Goal: Task Accomplishment & Management: Manage account settings

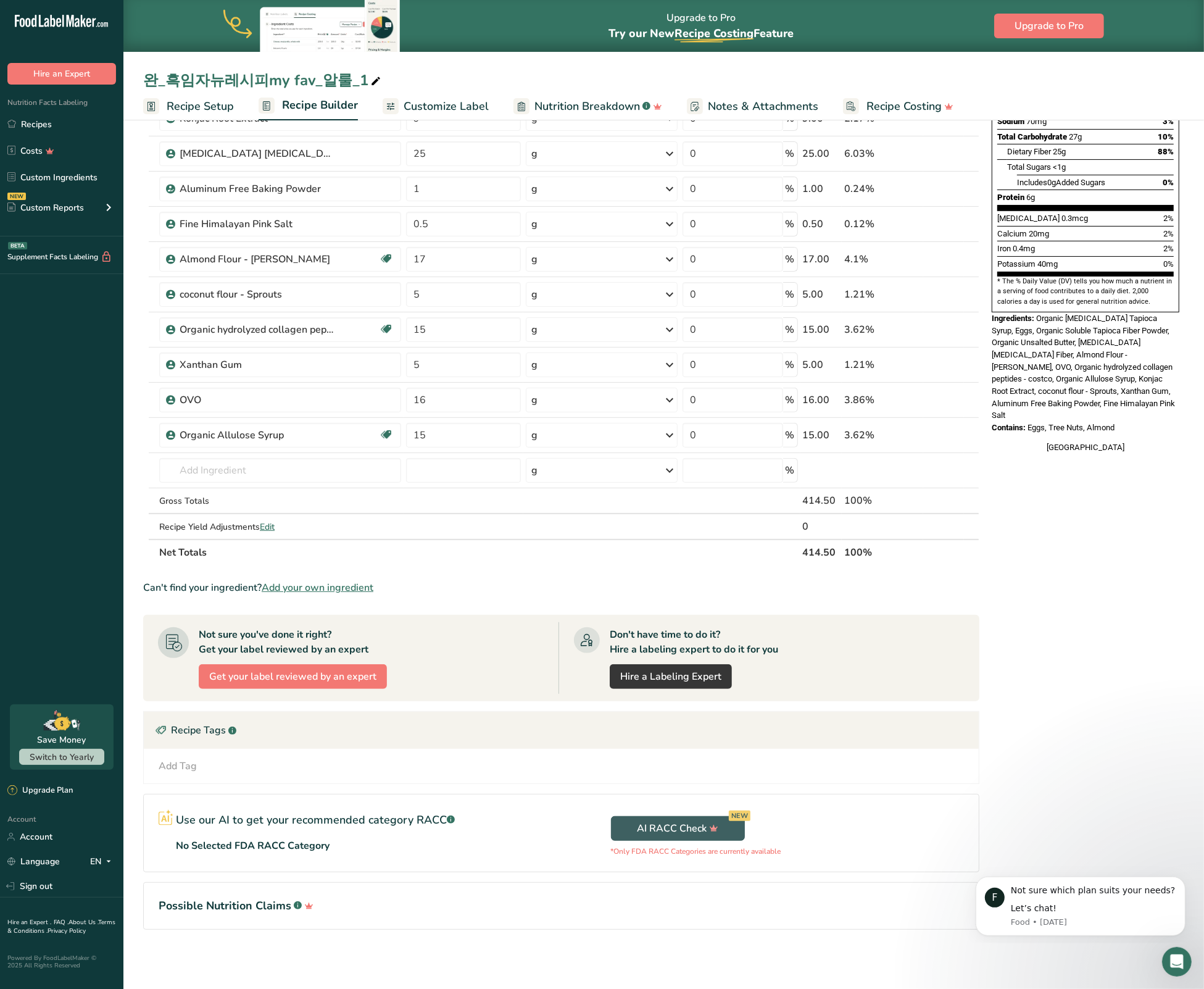
scroll to position [253, 0]
click at [43, 119] on link "Recipes" at bounding box center [61, 124] width 123 height 24
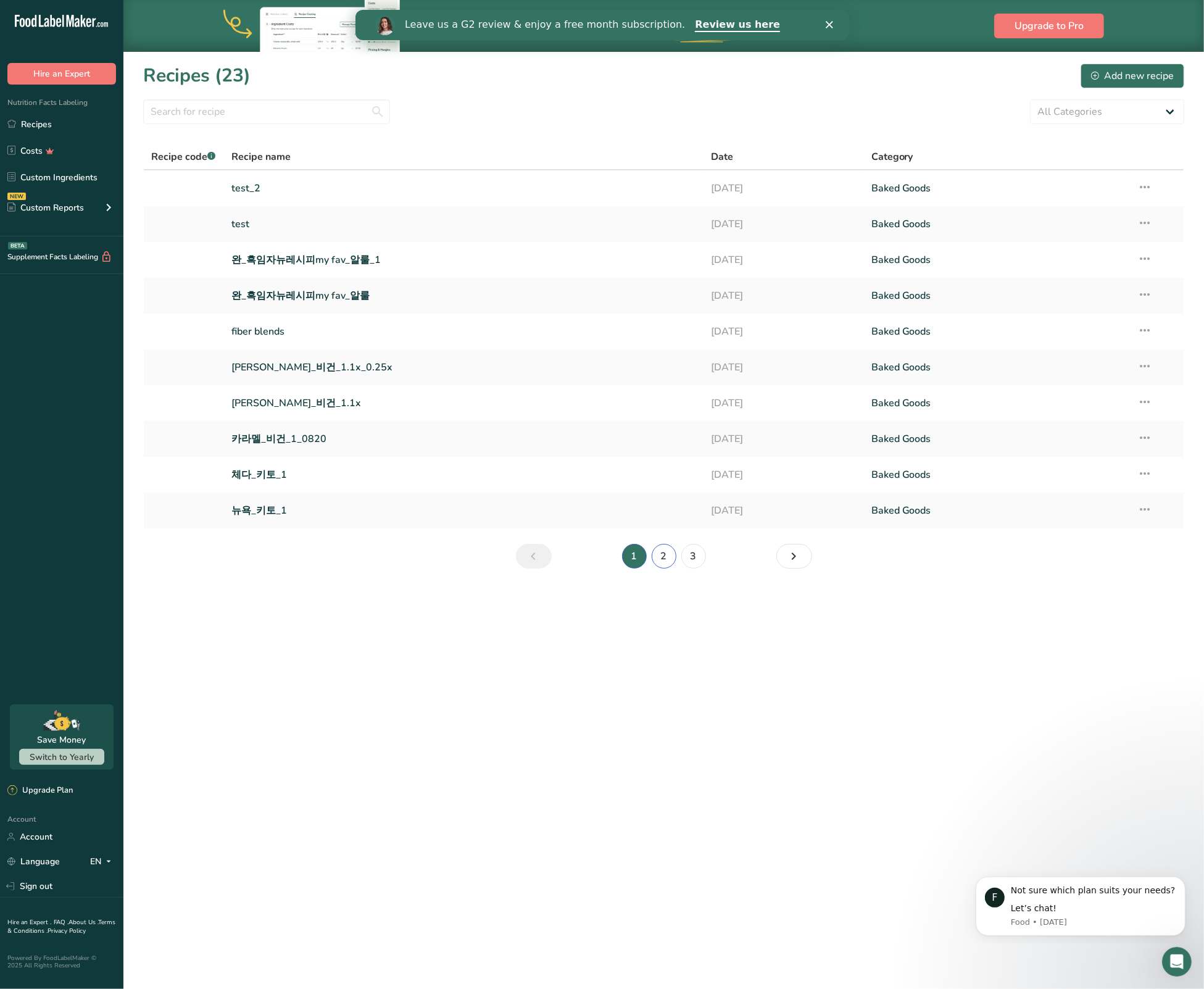
click at [668, 553] on link "2" at bounding box center [664, 556] width 25 height 25
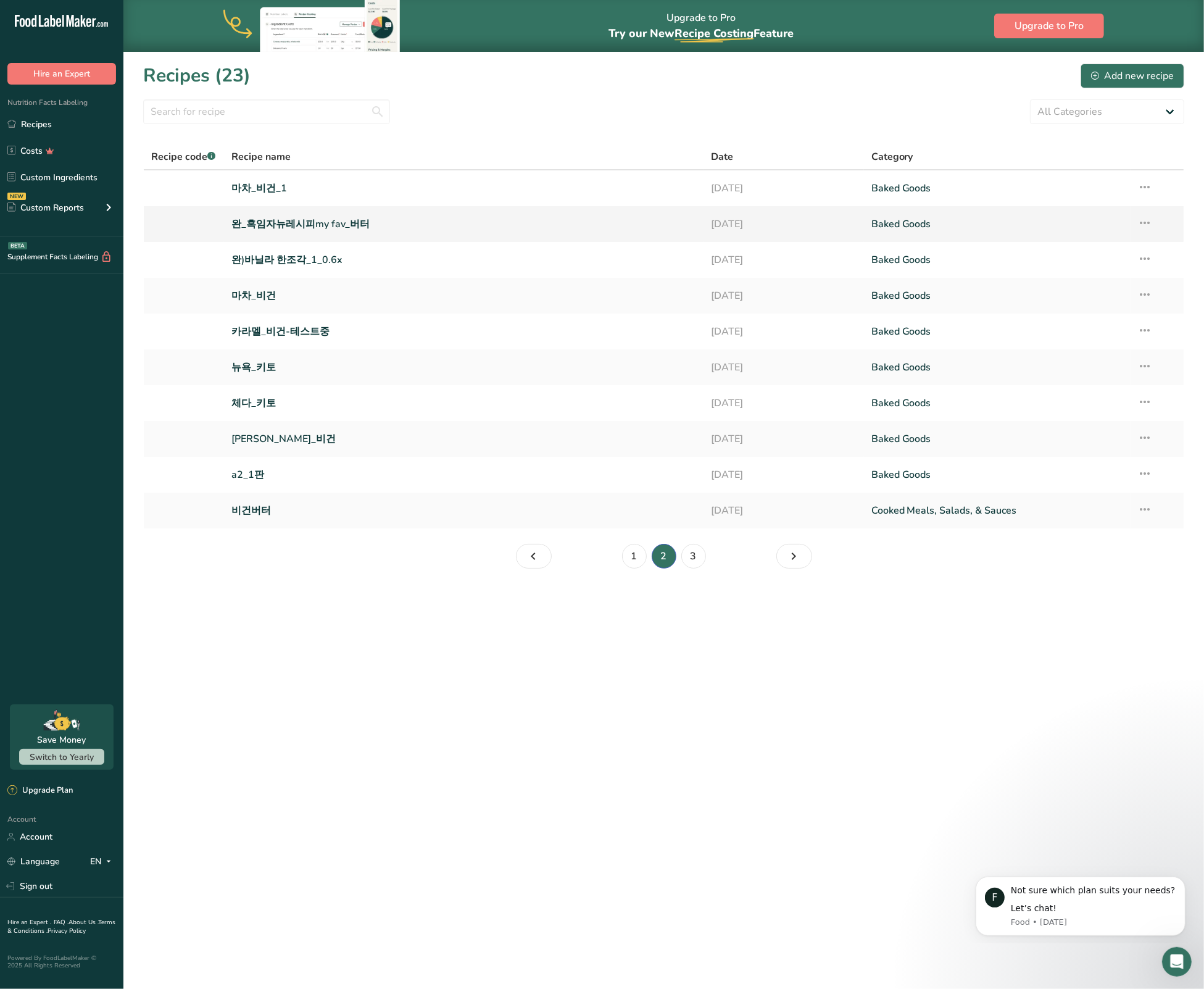
click at [281, 215] on link "완_흑임자뉴레시피my fav_버터" at bounding box center [463, 224] width 465 height 26
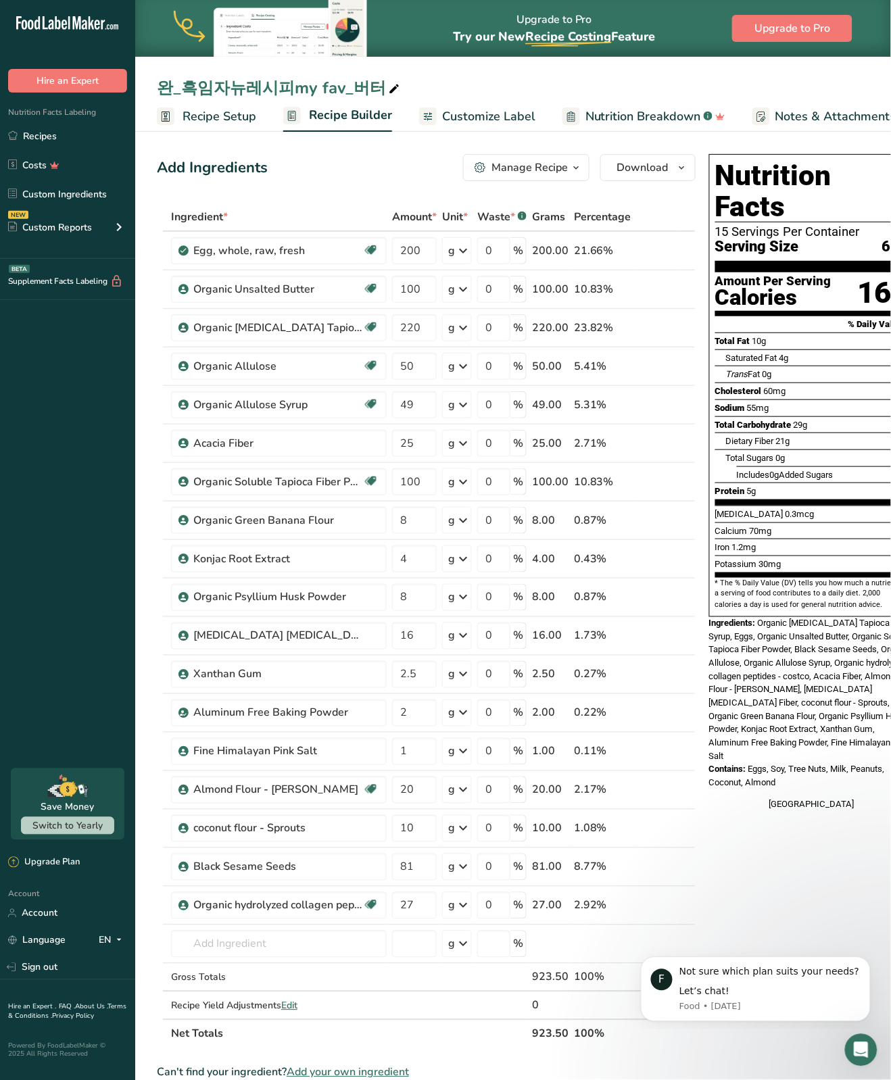
drag, startPoint x: 281, startPoint y: 93, endPoint x: 318, endPoint y: 92, distance: 37.2
click at [318, 92] on div "완_흑임자뉴레시피my fav_버터" at bounding box center [279, 88] width 245 height 24
drag, startPoint x: 341, startPoint y: 84, endPoint x: 364, endPoint y: 86, distance: 22.3
click at [364, 86] on input "완_흑임자뉴레시피my fav_버터" at bounding box center [513, 88] width 712 height 24
type input "완_흑임자뉴레시피my fav_데모"
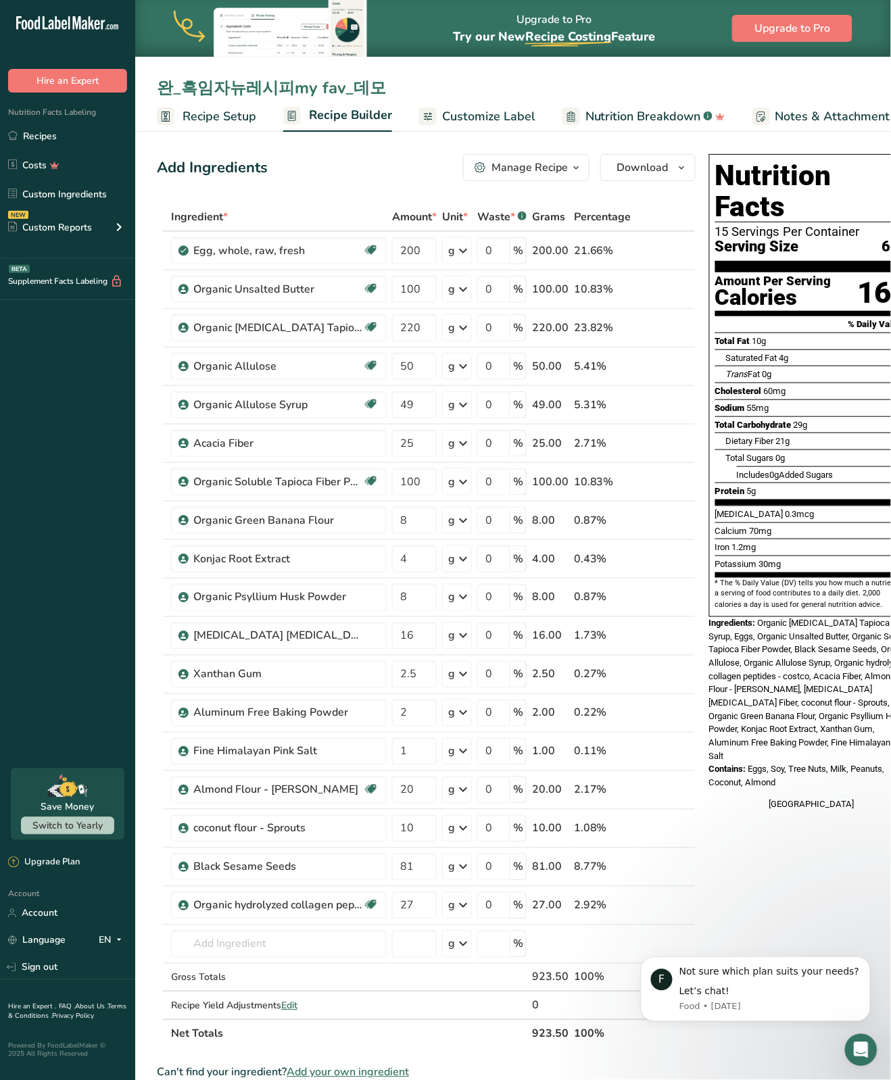
click at [329, 178] on div "Add Ingredients Manage Recipe Delete Recipe Duplicate Recipe Scale Recipe Save …" at bounding box center [426, 167] width 539 height 27
click at [49, 132] on link "Recipes" at bounding box center [67, 136] width 135 height 26
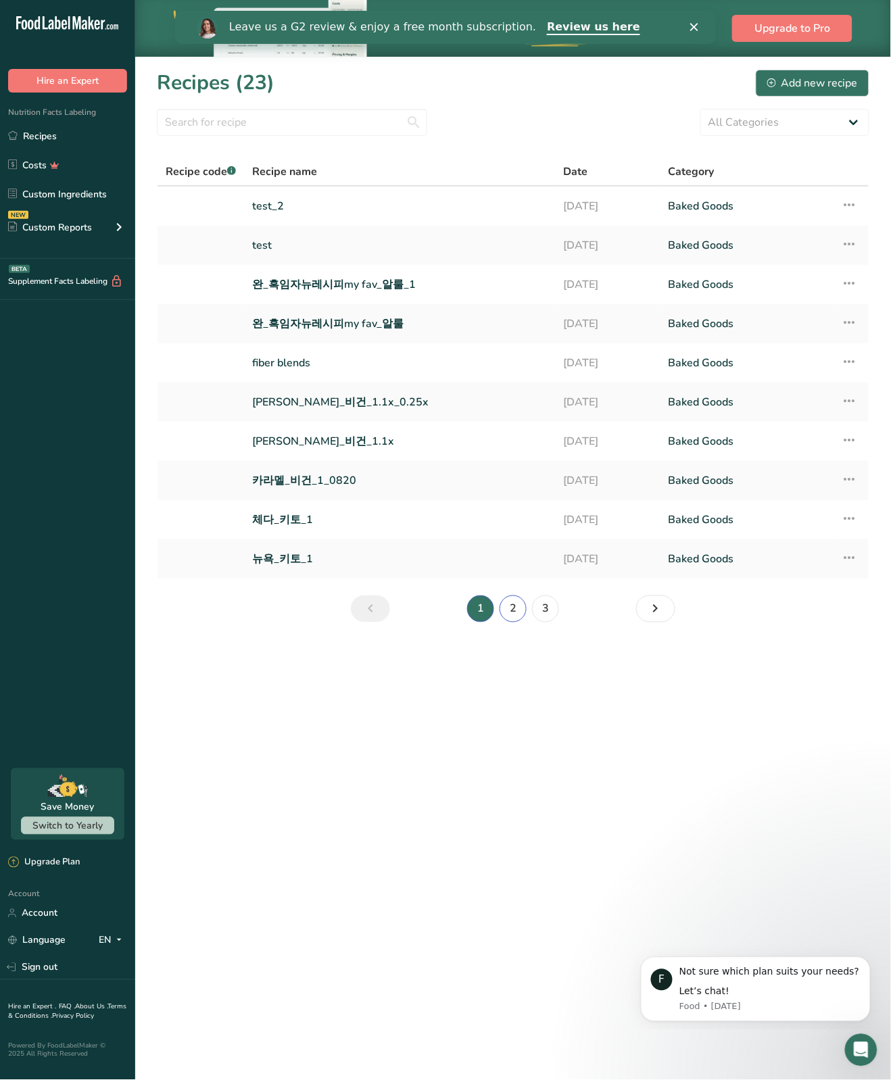
click at [516, 605] on link "2" at bounding box center [513, 609] width 27 height 27
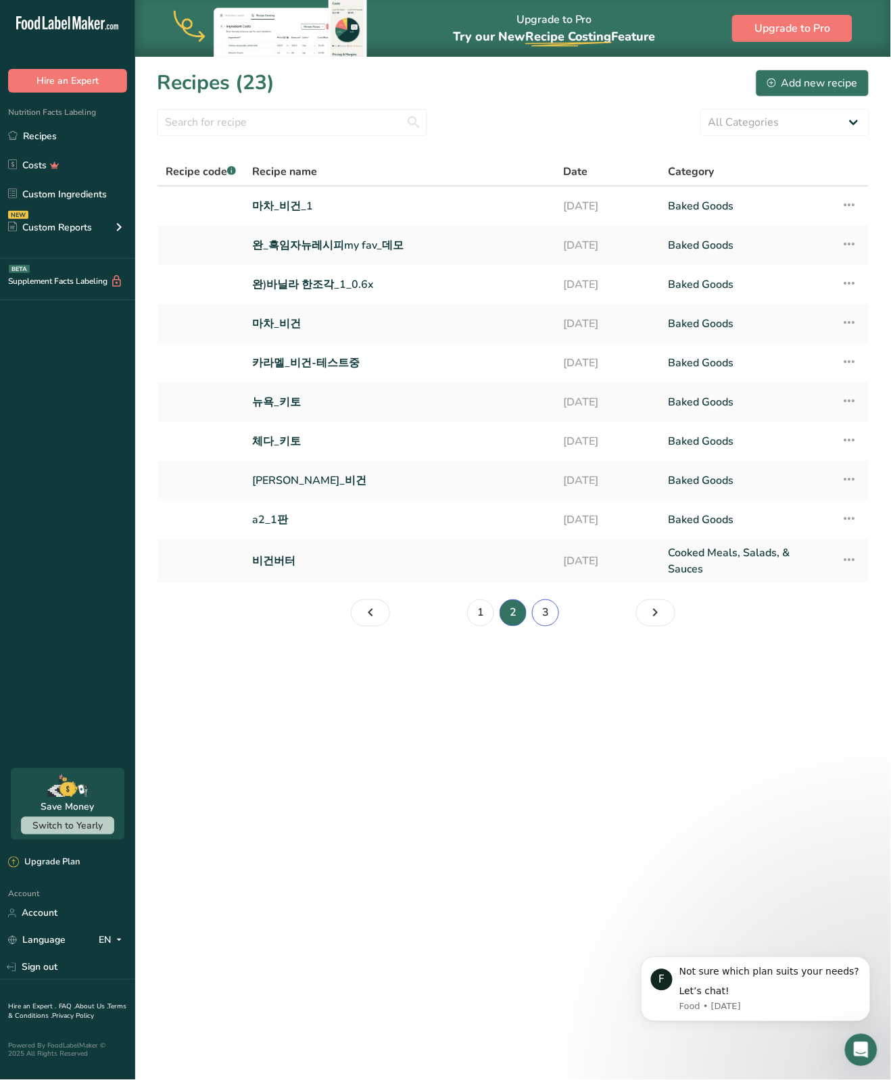
click at [546, 611] on link "3" at bounding box center [545, 613] width 27 height 27
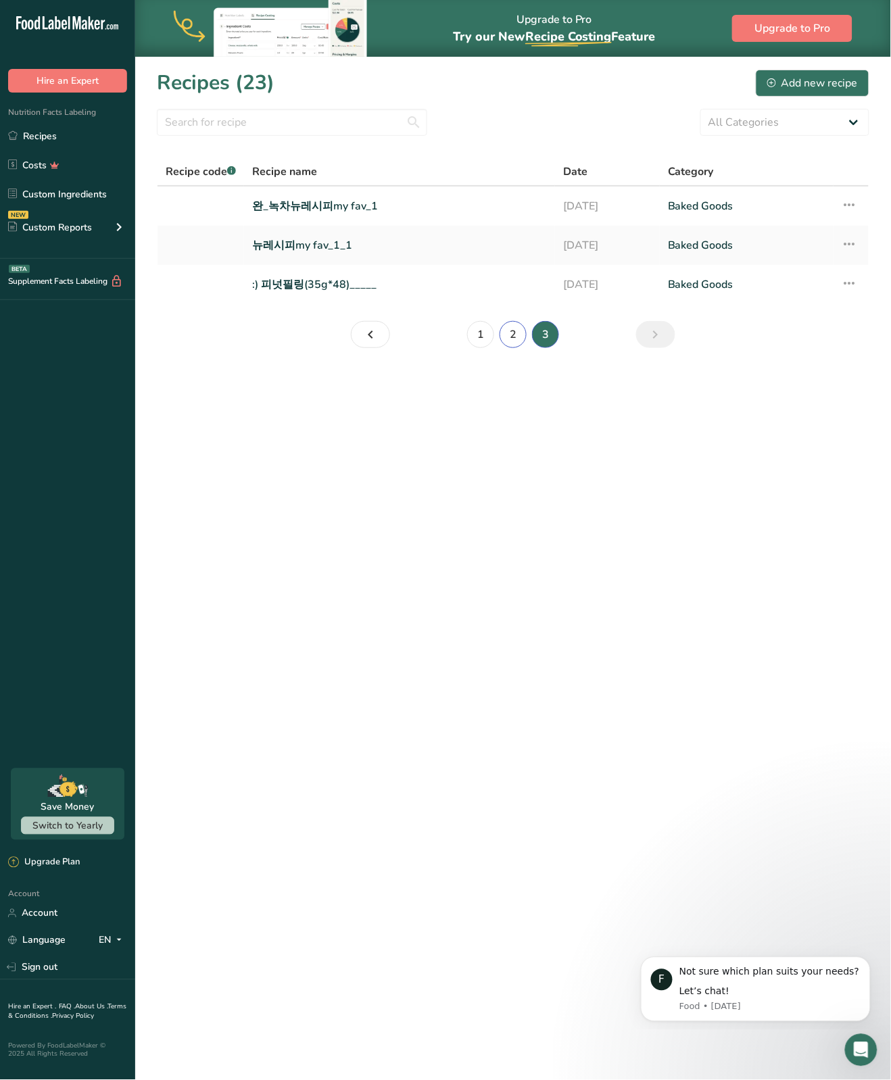
click at [512, 337] on link "2" at bounding box center [513, 334] width 27 height 27
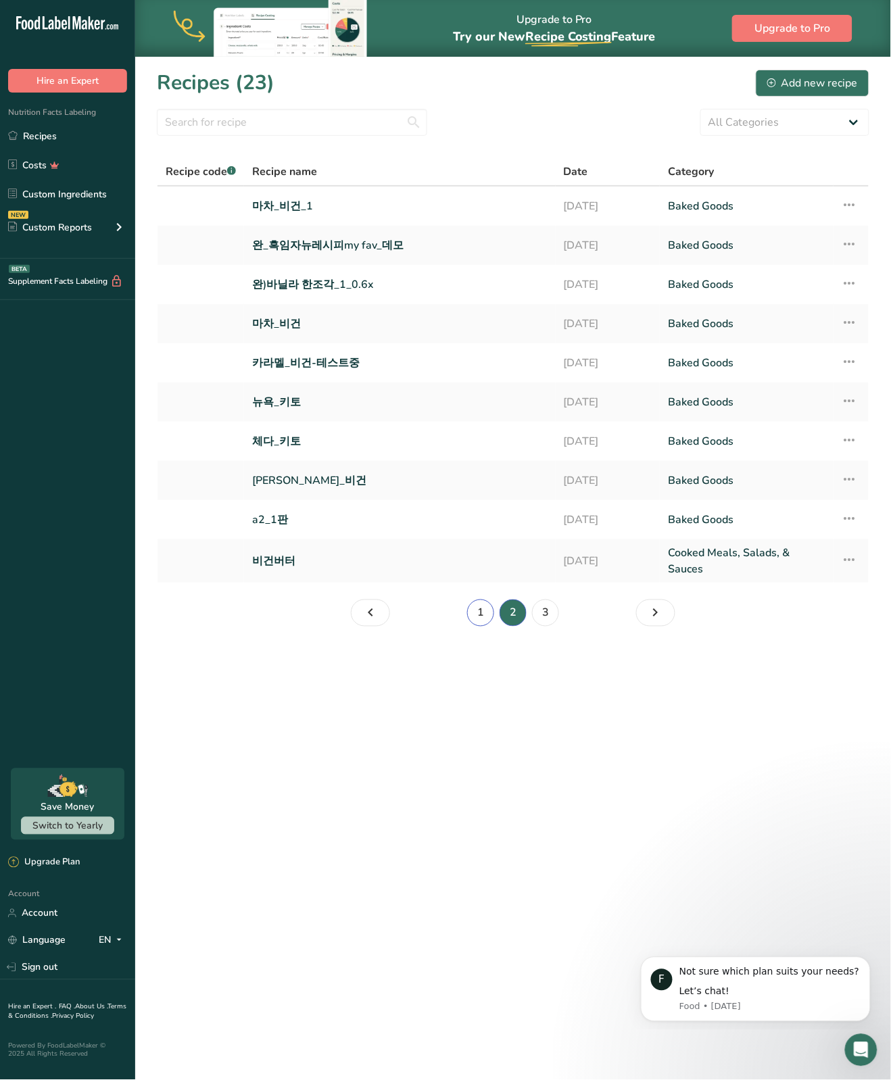
click at [483, 608] on link "1" at bounding box center [480, 613] width 27 height 27
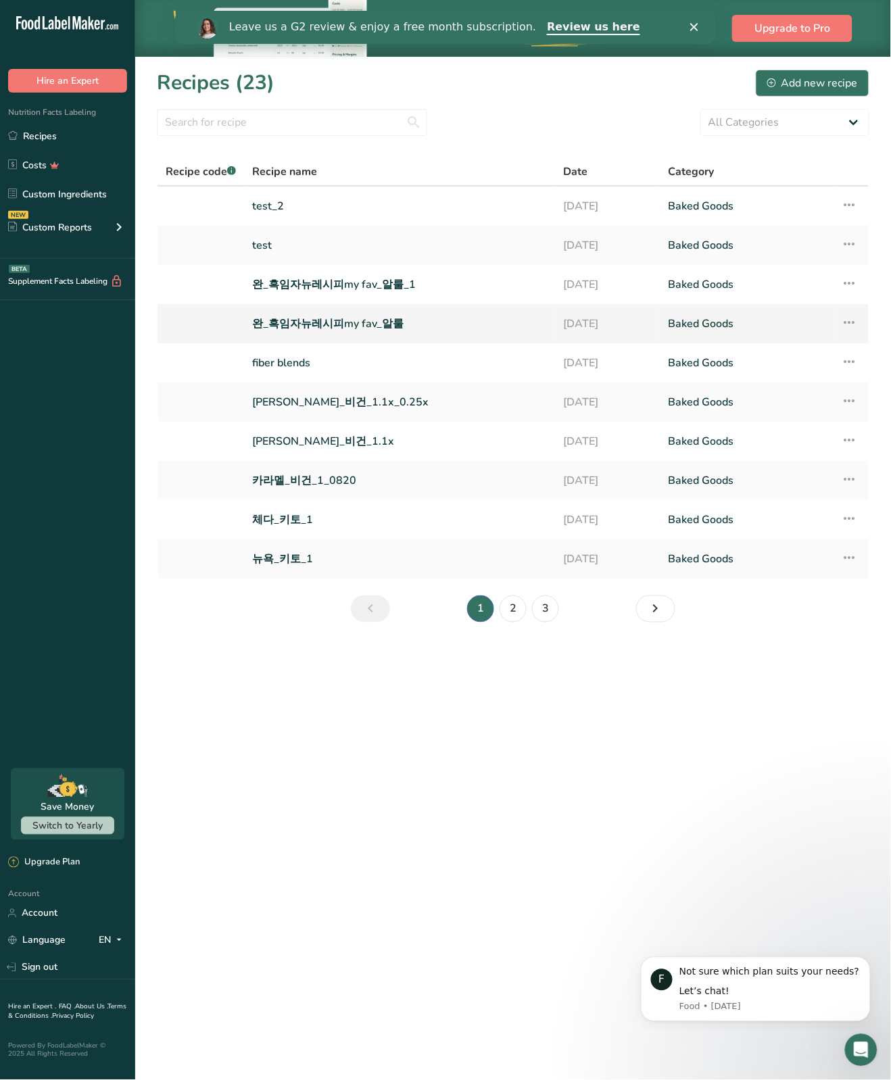
click at [329, 322] on link "완_흑임자뉴레시피my fav_알룰" at bounding box center [399, 324] width 295 height 28
click at [347, 283] on link "완_흑임자뉴레시피my fav_알룰_1" at bounding box center [399, 284] width 295 height 28
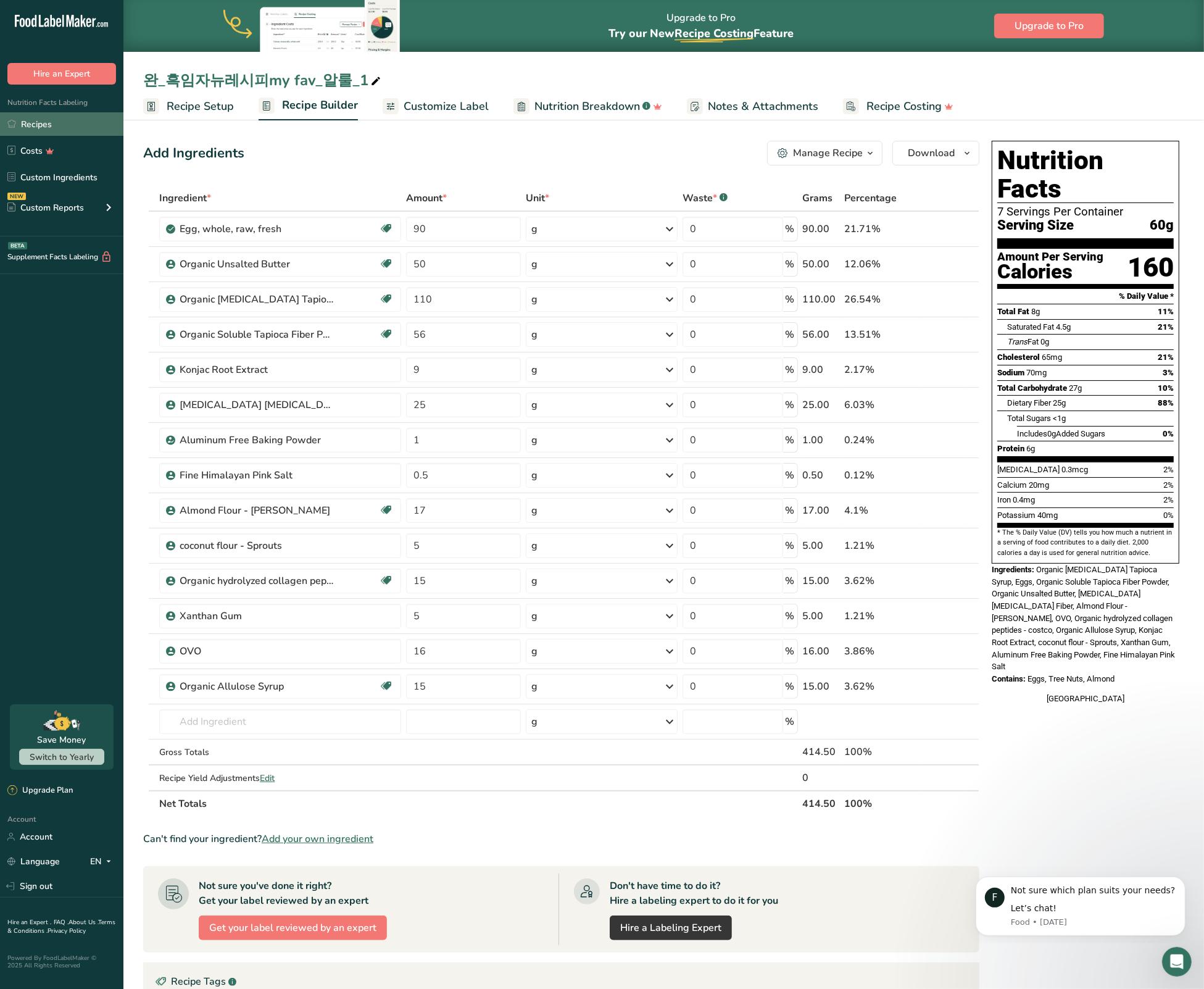
click at [37, 123] on link "Recipes" at bounding box center [61, 124] width 123 height 24
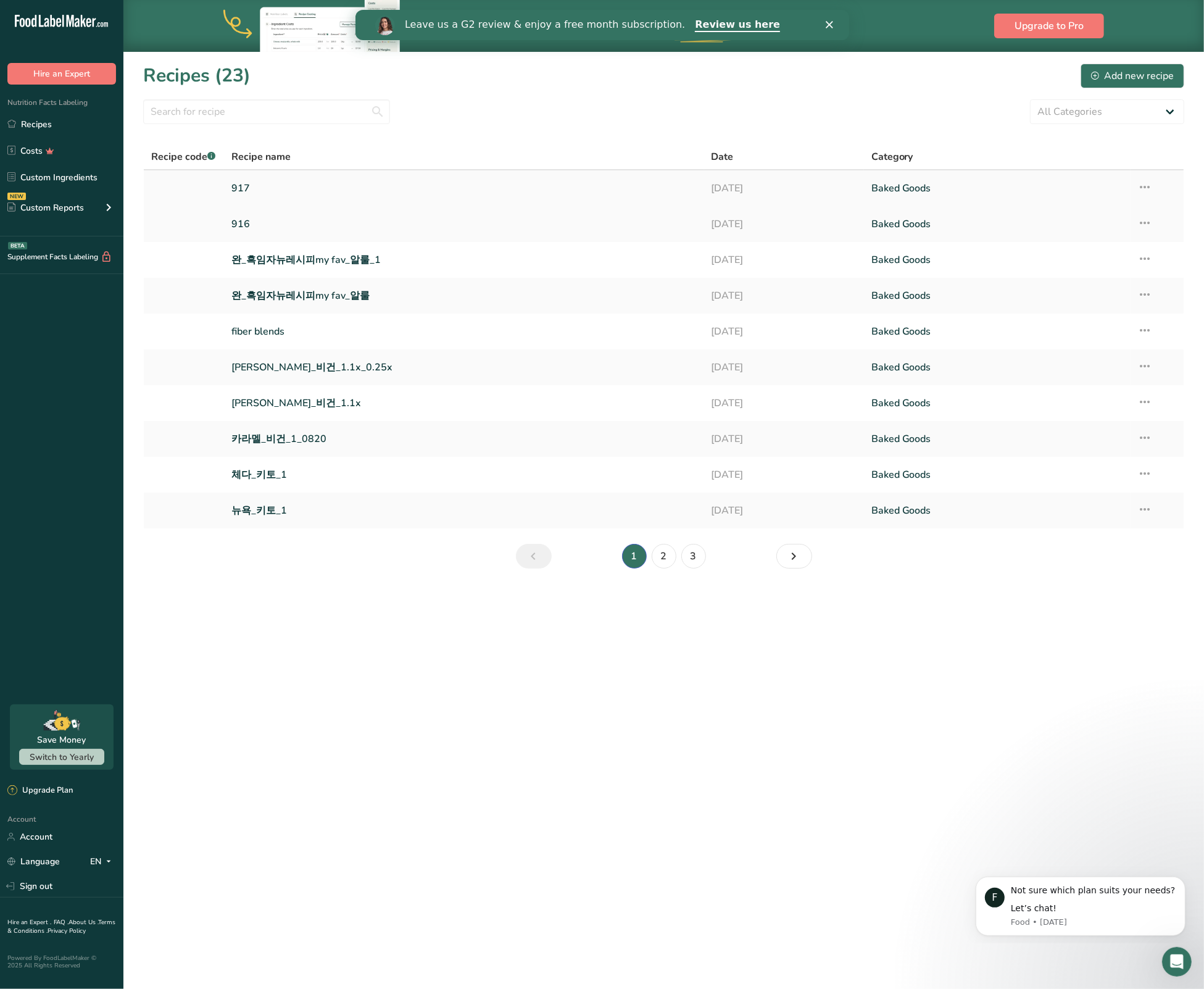
click at [245, 190] on link "917" at bounding box center [463, 188] width 465 height 26
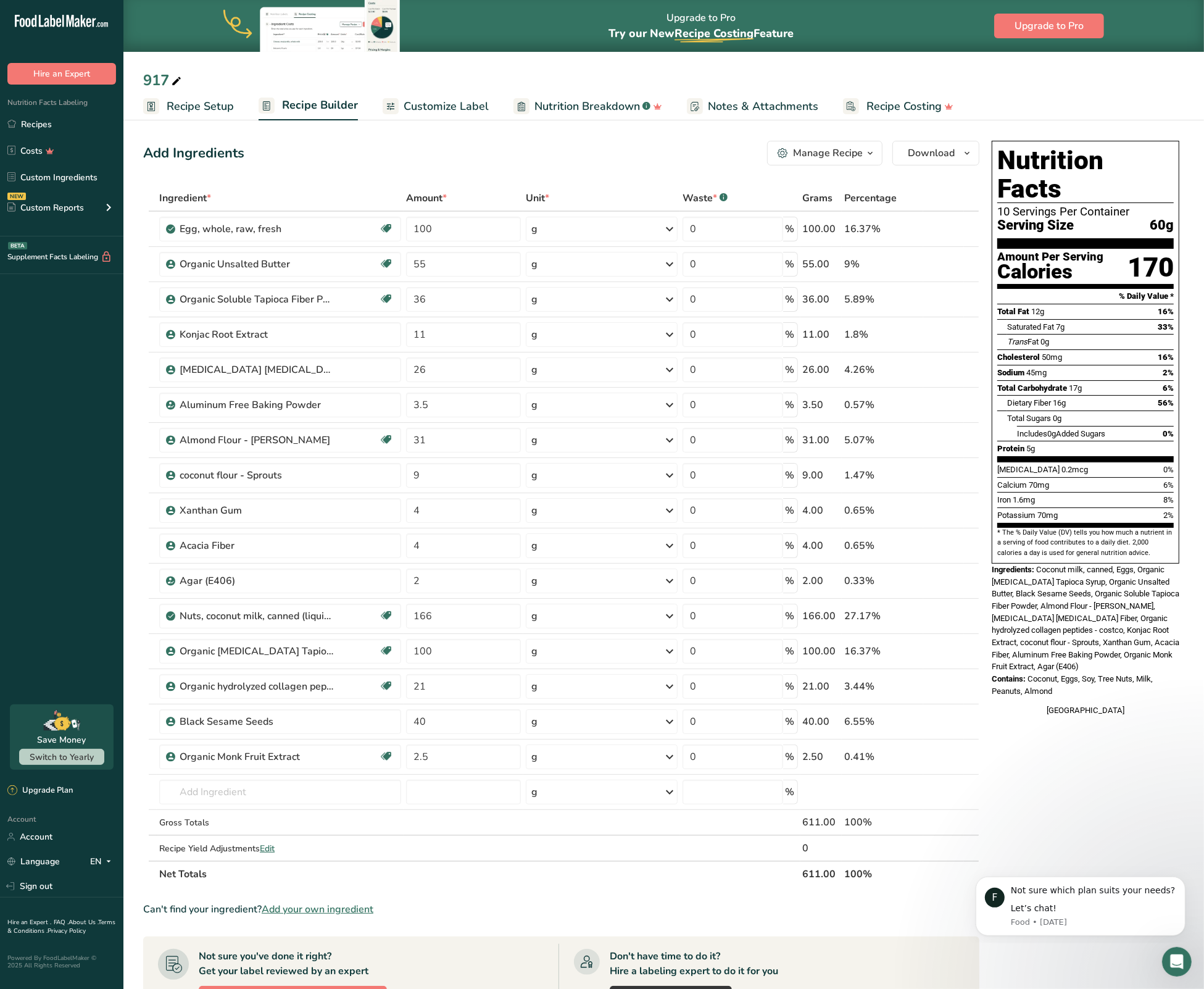
click at [815, 155] on div "Manage Recipe" at bounding box center [828, 153] width 69 height 15
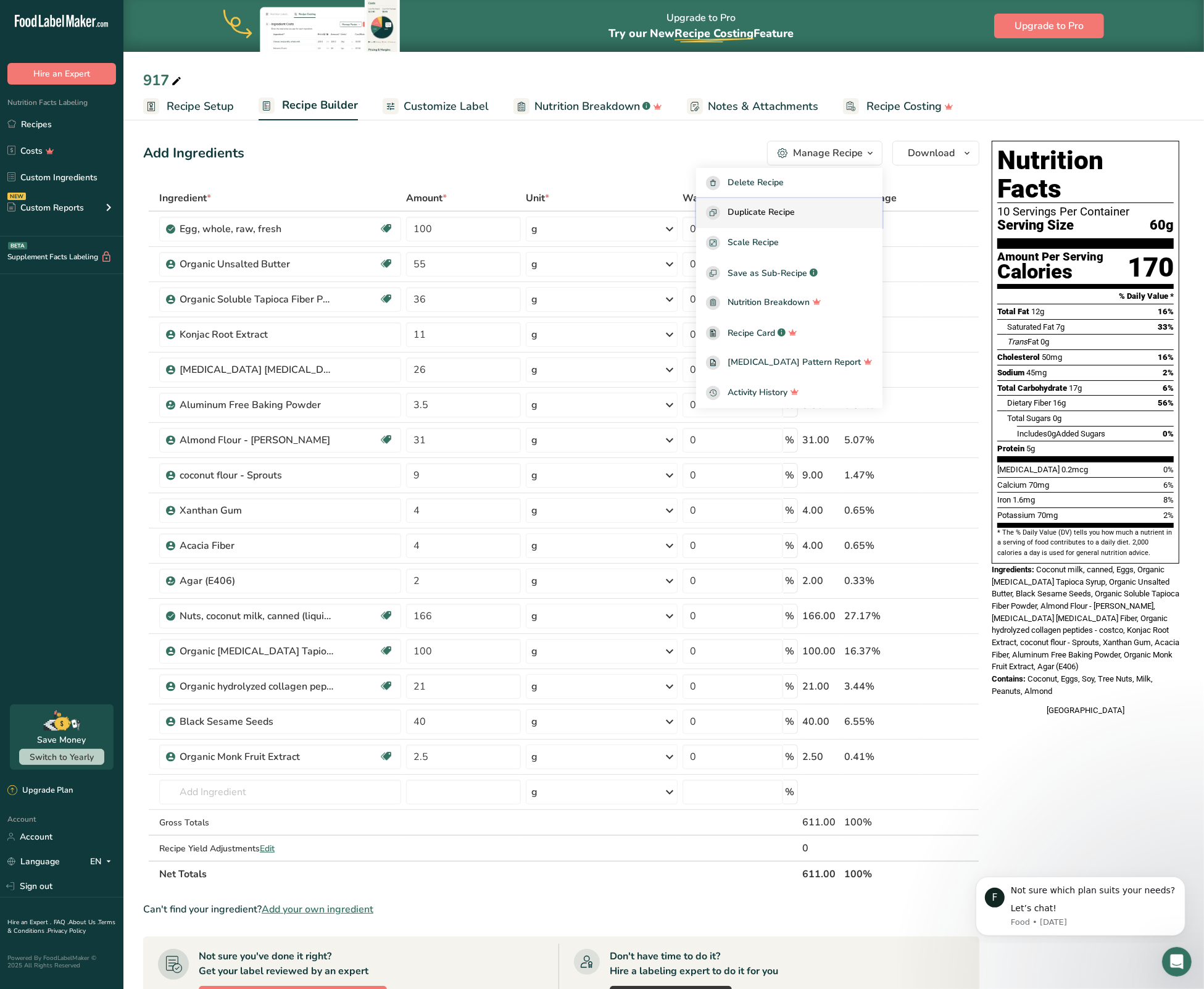
click at [790, 220] on button "Duplicate Recipe" at bounding box center [790, 213] width 186 height 30
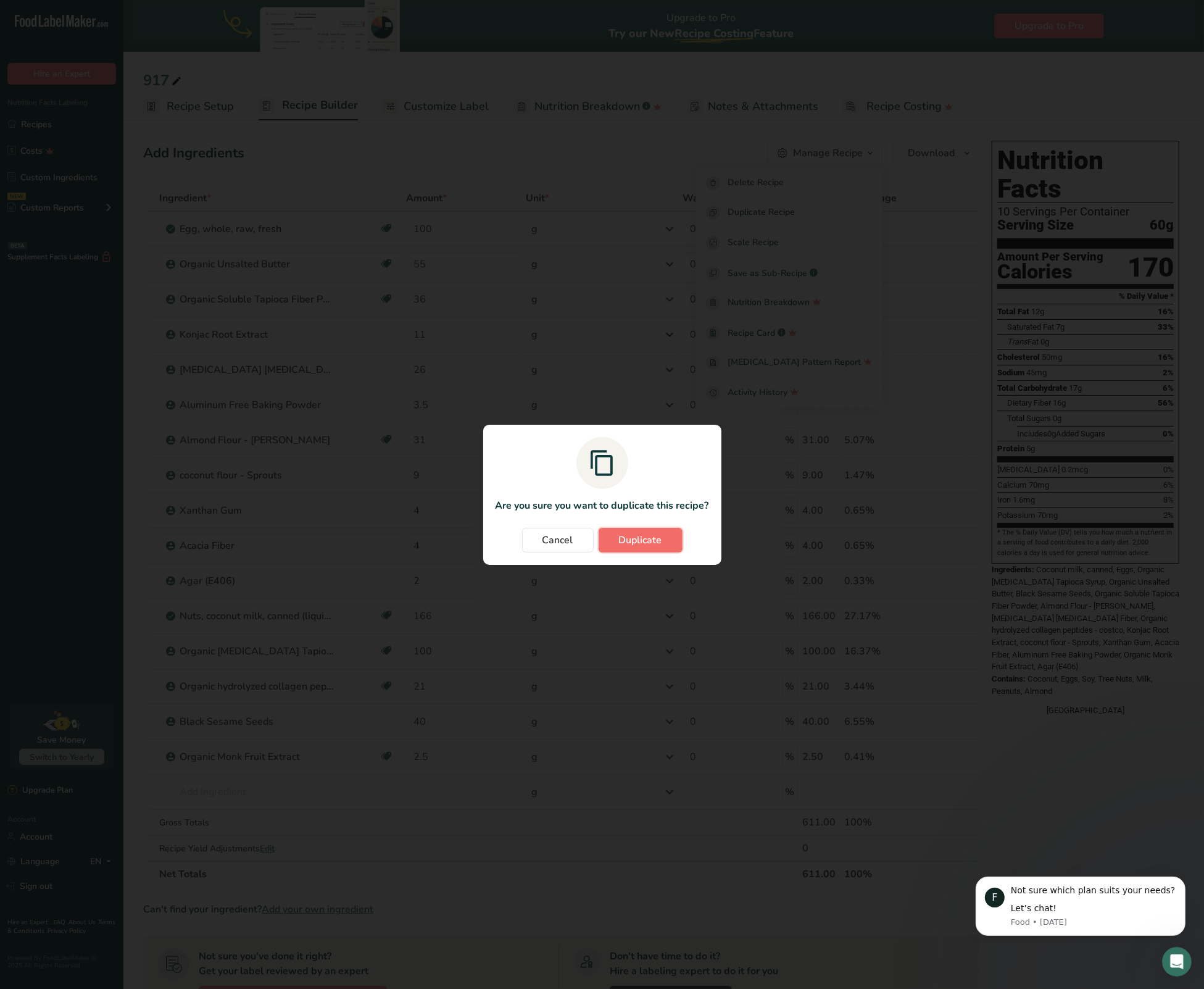
click at [646, 540] on span "Duplicate" at bounding box center [640, 540] width 43 height 15
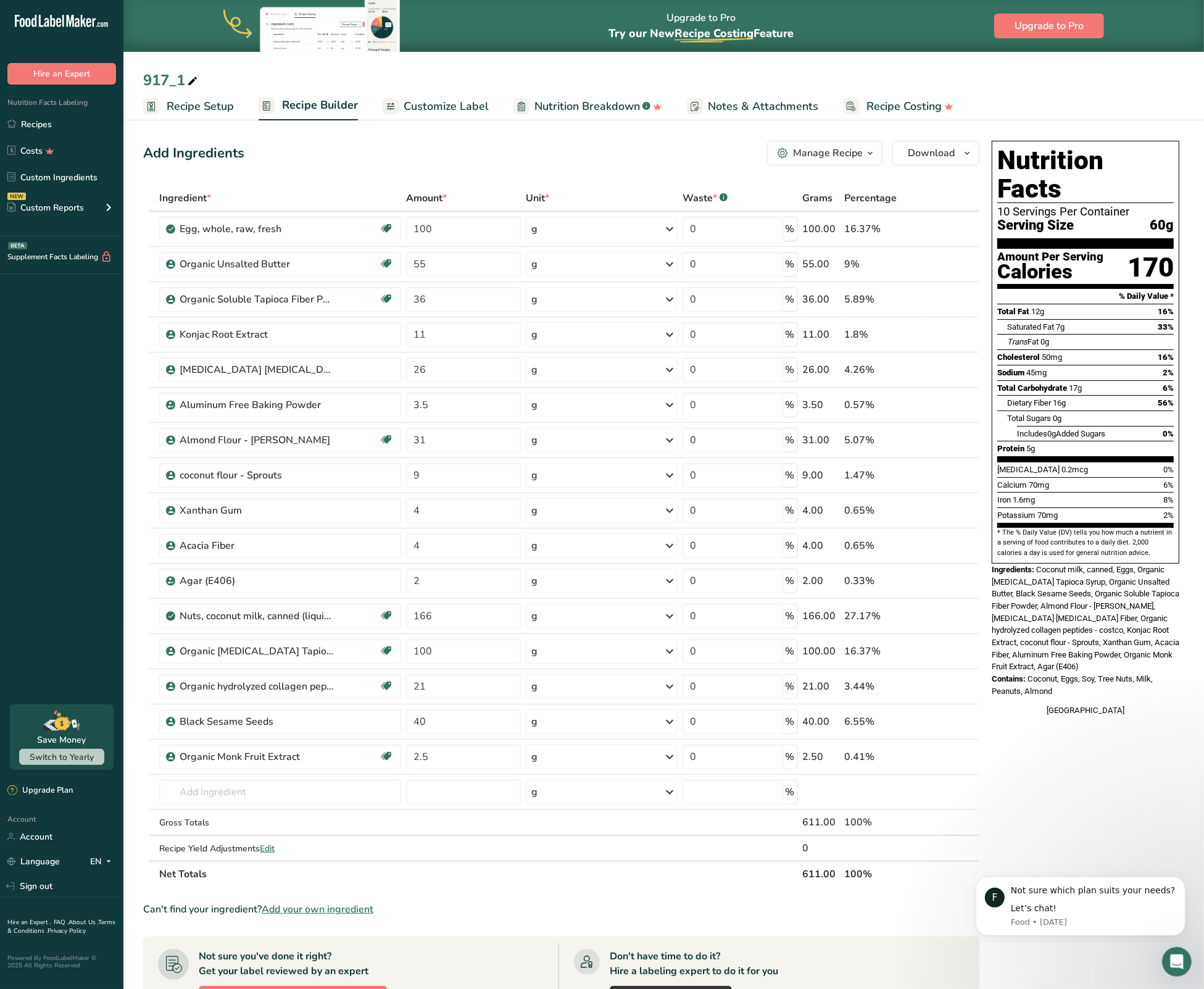
click at [192, 79] on icon at bounding box center [193, 81] width 11 height 17
click at [864, 157] on span "button" at bounding box center [870, 153] width 15 height 15
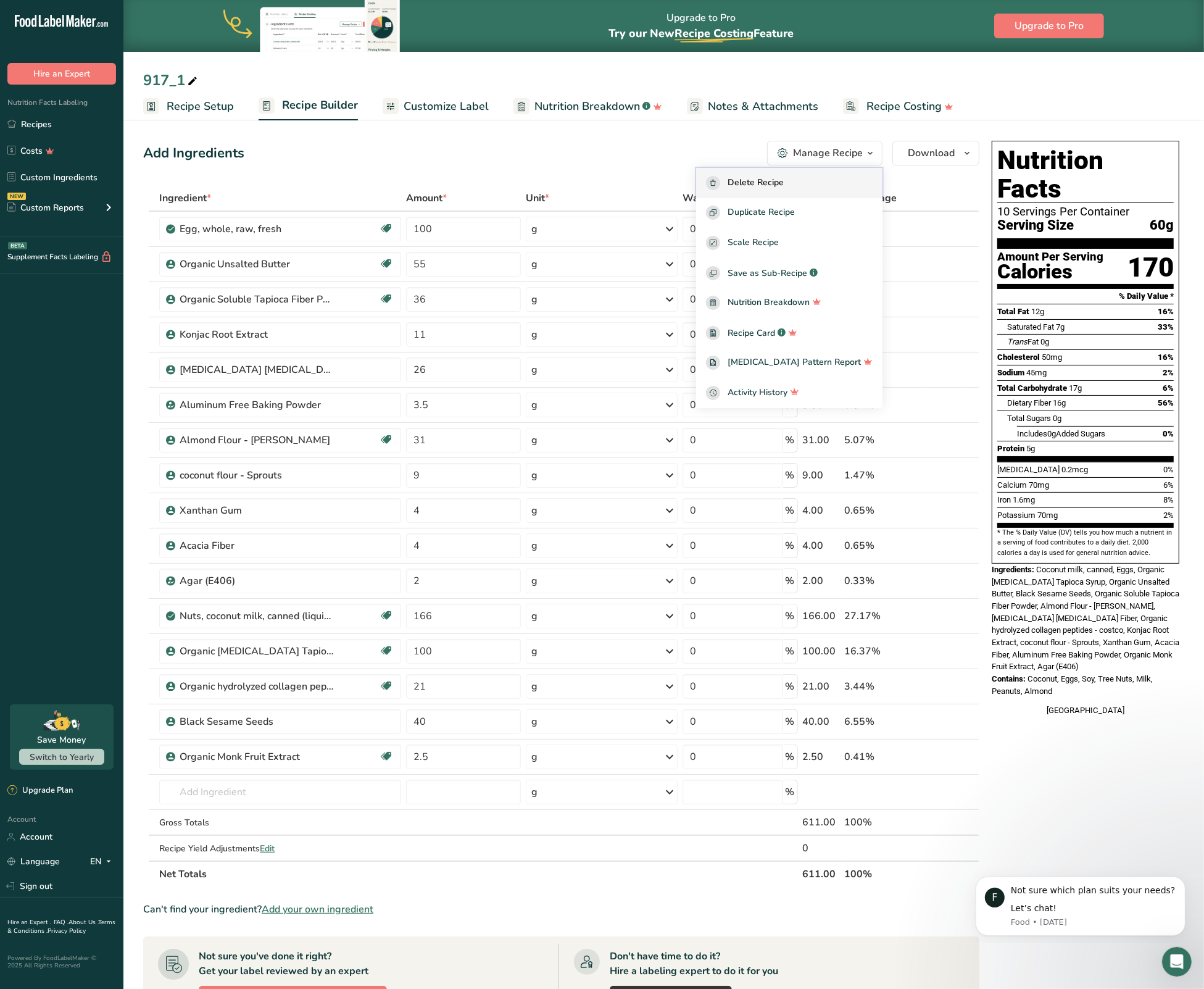
click at [769, 186] on span "Delete Recipe" at bounding box center [756, 184] width 57 height 15
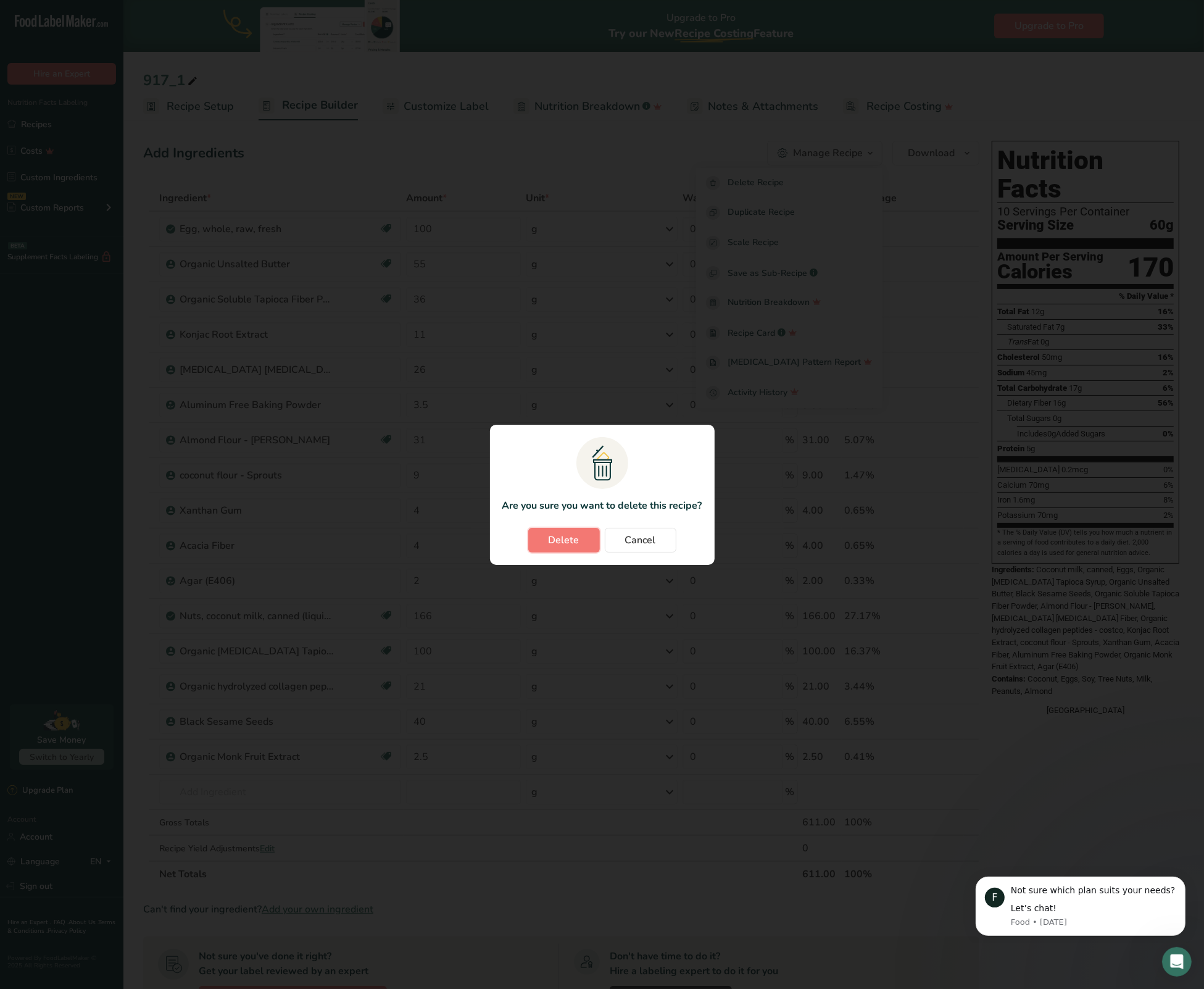
click at [574, 529] on button "Delete" at bounding box center [564, 540] width 71 height 25
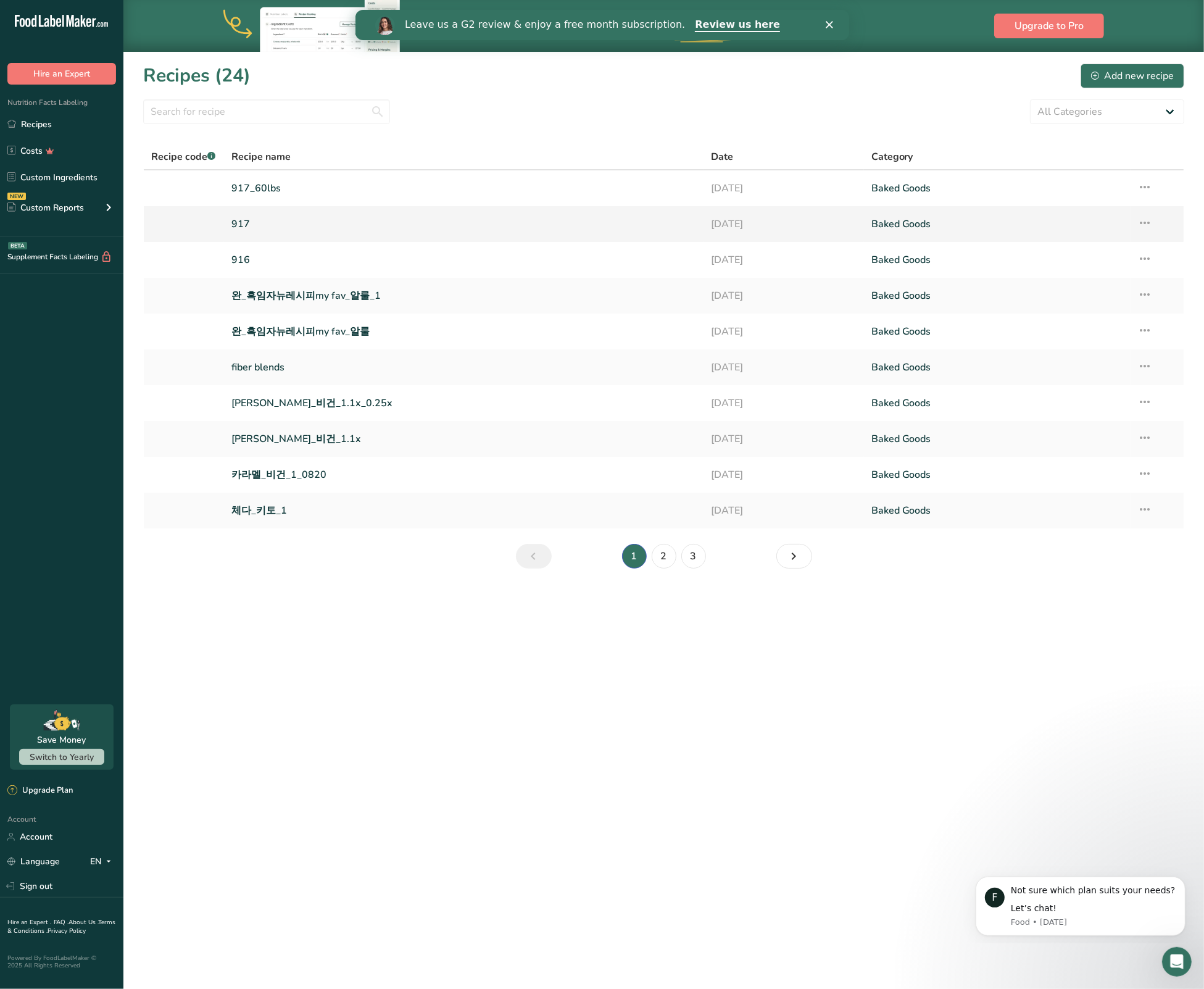
click at [247, 225] on link "917" at bounding box center [463, 224] width 465 height 26
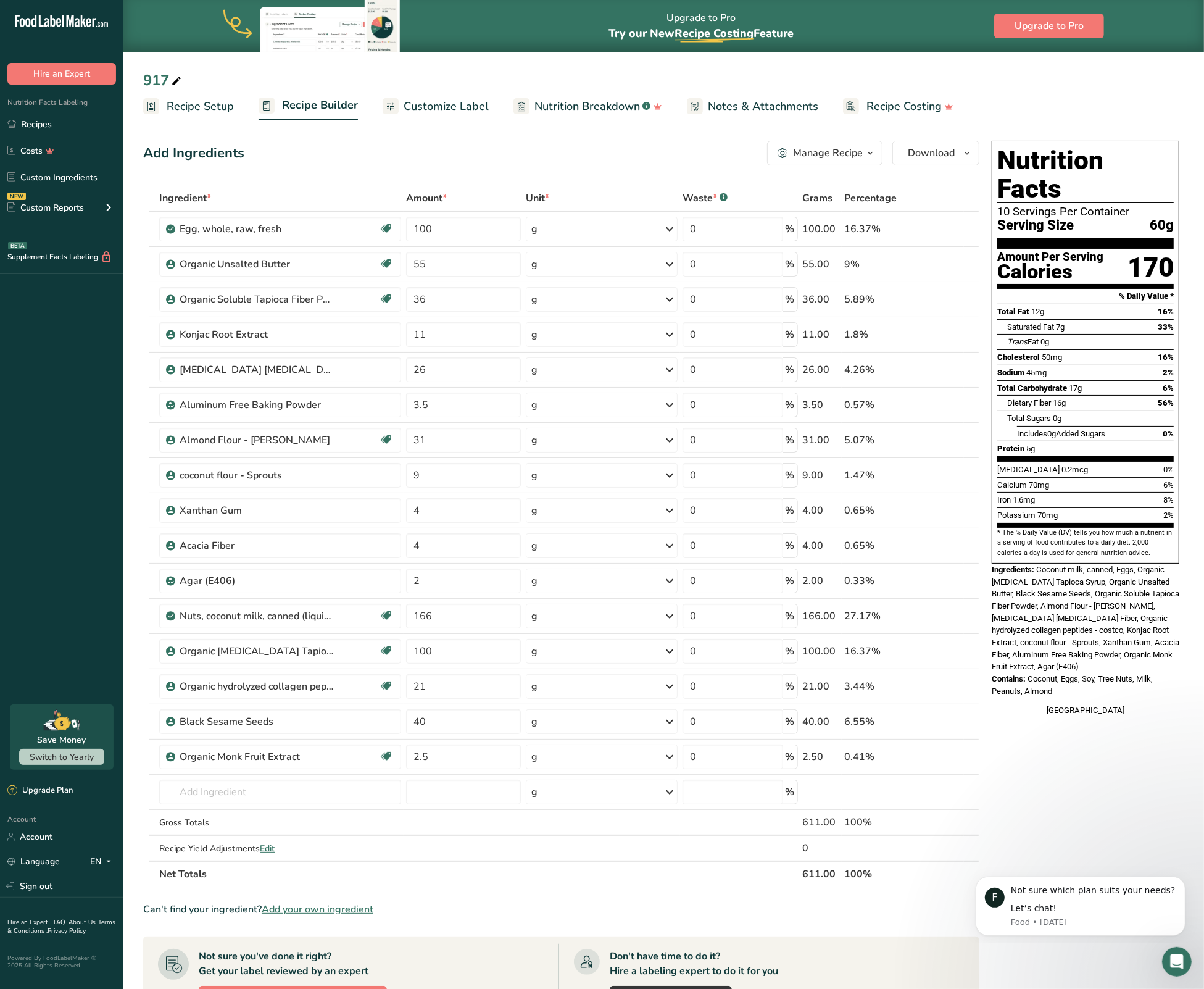
click at [864, 157] on span "button" at bounding box center [870, 153] width 15 height 15
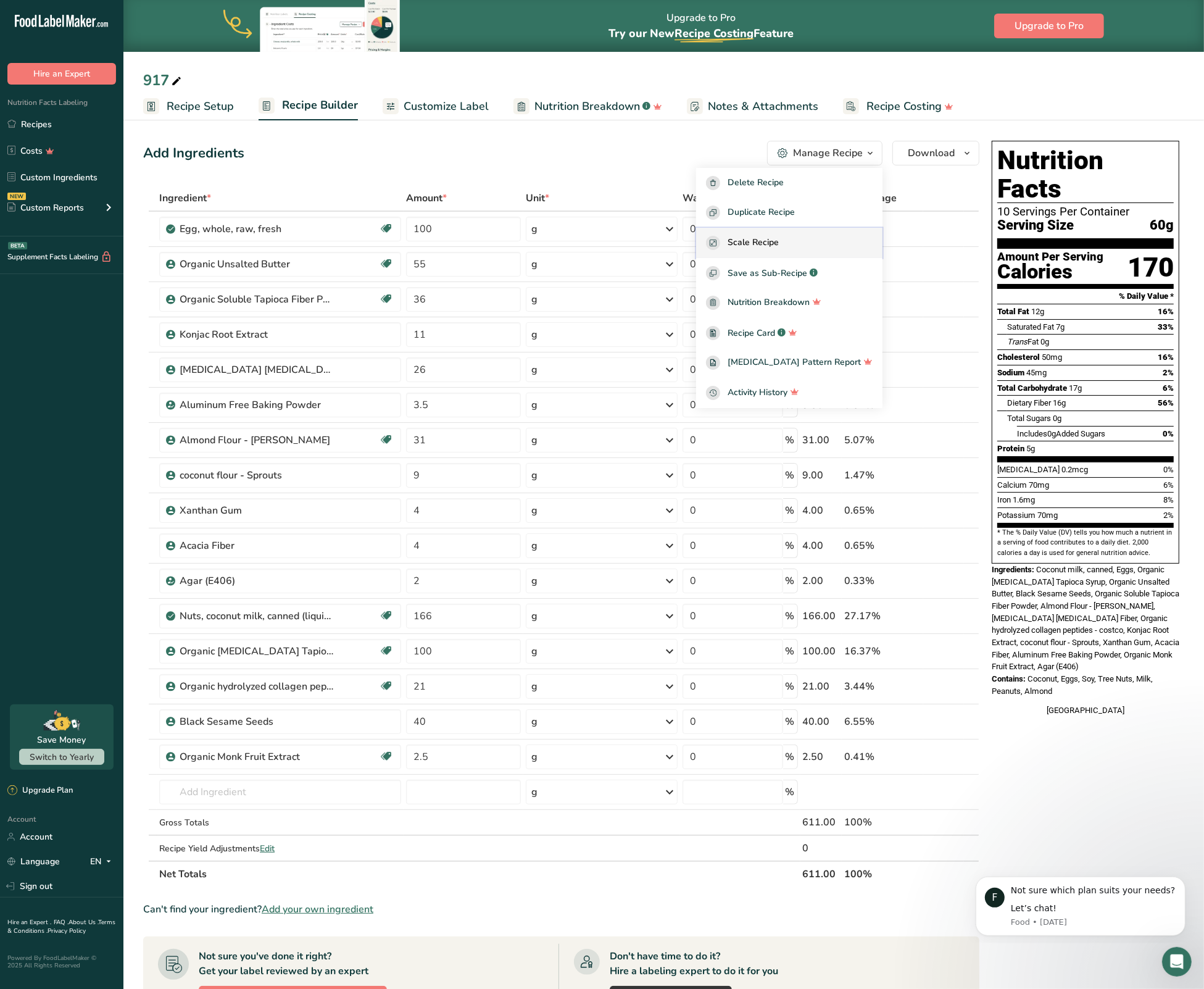
click at [779, 243] on span "Scale Recipe" at bounding box center [753, 243] width 51 height 15
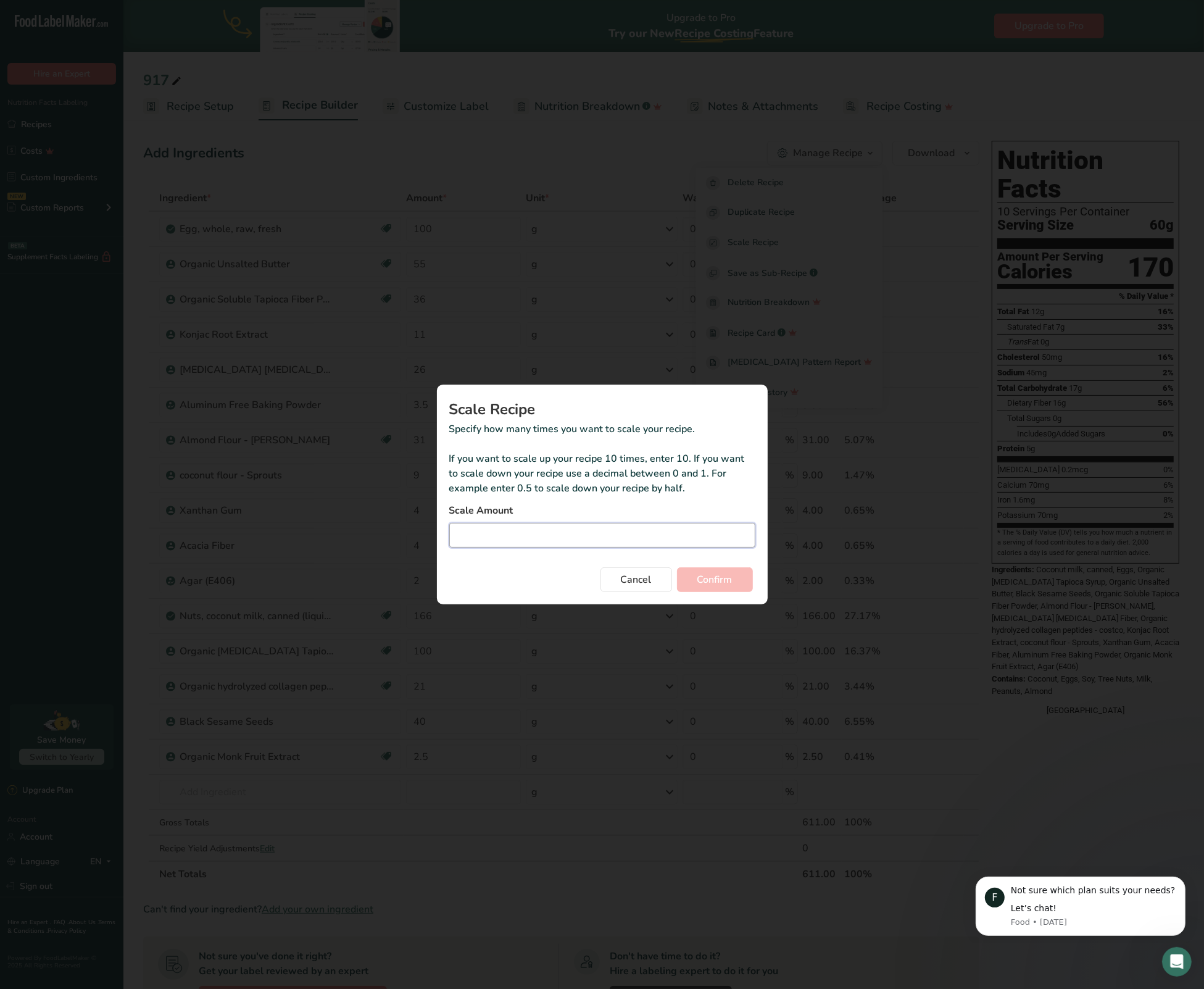
click at [559, 537] on input "Duplicate recipe modal" at bounding box center [602, 535] width 306 height 25
type input "1.2"
click at [677, 567] on button "Confirm" at bounding box center [715, 579] width 76 height 25
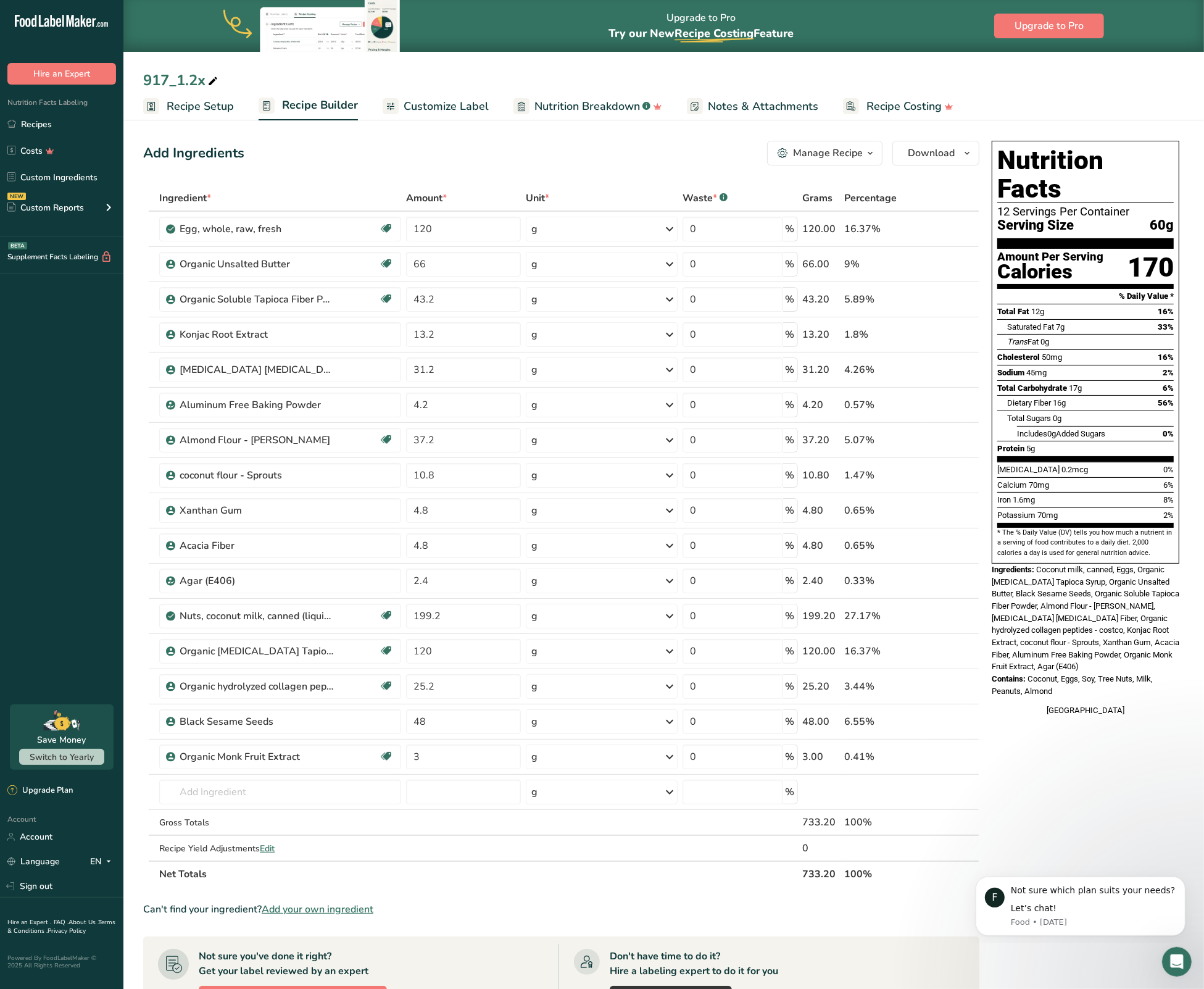
drag, startPoint x: 180, startPoint y: 81, endPoint x: 210, endPoint y: 81, distance: 30.0
click at [210, 81] on div "917_1.2x" at bounding box center [182, 80] width 77 height 22
type input "917_흑임자"
click at [340, 154] on div "Add Ingredients Manage Recipe Delete Recipe Duplicate Recipe Scale Recipe Save …" at bounding box center [561, 153] width 836 height 25
click at [1085, 786] on div "Nutrition Facts 12 Servings Per Container Serving Size 60g Amount Per Serving C…" at bounding box center [1085, 713] width 197 height 1155
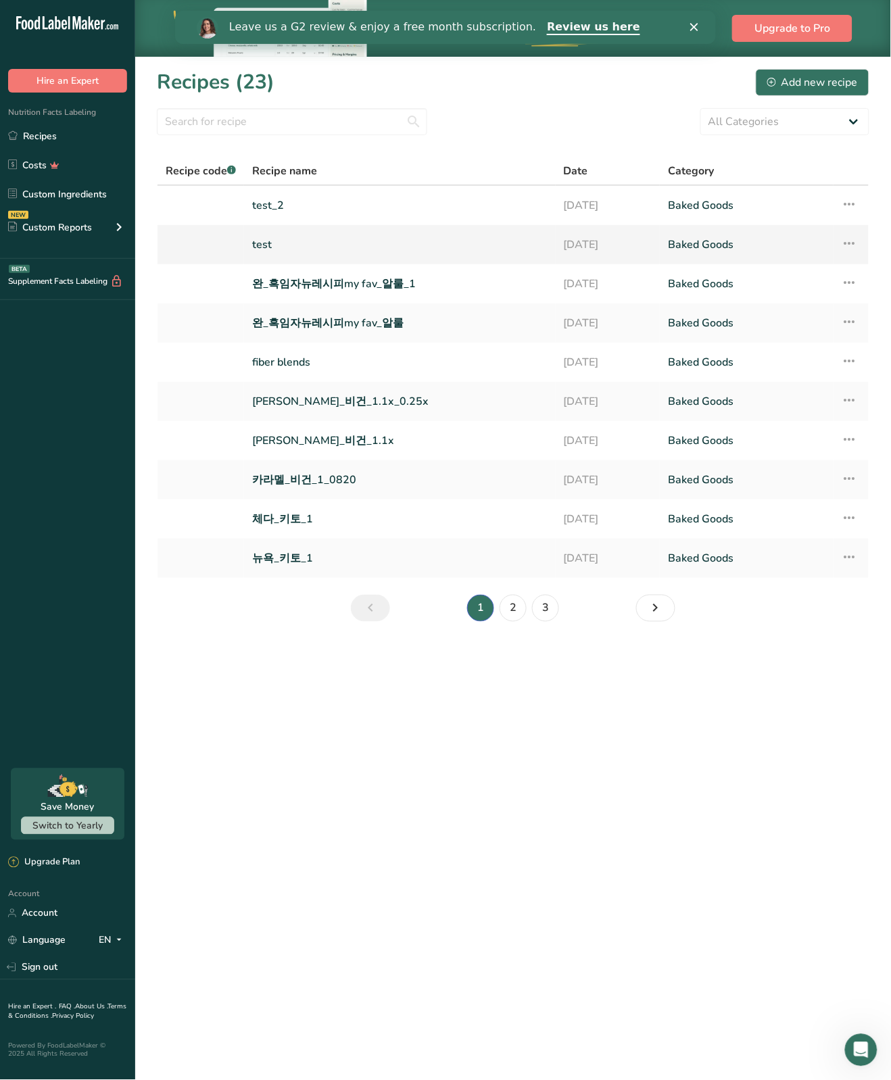
click at [262, 247] on link "test" at bounding box center [399, 245] width 295 height 28
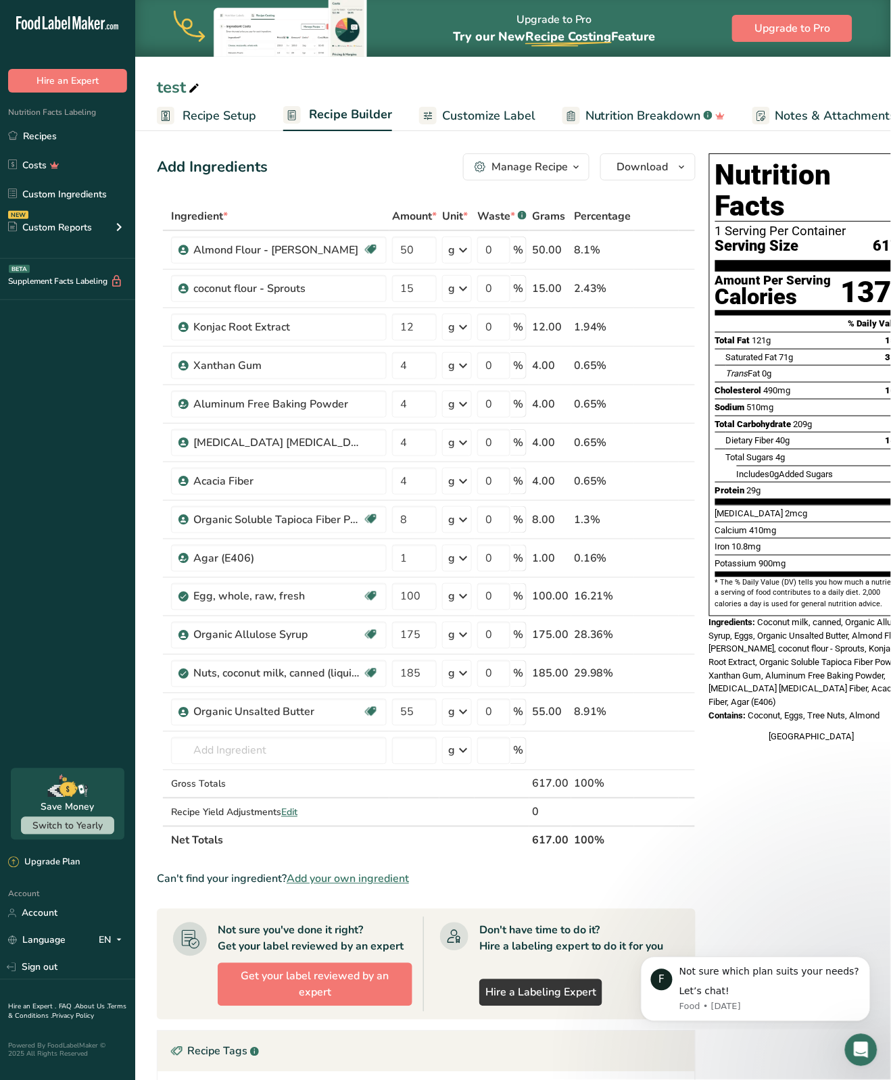
click at [183, 89] on div "test" at bounding box center [179, 87] width 45 height 24
click at [180, 85] on input "test" at bounding box center [513, 87] width 712 height 24
click at [170, 89] on input "test" at bounding box center [513, 87] width 712 height 24
type input "916"
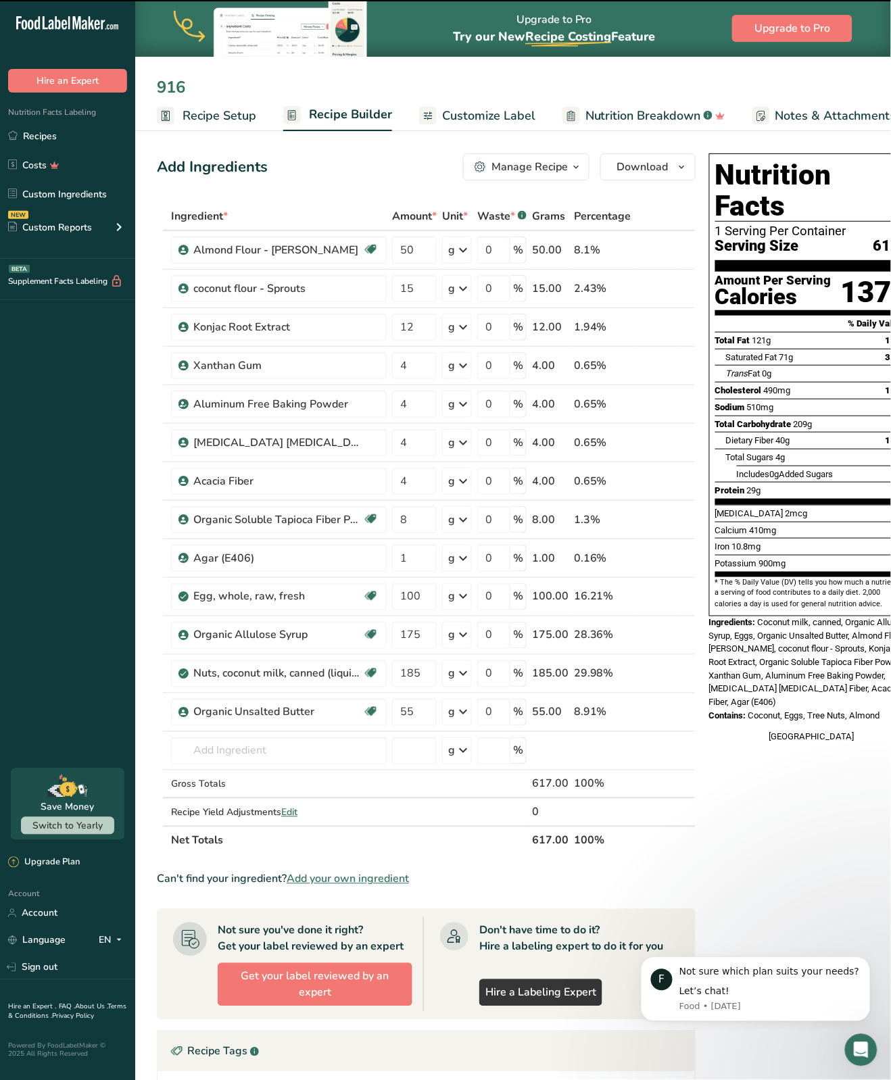
click at [322, 167] on div "Add Ingredients Manage Recipe Delete Recipe Duplicate Recipe Scale Recipe Save …" at bounding box center [426, 166] width 539 height 27
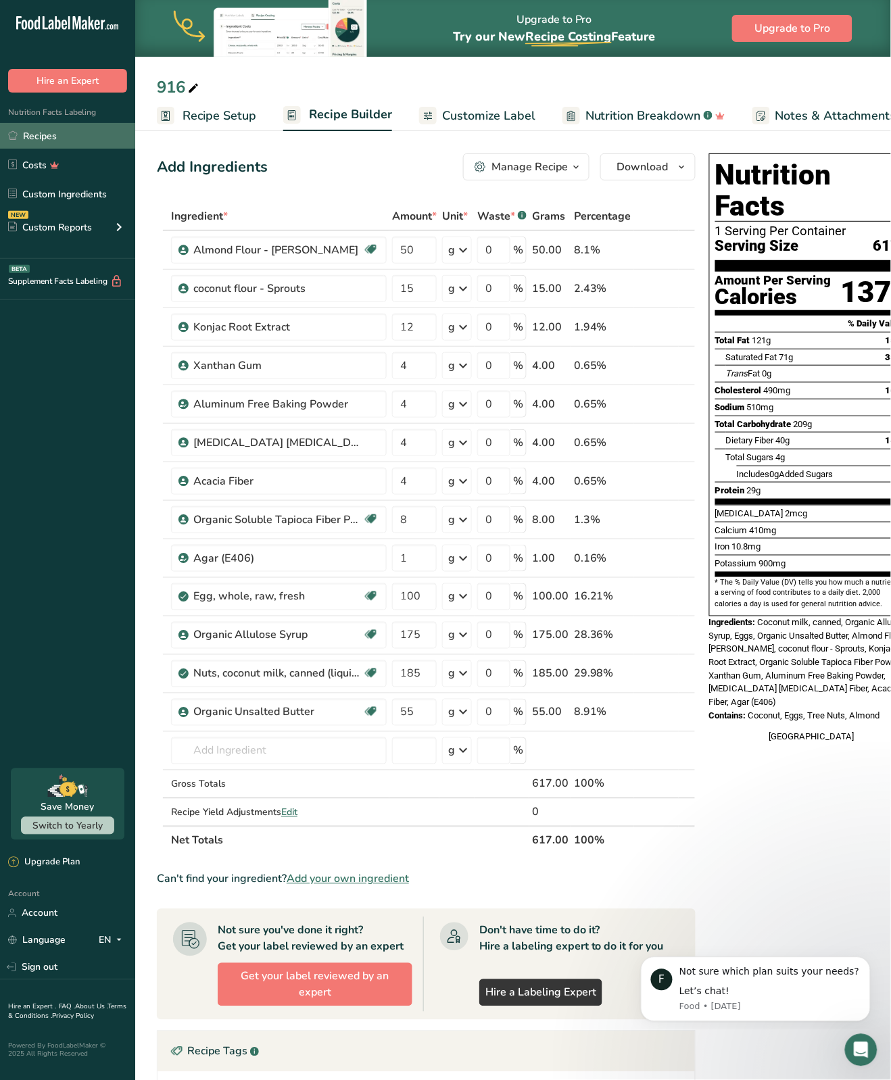
click at [41, 136] on link "Recipes" at bounding box center [67, 136] width 135 height 26
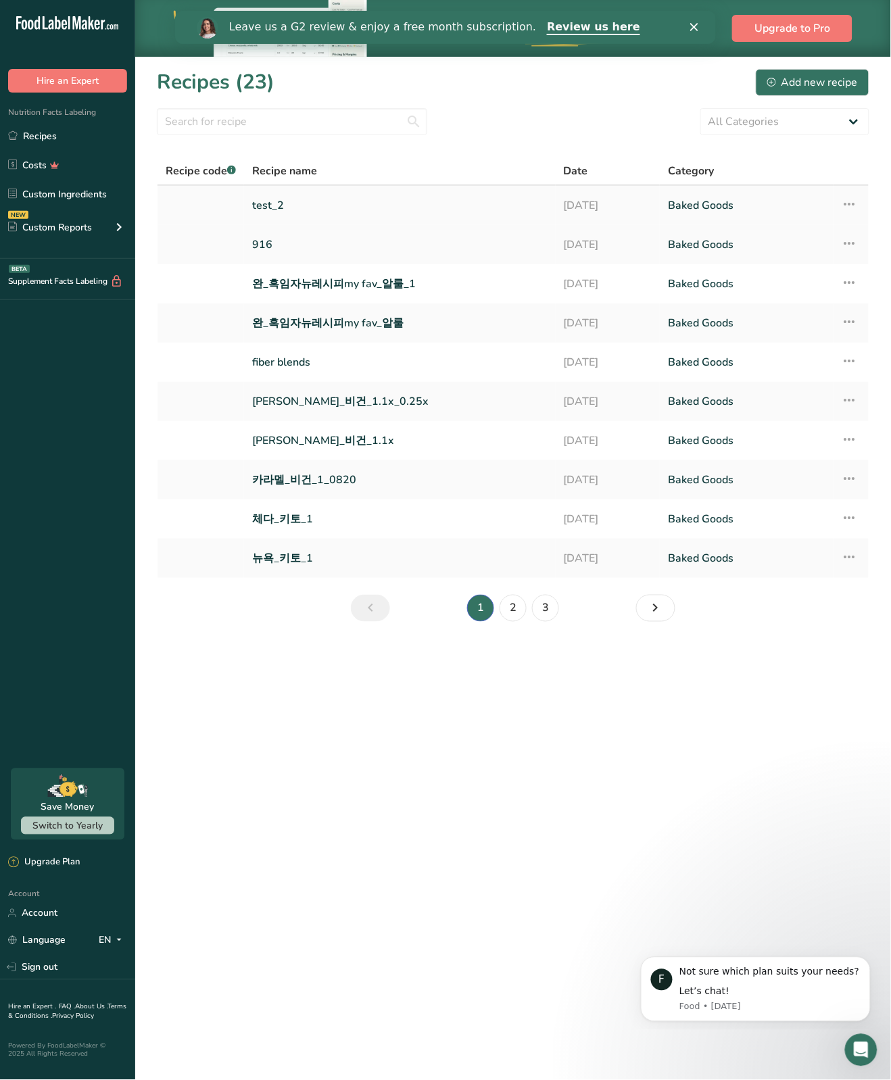
click at [267, 201] on link "test_2" at bounding box center [399, 205] width 295 height 28
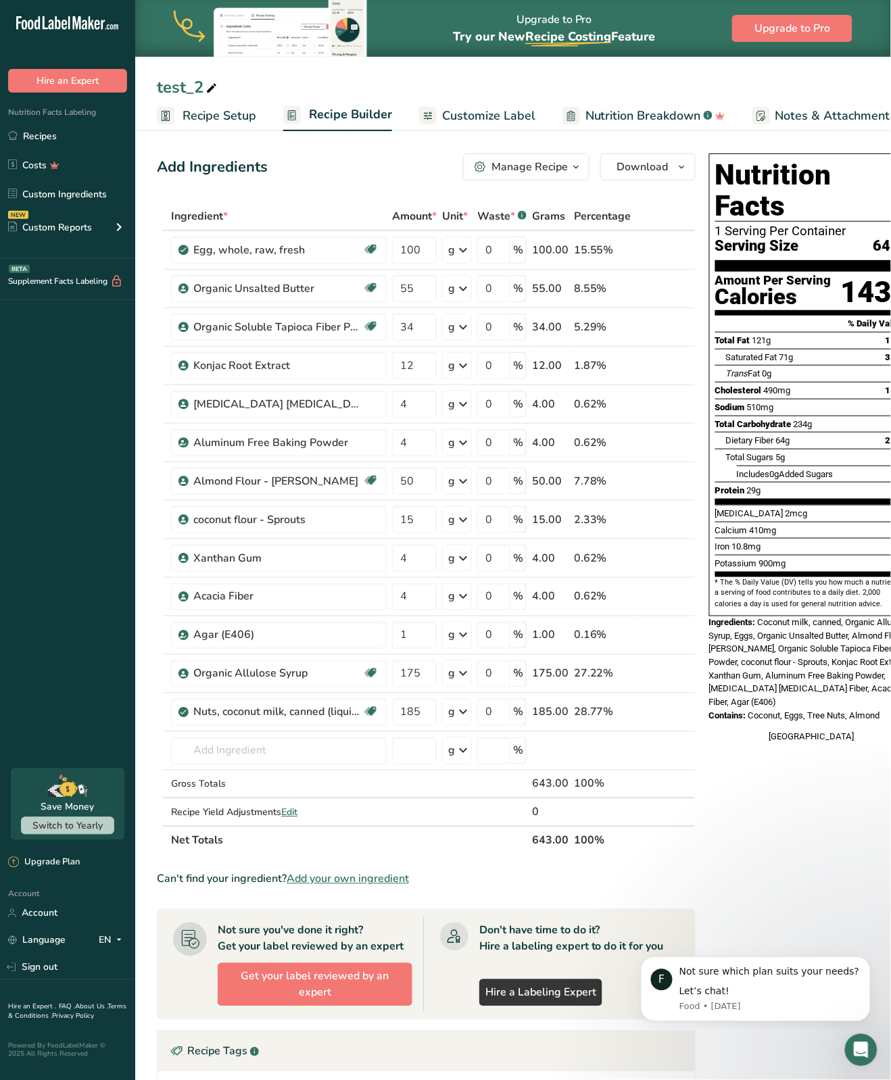
click at [199, 82] on div "test_2" at bounding box center [188, 87] width 63 height 24
type input "917"
click at [283, 162] on div "Add Ingredients Manage Recipe Delete Recipe Duplicate Recipe Scale Recipe Save …" at bounding box center [426, 166] width 539 height 27
click at [238, 749] on input "text" at bounding box center [279, 751] width 216 height 27
type input "ㅐ"
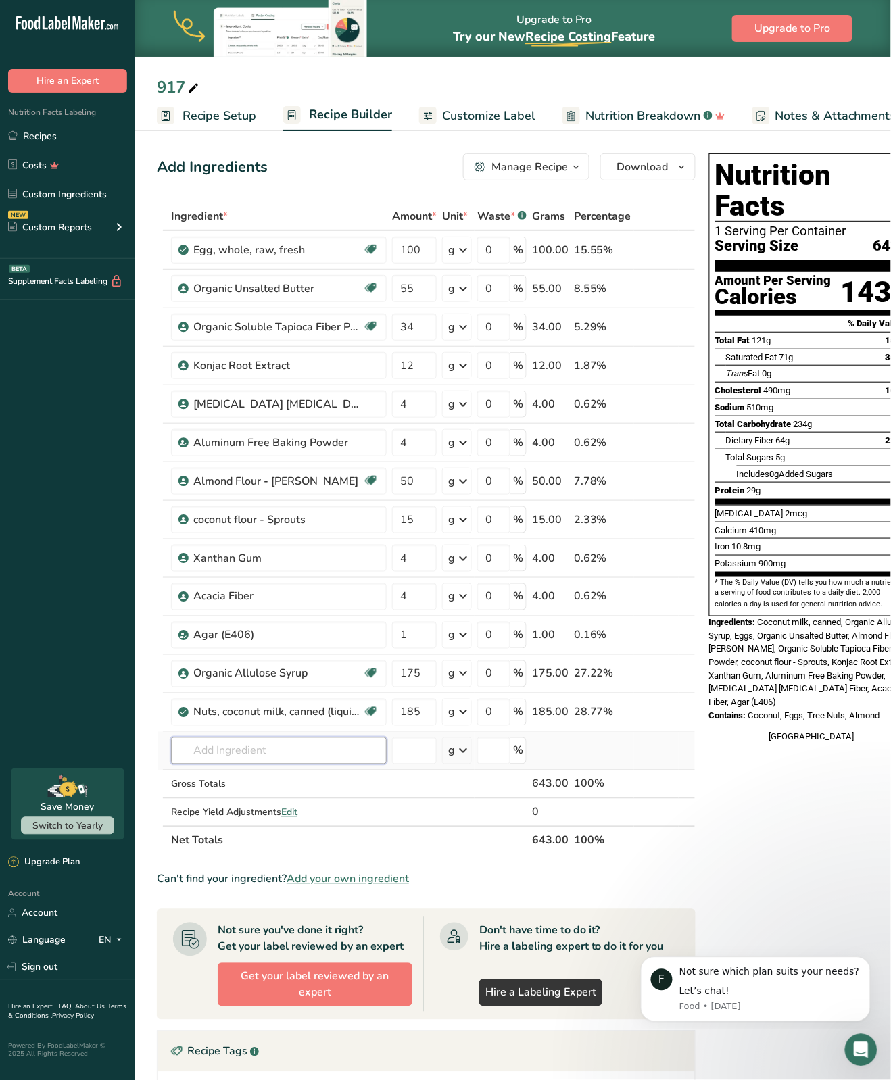
type input "o"
type input "t"
type input "ots"
click at [312, 779] on p "OTS90 Organic [MEDICAL_DATA] Tapioca Syrup" at bounding box center [293, 778] width 223 height 14
type input "Organic [MEDICAL_DATA] Tapioca Syrup"
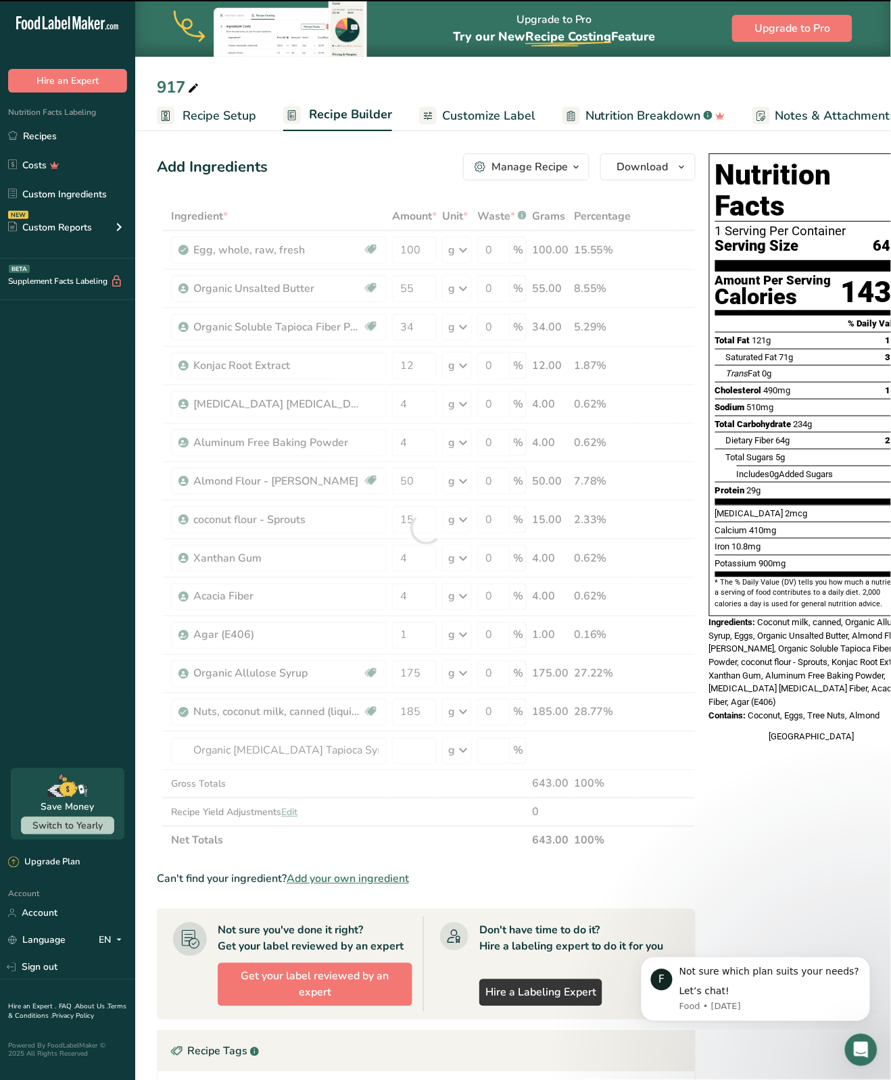
type input "0"
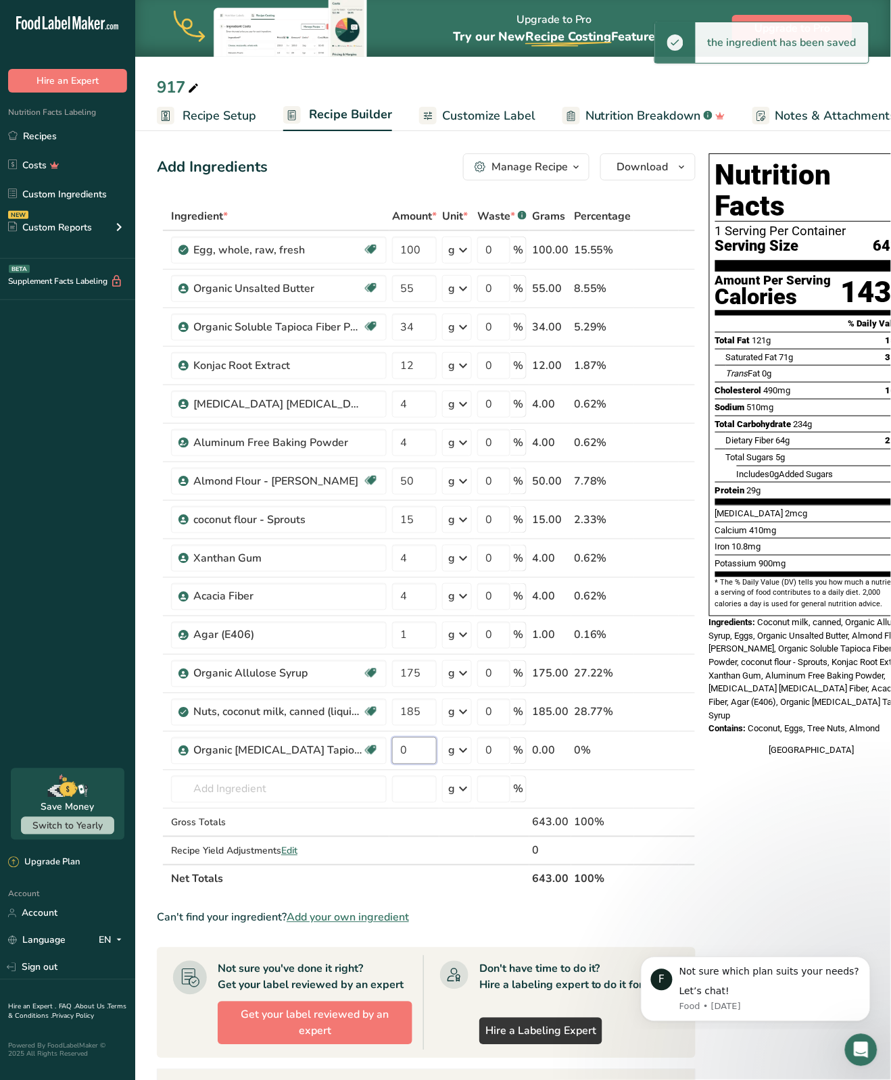
click at [412, 758] on input "0" at bounding box center [414, 751] width 45 height 27
type input "100"
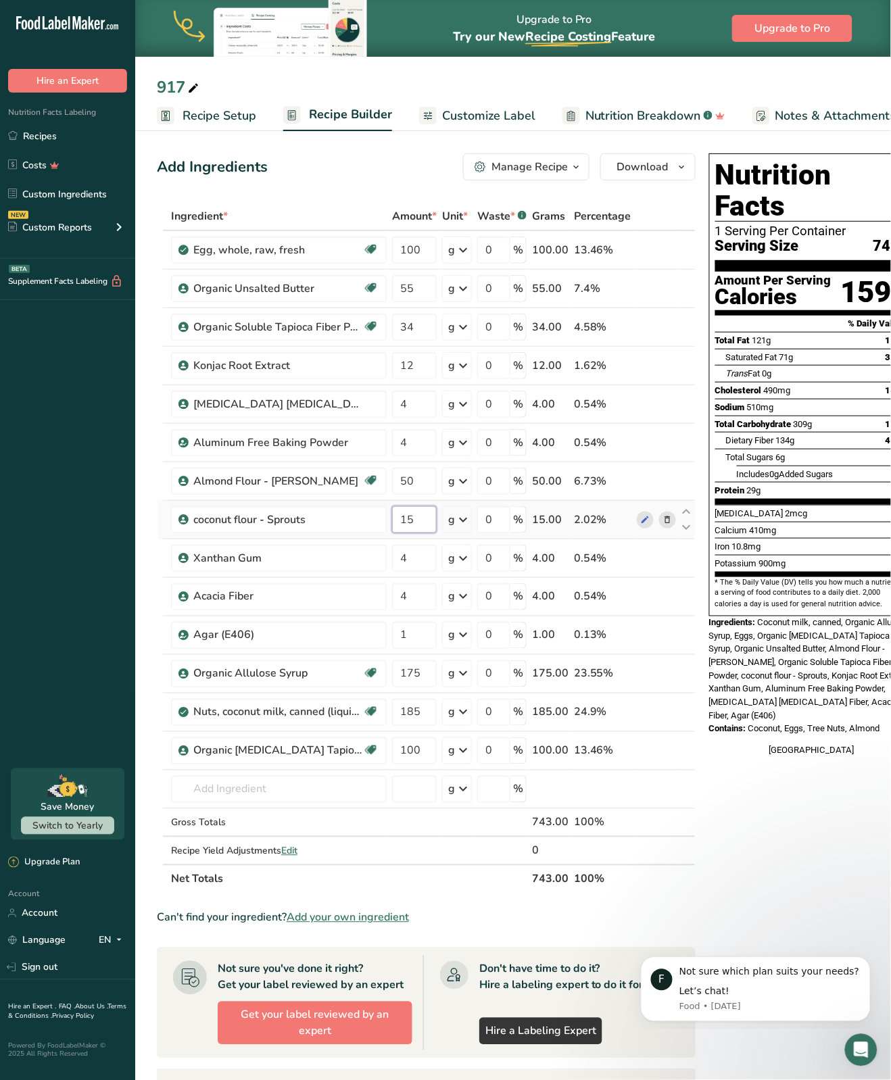
click at [420, 521] on div "Ingredient * Amount * Unit * Waste * .a-a{fill:#347362;}.b-a{fill:#fff;} Grams …" at bounding box center [426, 548] width 539 height 692
type input "17"
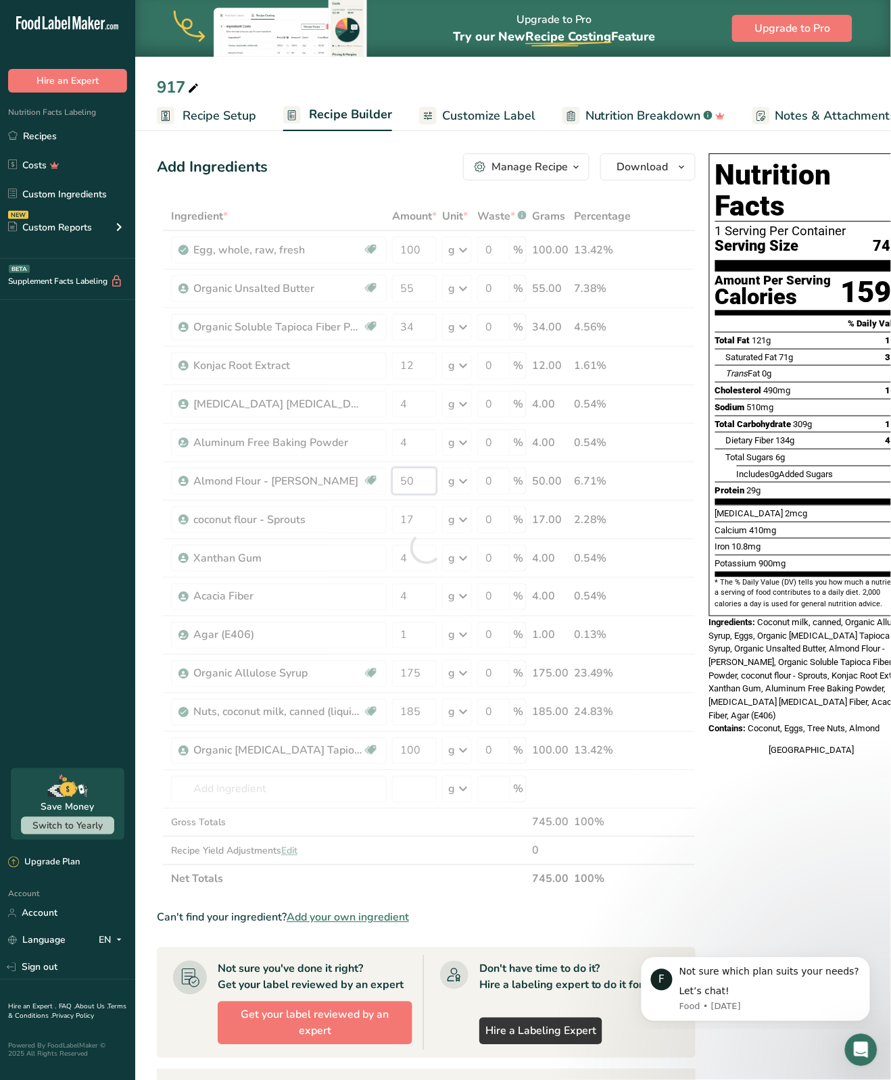
drag, startPoint x: 406, startPoint y: 483, endPoint x: 387, endPoint y: 483, distance: 18.9
click at [387, 483] on div "Ingredient * Amount * Unit * Waste * .a-a{fill:#347362;}.b-a{fill:#fff;} Grams …" at bounding box center [426, 548] width 539 height 692
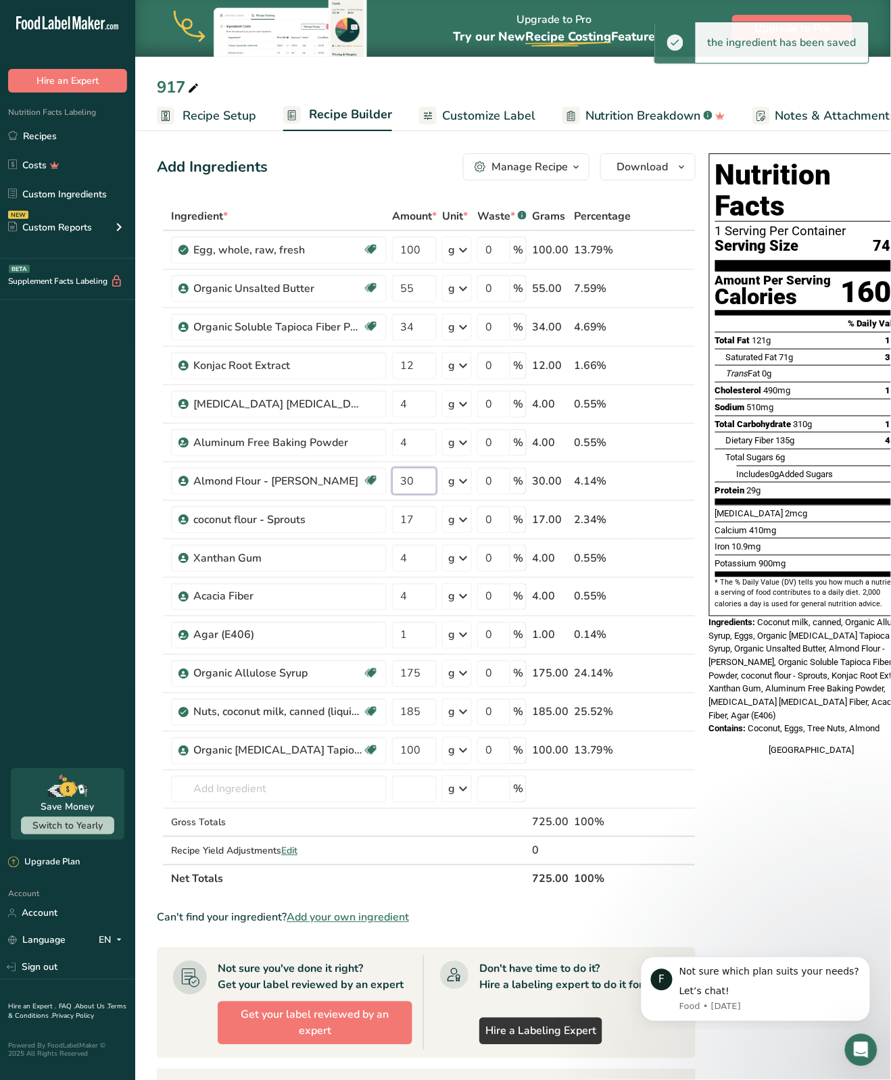
type input "30"
click at [420, 365] on div "Ingredient * Amount * Unit * Waste * .a-a{fill:#347362;}.b-a{fill:#fff;} Grams …" at bounding box center [426, 548] width 539 height 692
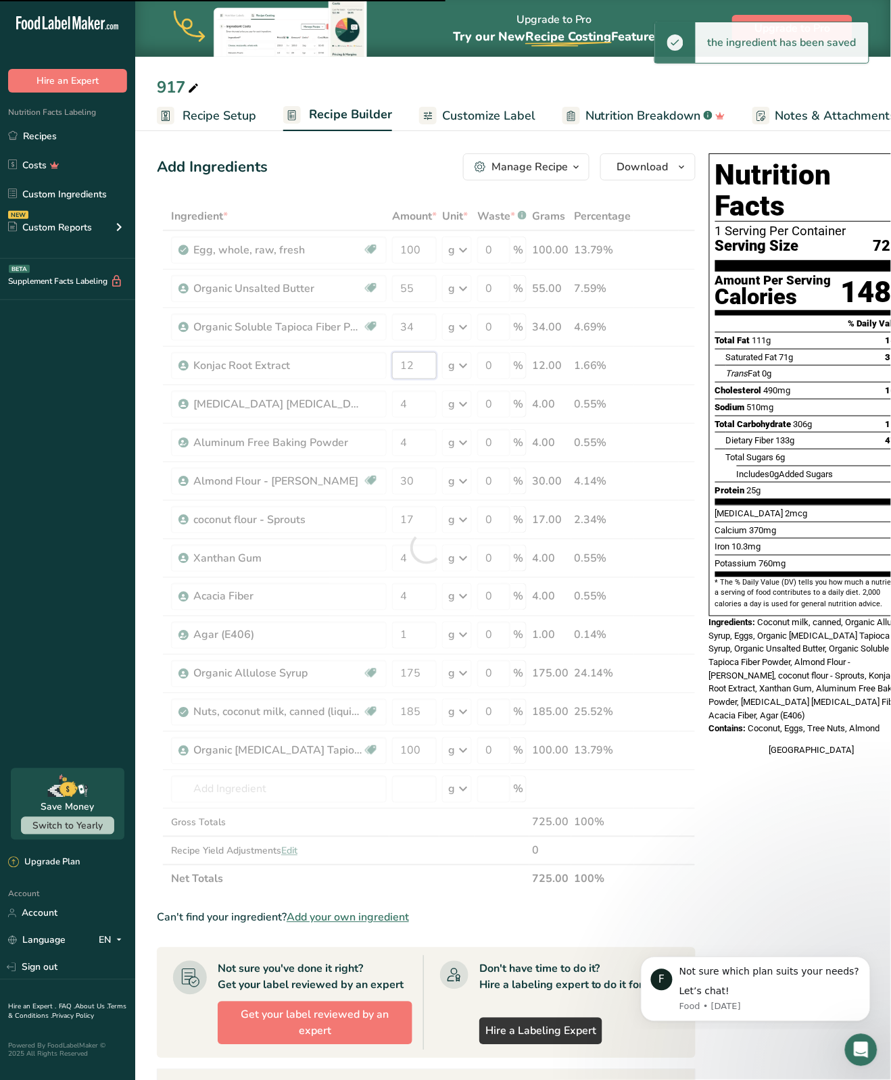
click at [417, 366] on input "12" at bounding box center [414, 365] width 45 height 27
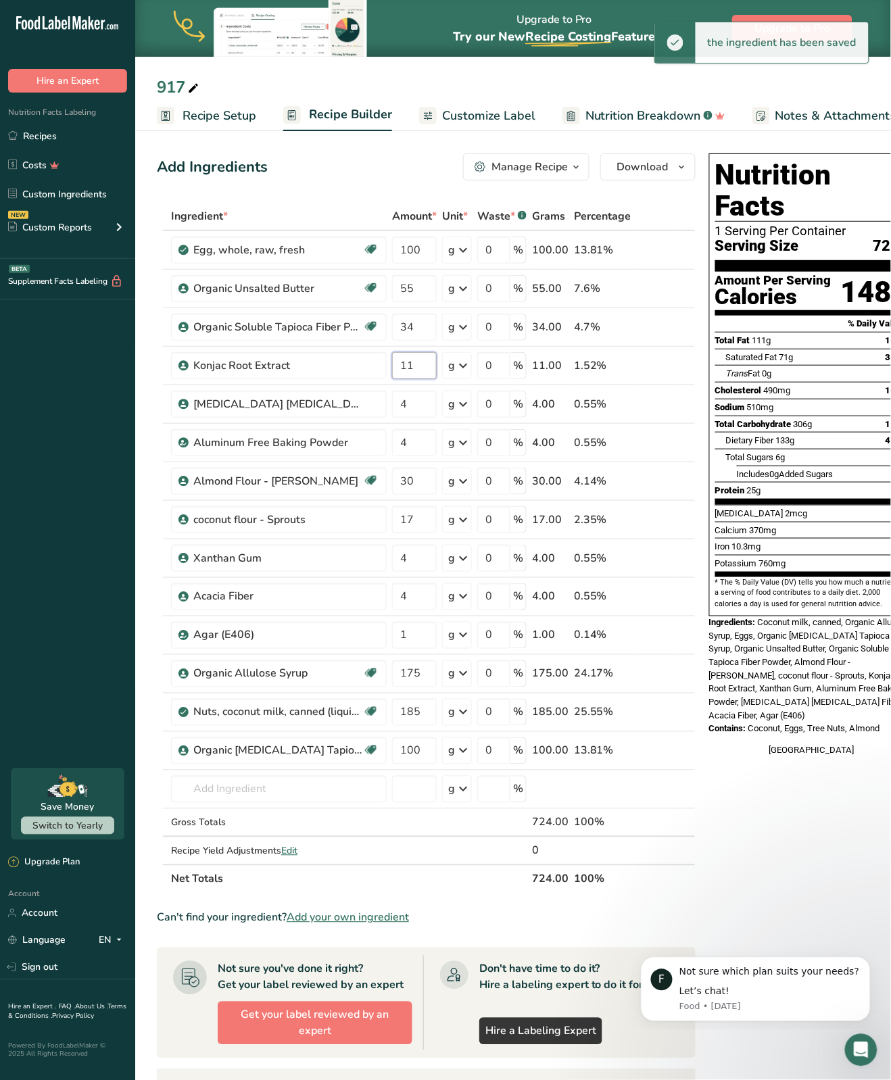
type input "11"
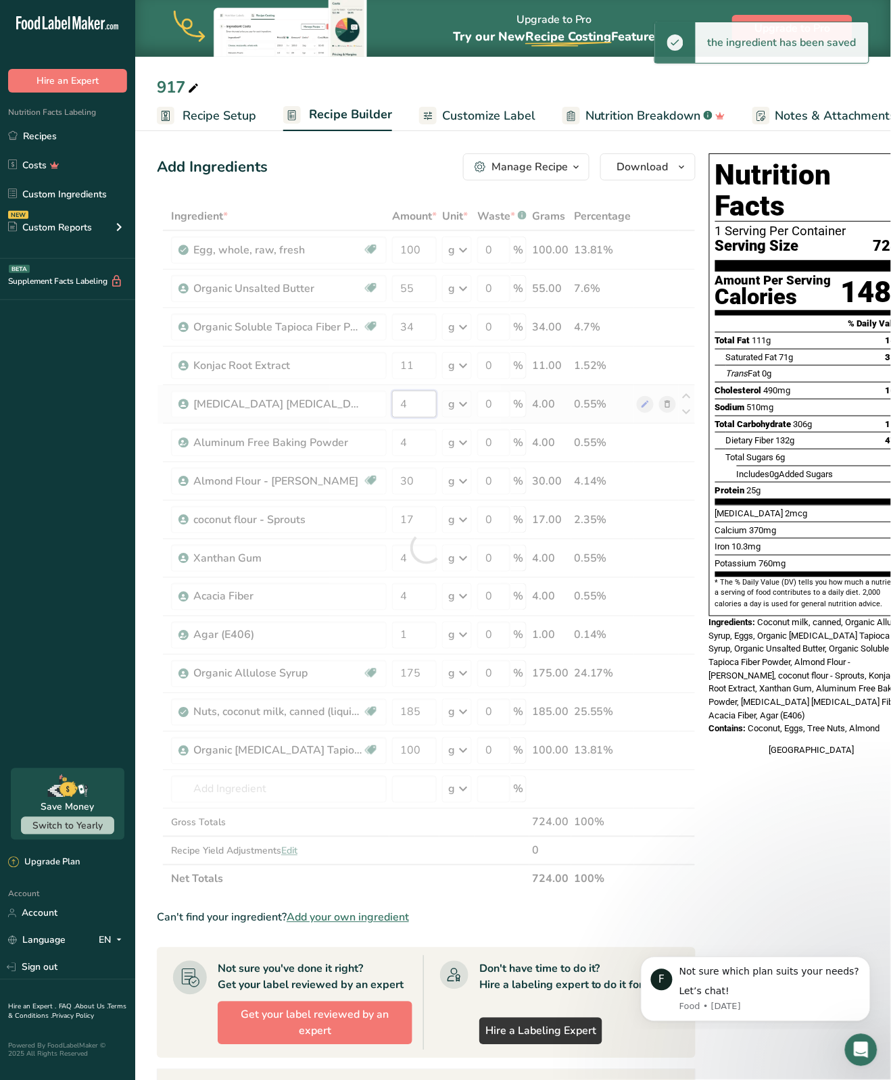
click at [413, 406] on div "Ingredient * Amount * Unit * Waste * .a-a{fill:#347362;}.b-a{fill:#fff;} Grams …" at bounding box center [426, 548] width 539 height 692
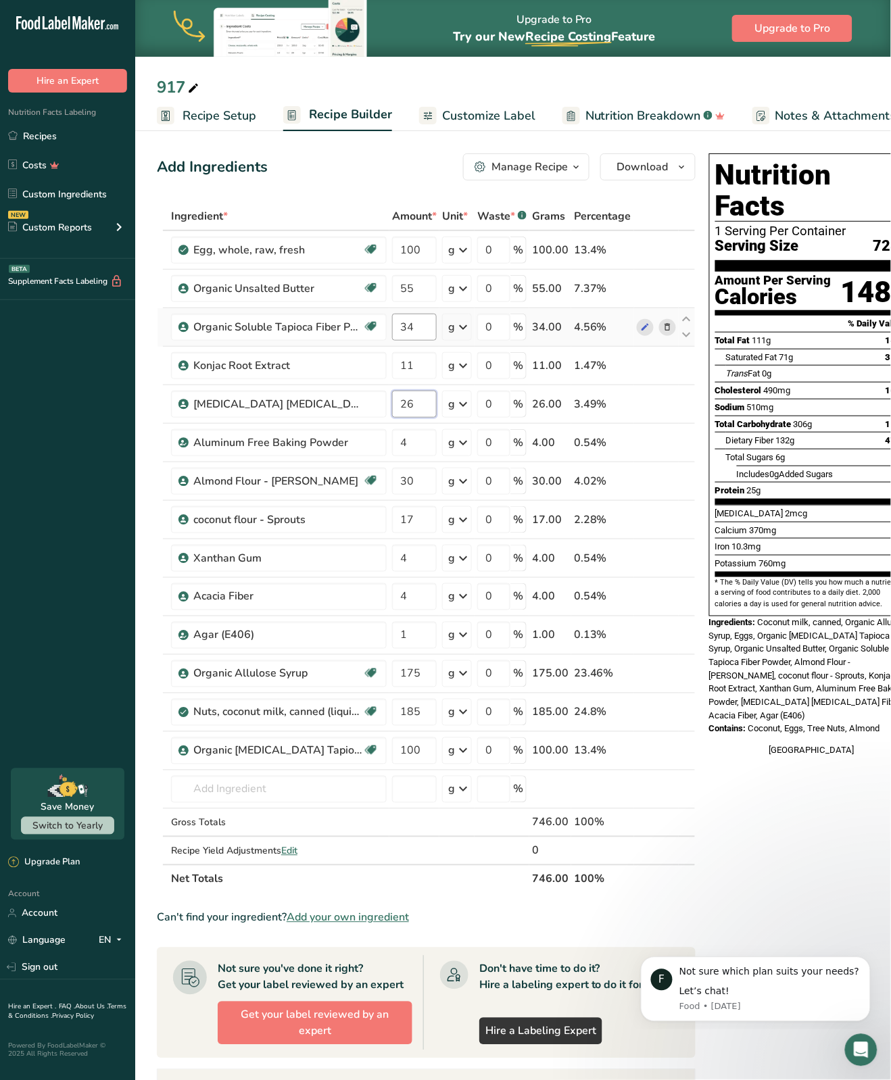
type input "26"
click at [427, 327] on div "Ingredient * Amount * Unit * Waste * .a-a{fill:#347362;}.b-a{fill:#fff;} Grams …" at bounding box center [426, 548] width 539 height 692
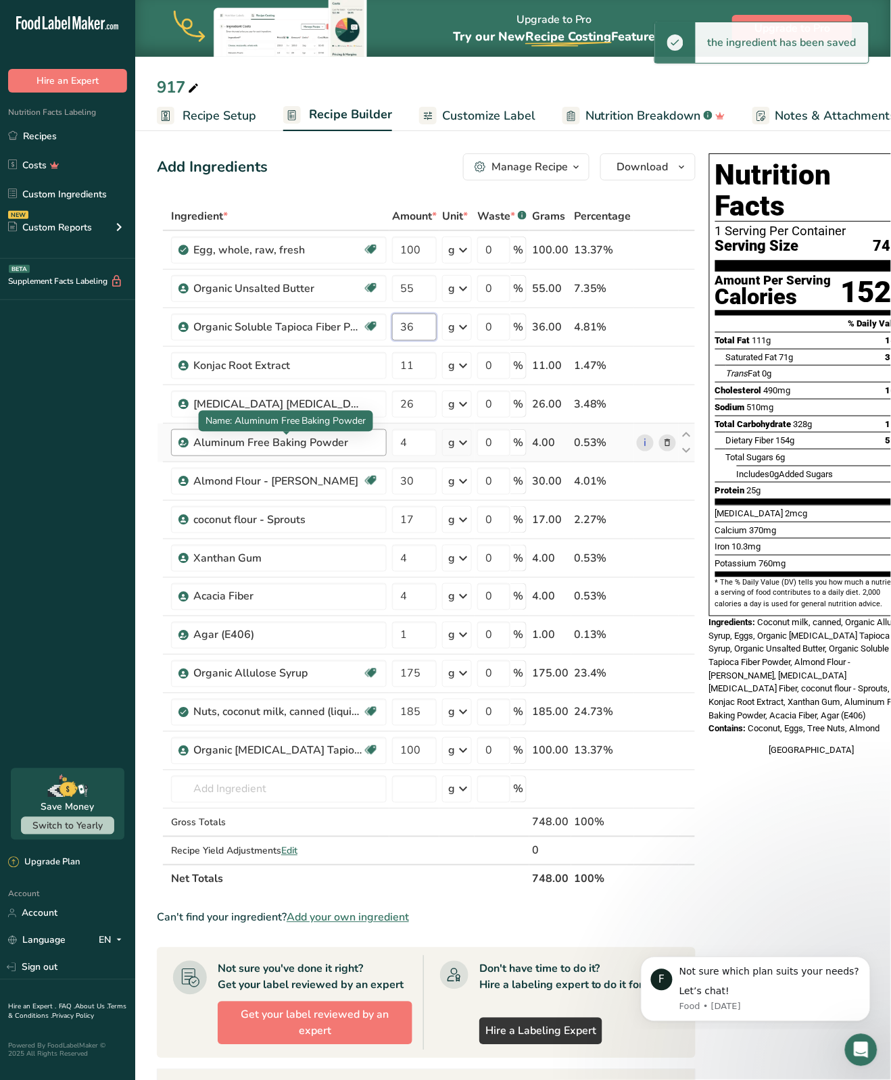
type input "36"
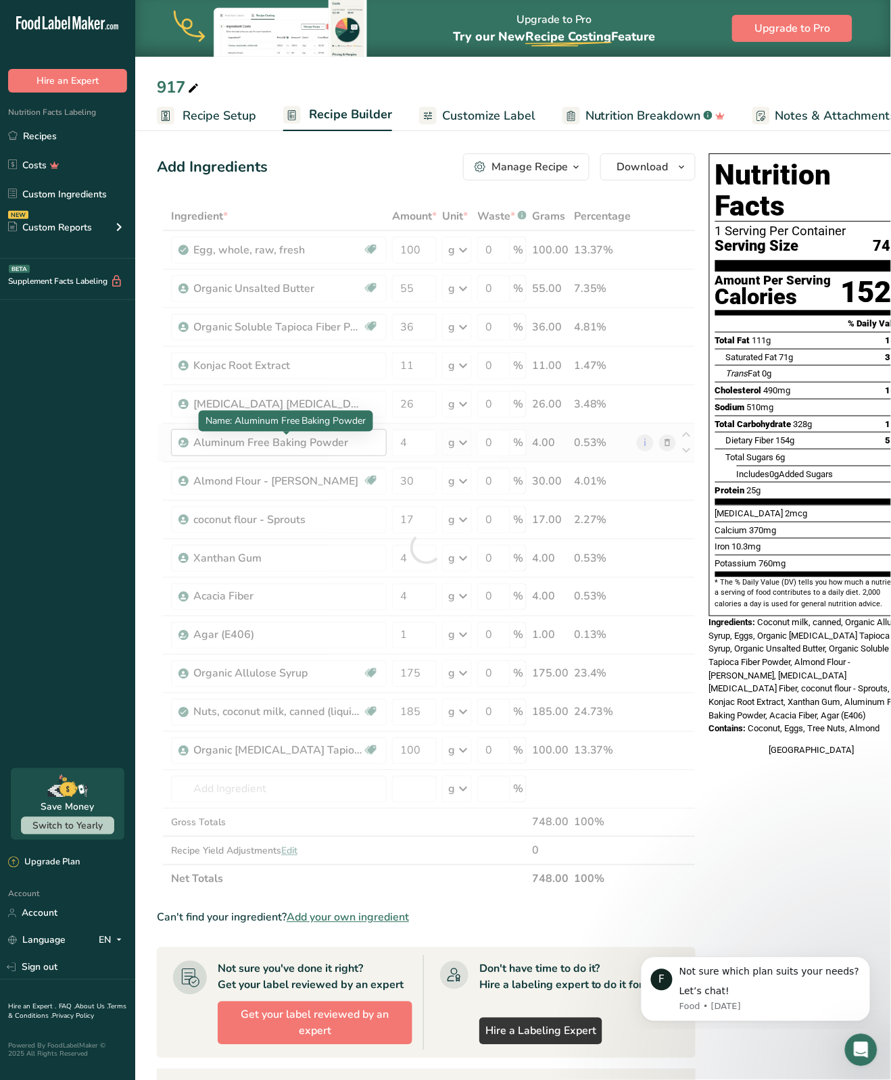
click at [346, 445] on div "Ingredient * Amount * Unit * Waste * .a-a{fill:#347362;}.b-a{fill:#fff;} Grams …" at bounding box center [426, 548] width 539 height 692
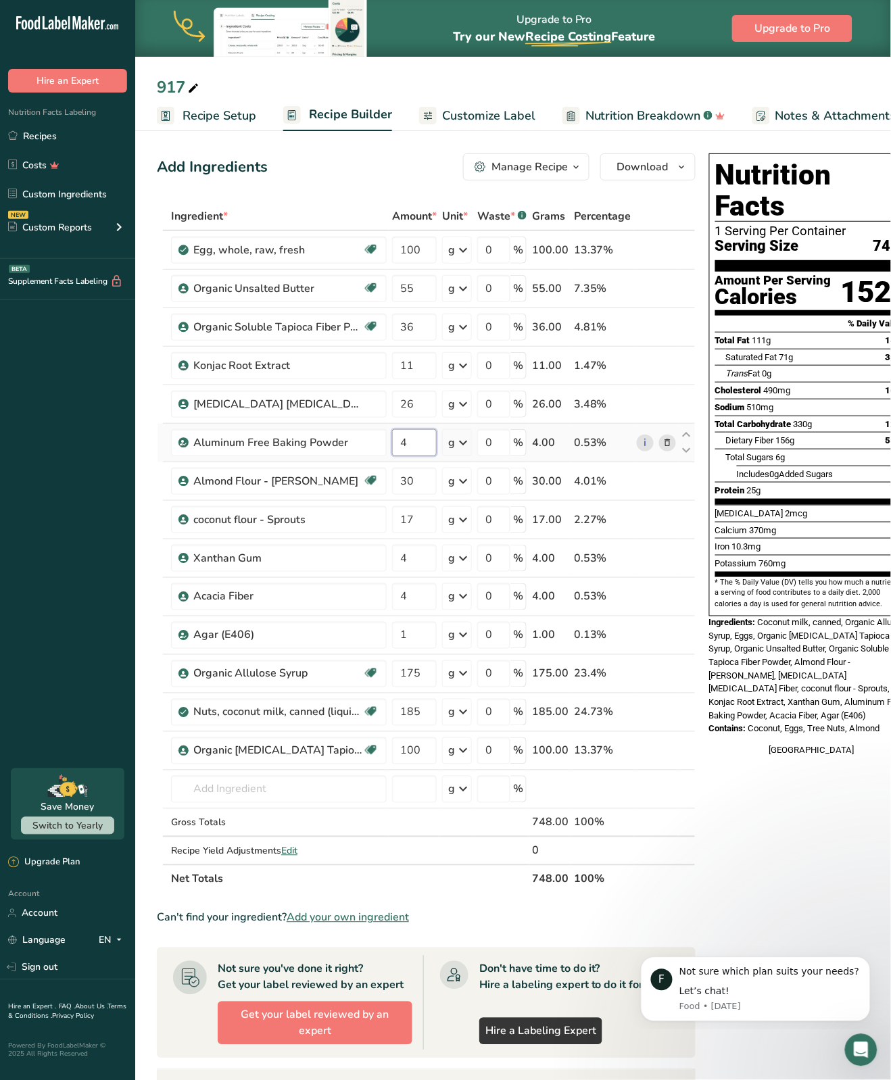
click at [411, 441] on input "4" at bounding box center [414, 442] width 45 height 27
type input "3.5"
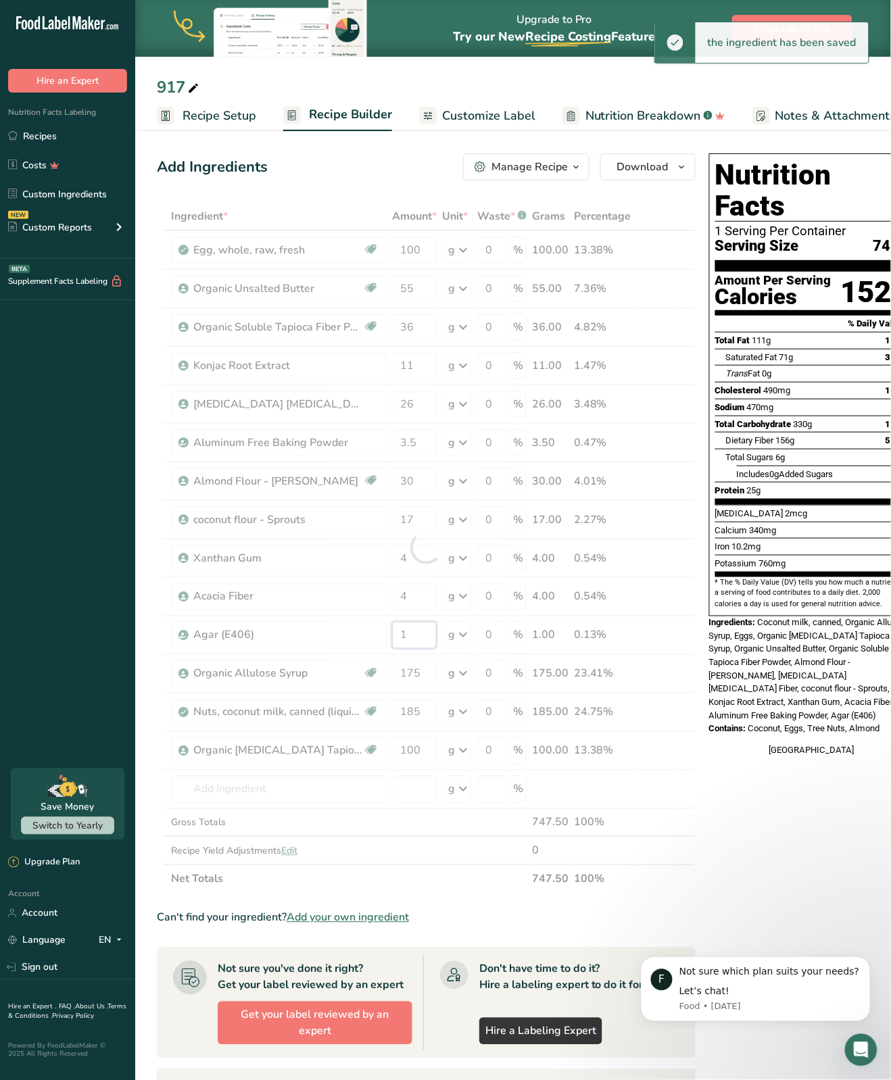
drag, startPoint x: 412, startPoint y: 637, endPoint x: 395, endPoint y: 637, distance: 16.9
click at [395, 637] on div "Ingredient * Amount * Unit * Waste * .a-a{fill:#347362;}.b-a{fill:#fff;} Grams …" at bounding box center [426, 548] width 539 height 692
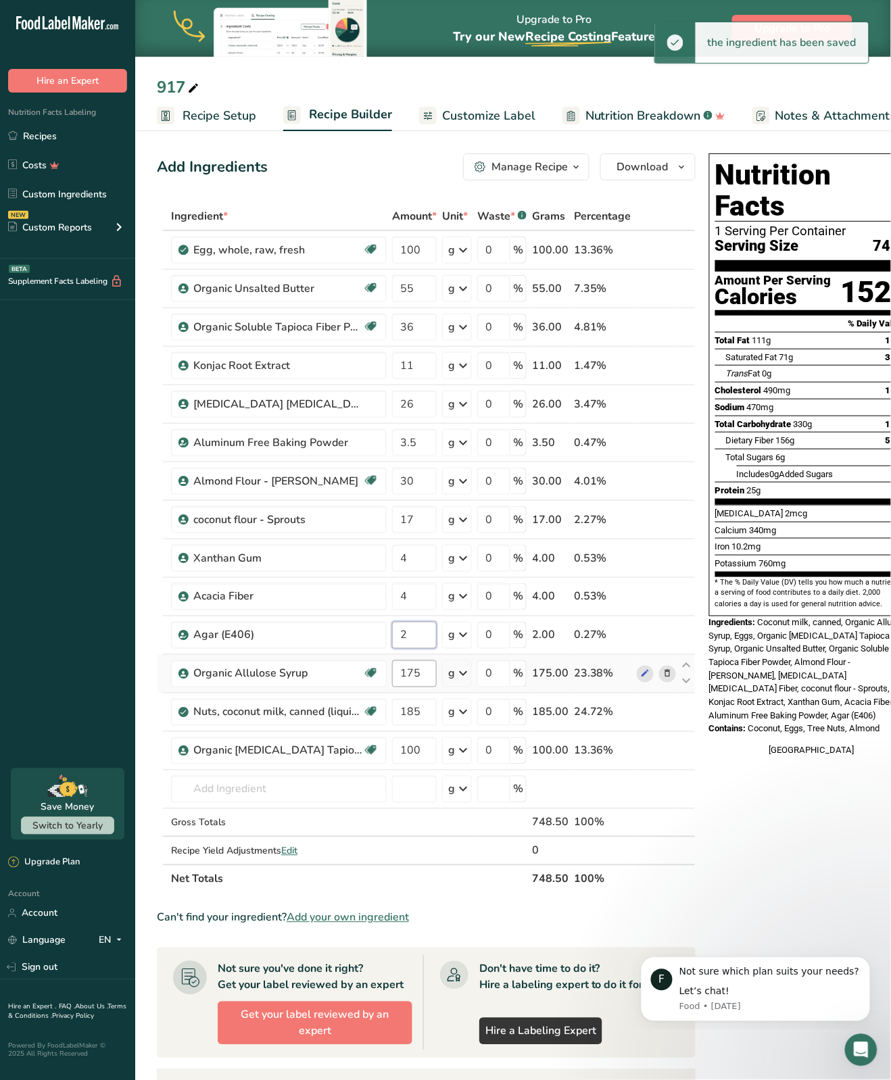
type input "2"
click at [423, 679] on div "Ingredient * Amount * Unit * Waste * .a-a{fill:#347362;}.b-a{fill:#fff;} Grams …" at bounding box center [426, 548] width 539 height 692
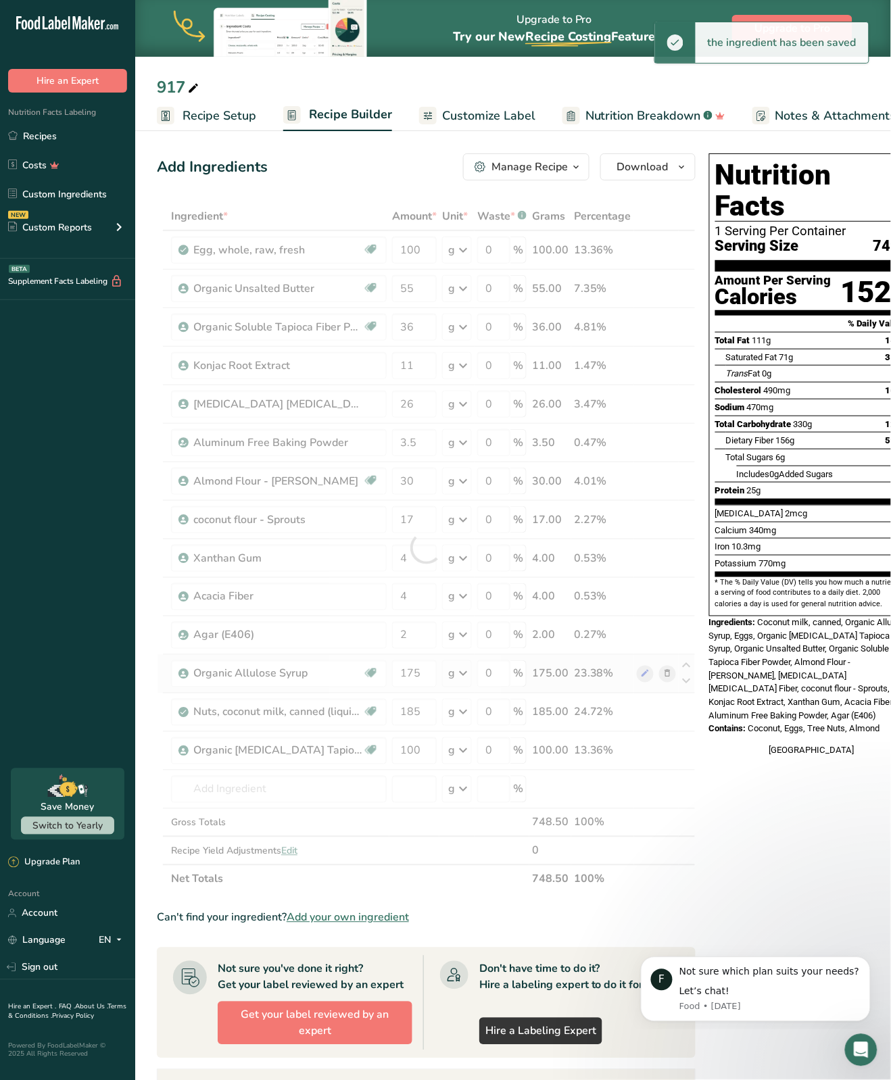
click at [668, 678] on div "Ingredient * Amount * Unit * Waste * .a-a{fill:#347362;}.b-a{fill:#fff;} Grams …" at bounding box center [426, 548] width 539 height 692
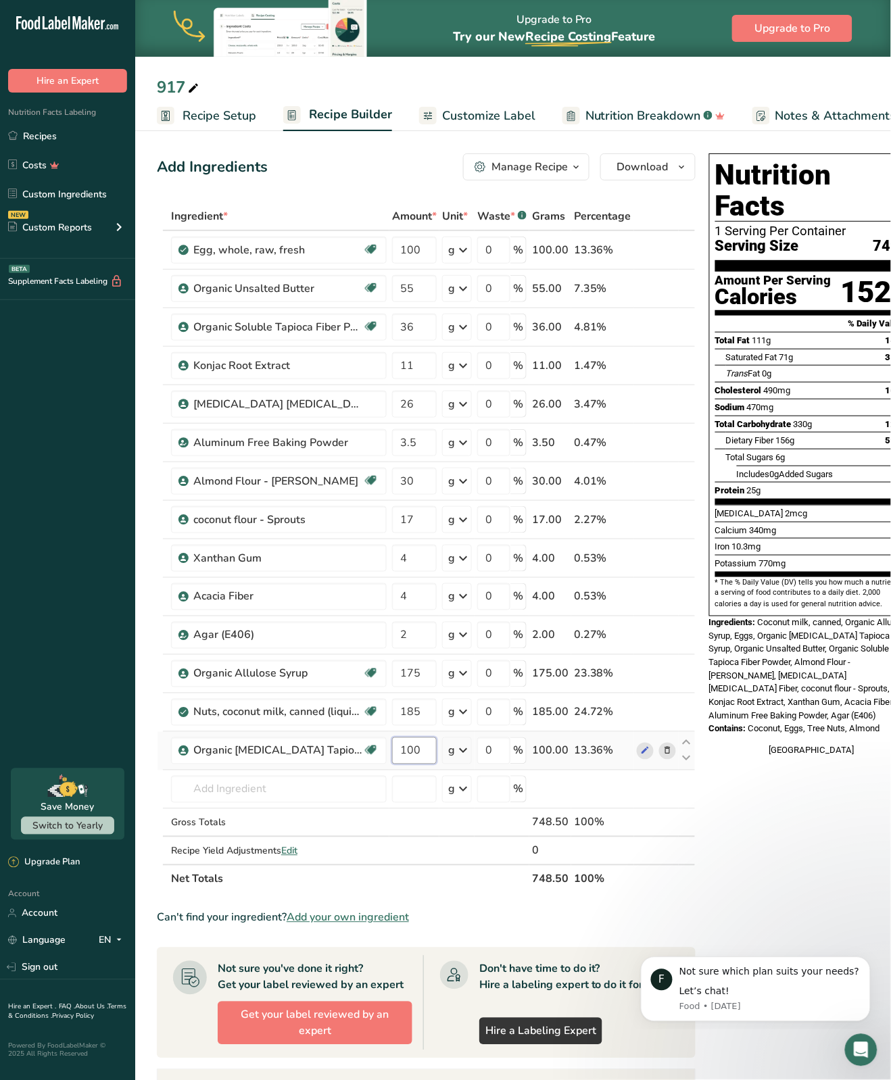
click at [418, 751] on input "100" at bounding box center [414, 751] width 45 height 27
click at [418, 712] on div "Ingredient * Amount * Unit * Waste * .a-a{fill:#347362;}.b-a{fill:#fff;} Grams …" at bounding box center [426, 548] width 539 height 692
type input "166"
click at [823, 833] on div "Nutrition Facts 1 Serving Per Container Serving Size 749g Amount Per Serving Ca…" at bounding box center [812, 757] width 216 height 1218
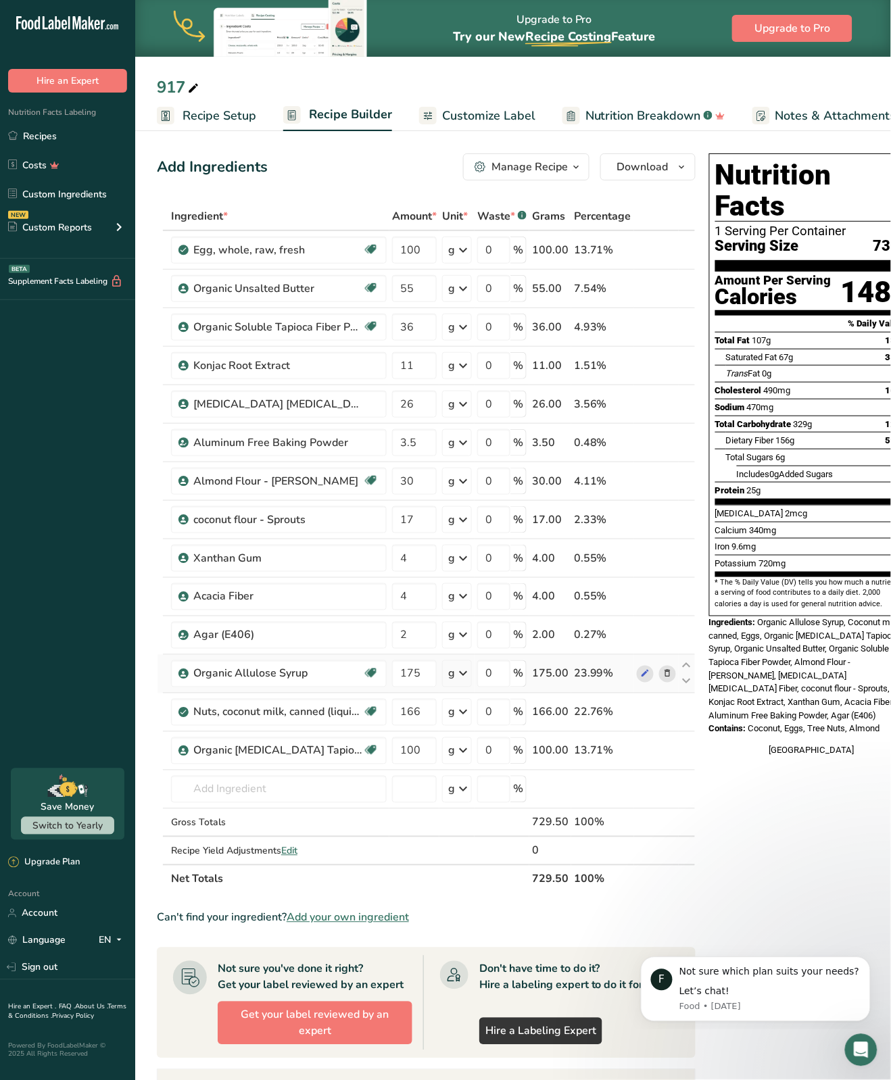
click at [665, 673] on icon at bounding box center [667, 674] width 9 height 14
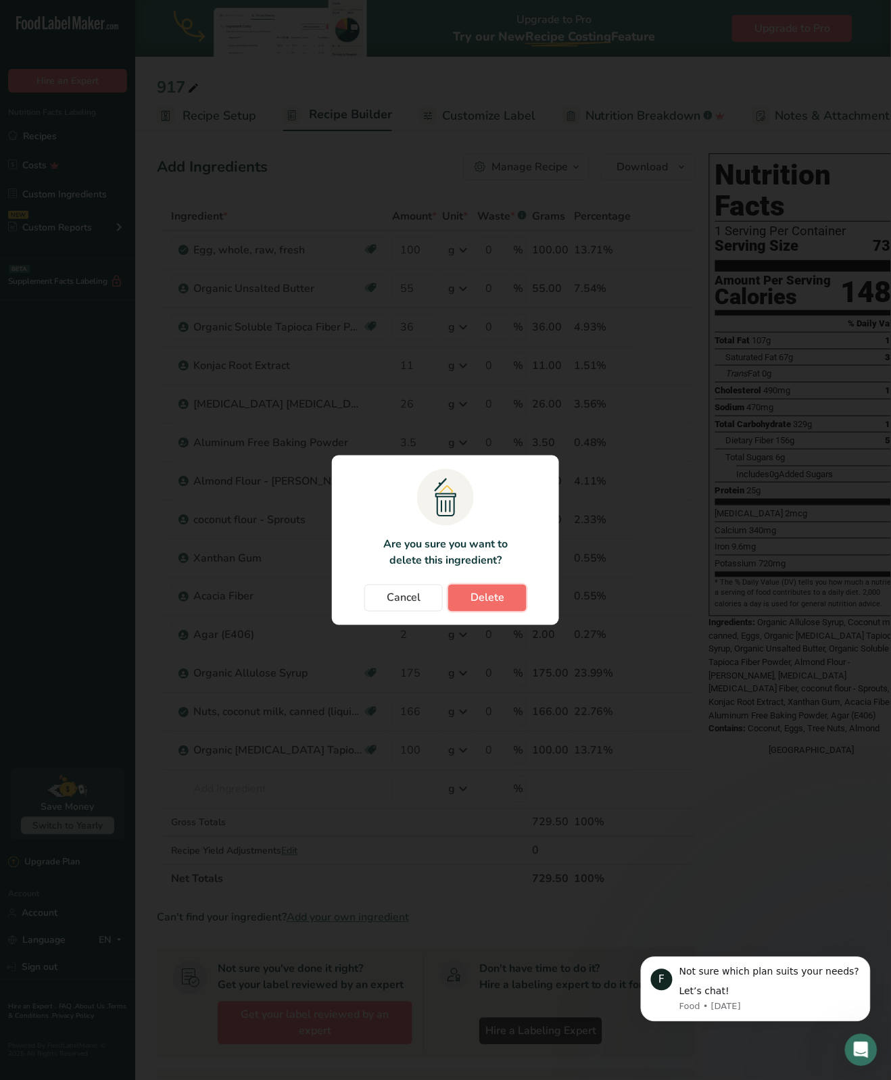
click at [499, 602] on span "Delete" at bounding box center [487, 598] width 34 height 16
type input "166"
type input "100"
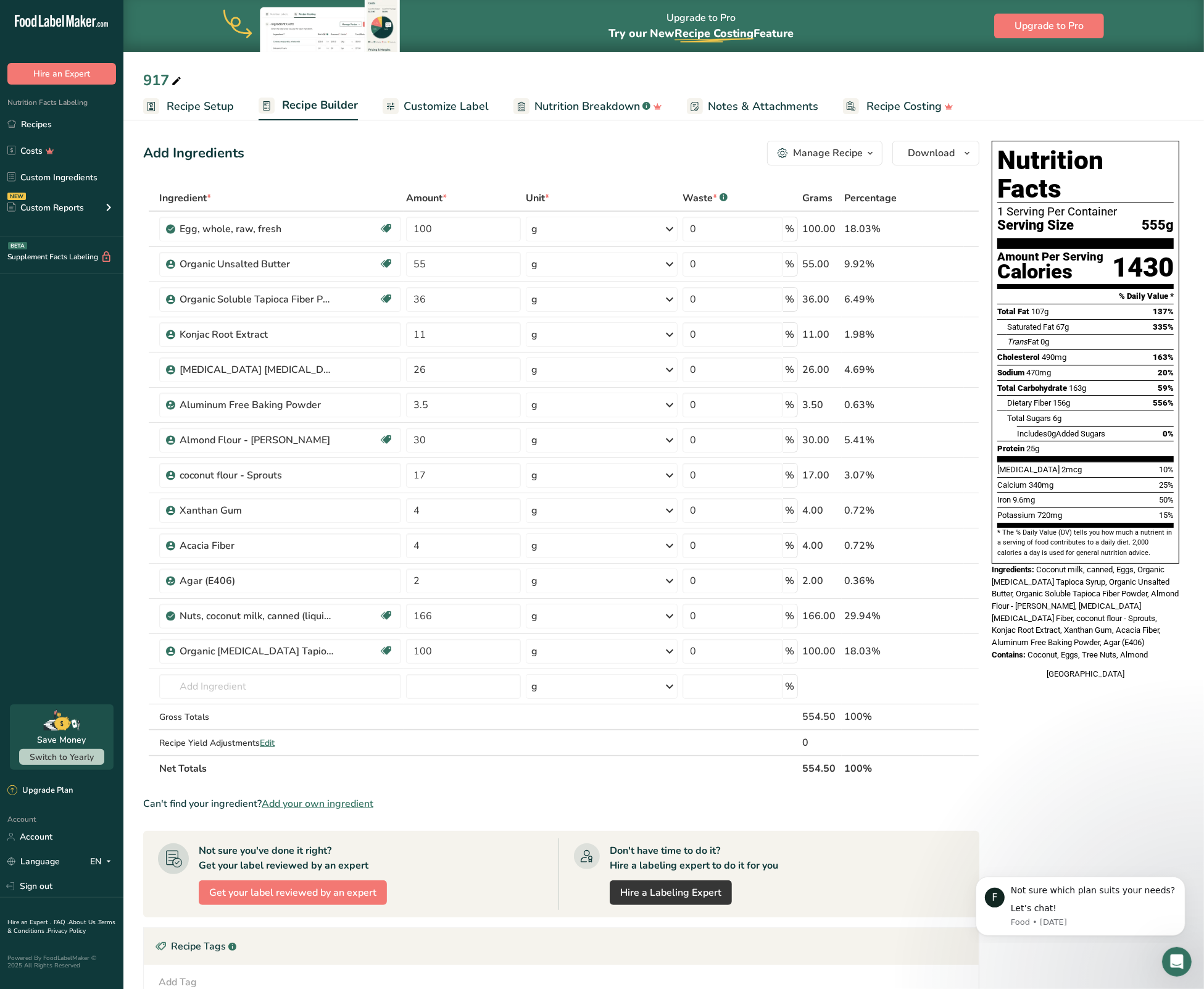
click at [208, 114] on span "Recipe Setup" at bounding box center [201, 106] width 68 height 16
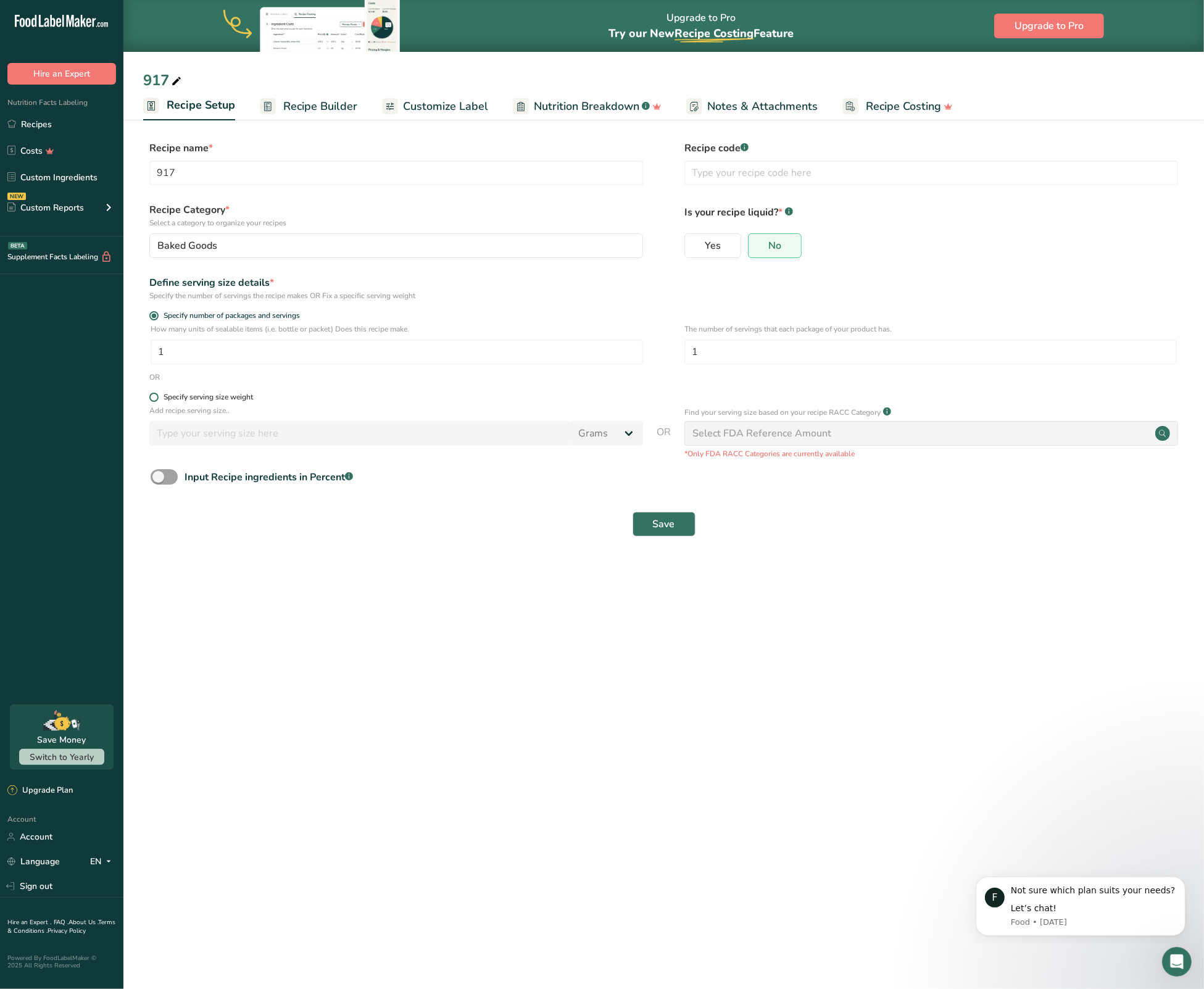
click at [201, 395] on div "Specify serving size weight" at bounding box center [208, 397] width 89 height 9
click at [157, 395] on input "Specify serving size weight" at bounding box center [153, 397] width 8 height 8
radio input "true"
radio input "false"
click at [223, 440] on input "number" at bounding box center [361, 433] width 422 height 25
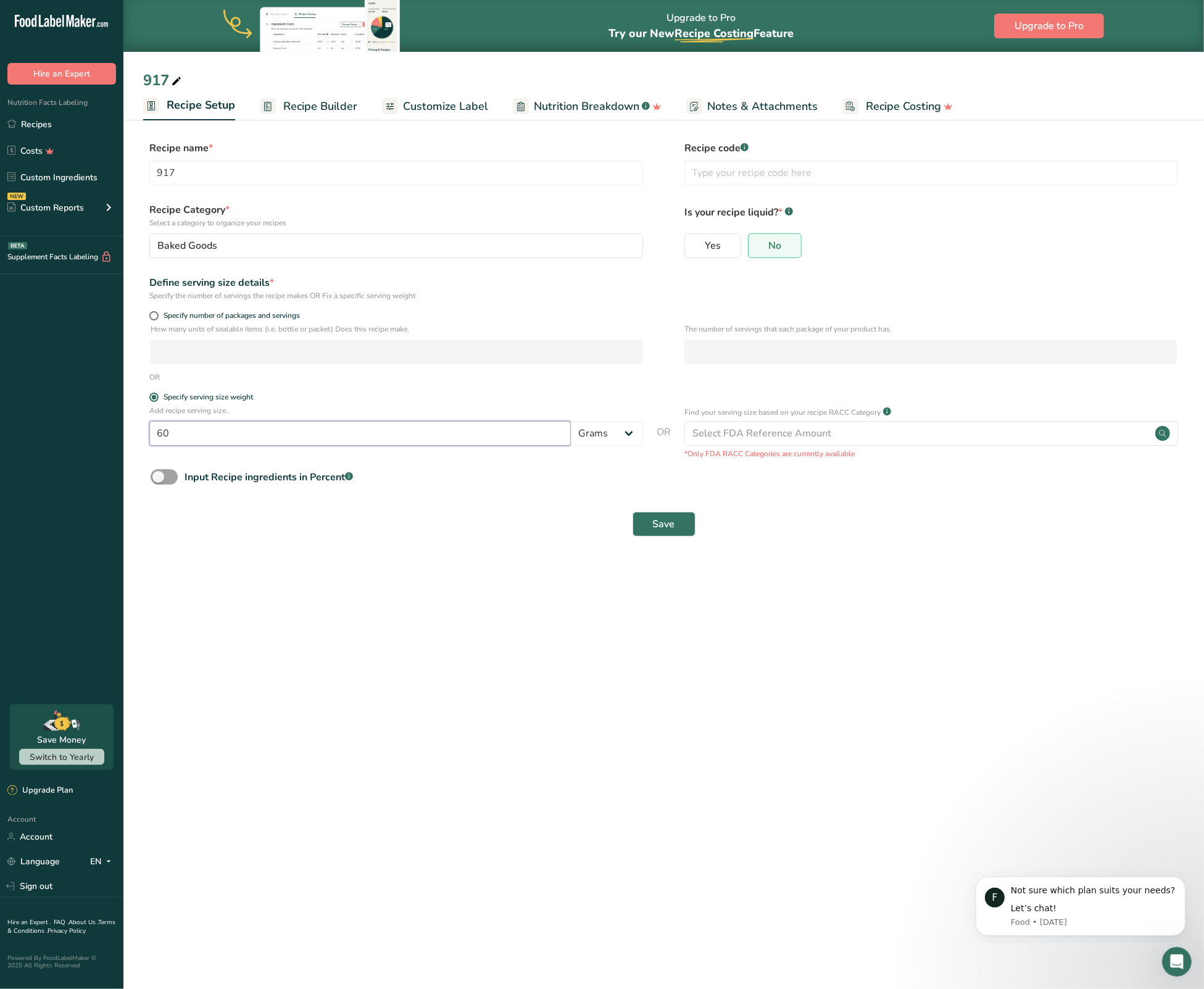
type input "60"
click at [354, 637] on main "Upgrade to Pro Try our New Recipe Costing .a-29{fill:none;stroke-linecap:round;…" at bounding box center [602, 494] width 1204 height 989
click at [677, 531] on button "Save" at bounding box center [664, 523] width 63 height 25
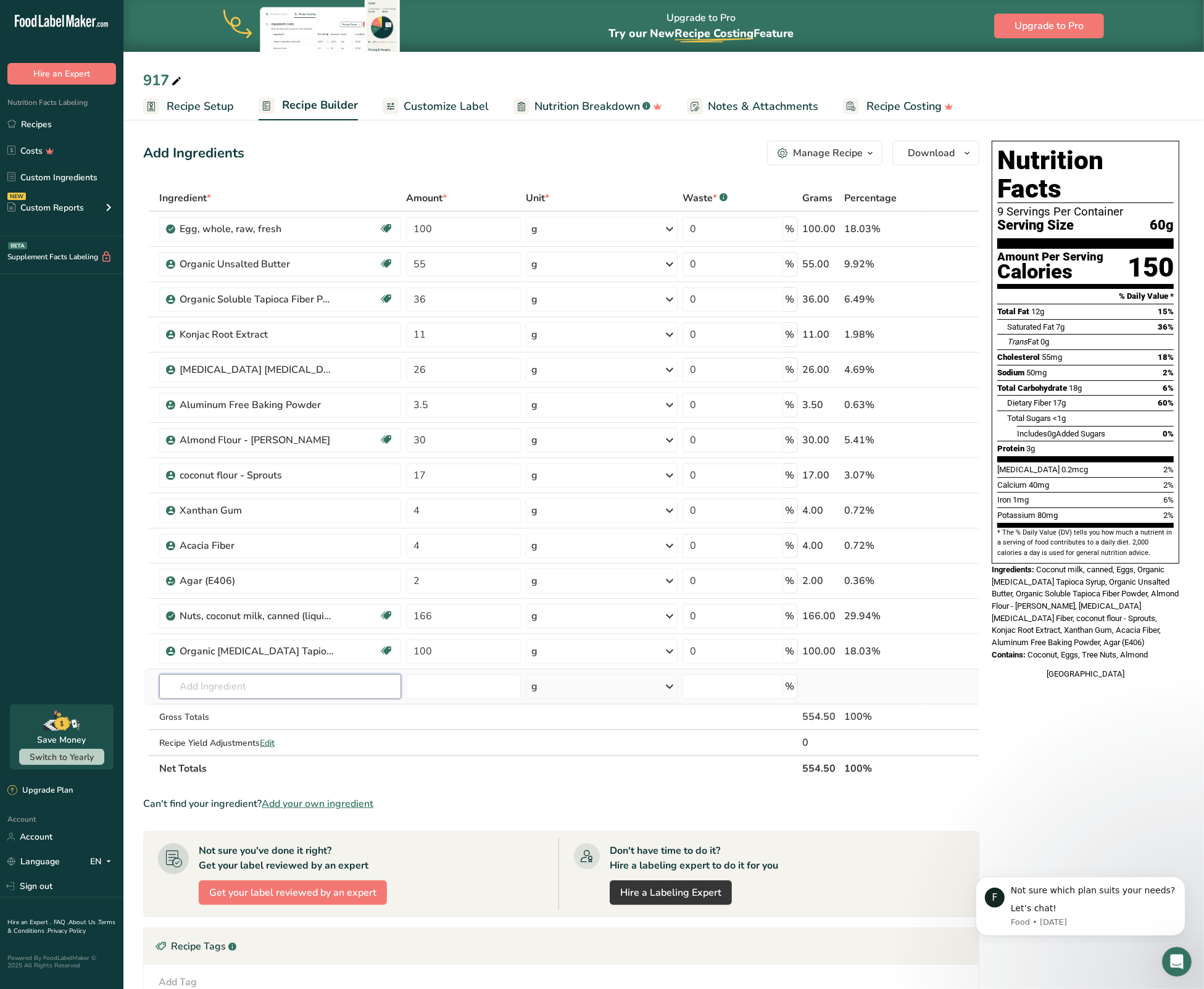
click at [288, 683] on input "text" at bounding box center [279, 686] width 242 height 25
type input "collag"
click at [316, 756] on p "Organic hydrolyzed collagen peptides - costco" at bounding box center [266, 752] width 194 height 13
type input "Organic hydrolyzed collagen peptides - costco"
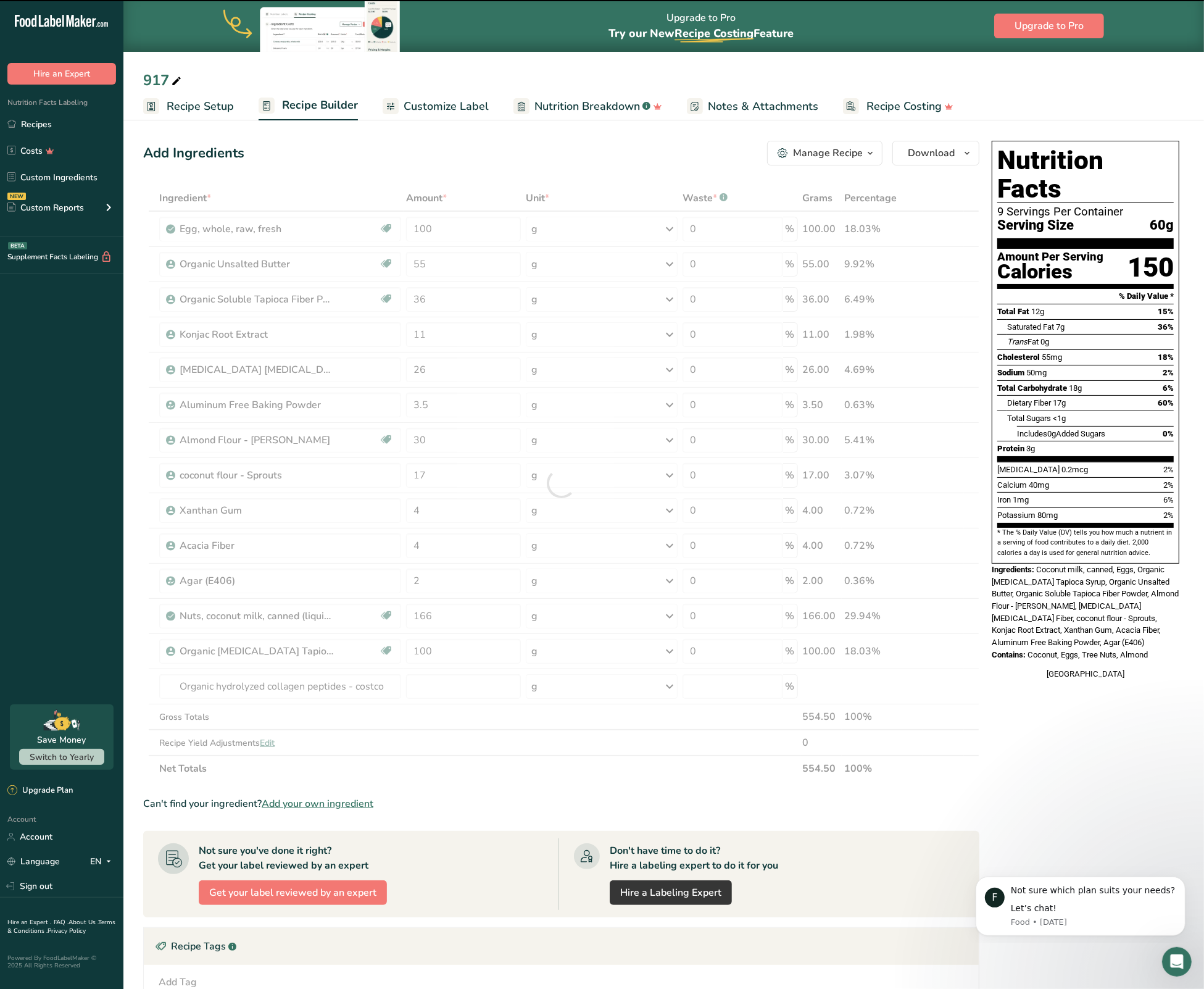
type input "0"
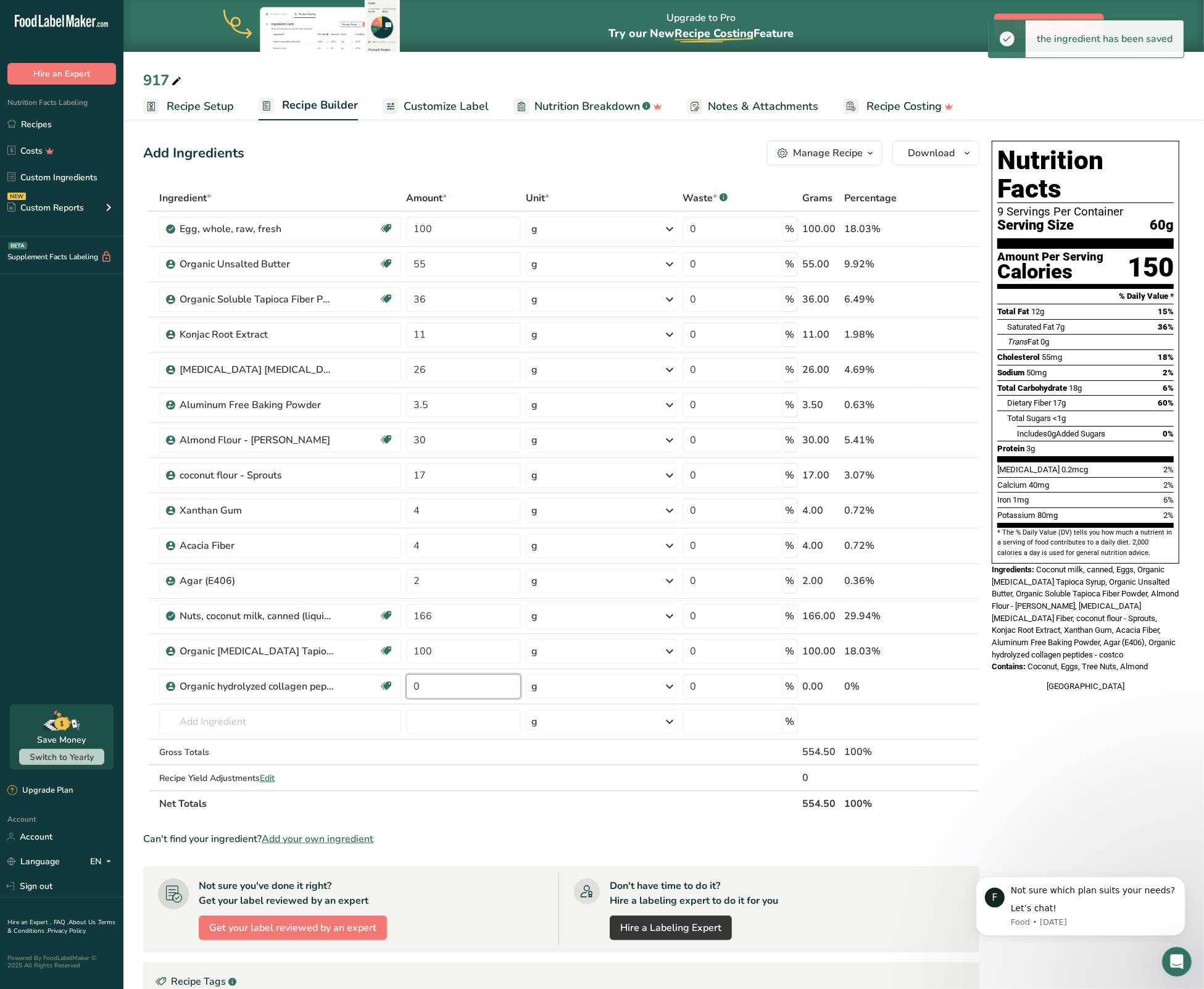
click at [448, 691] on input "0" at bounding box center [464, 686] width 115 height 25
type input "25"
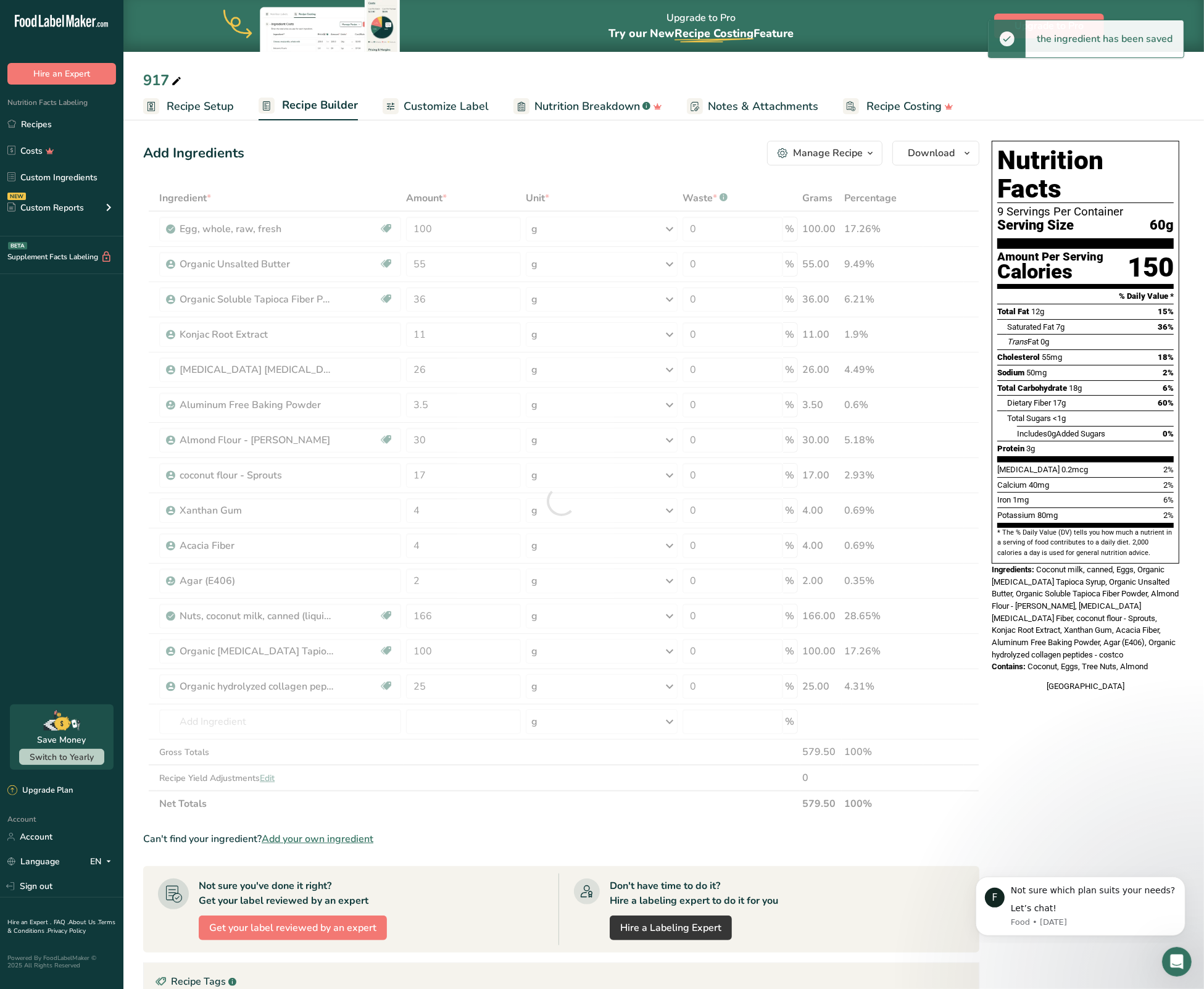
click at [487, 812] on div "Ingredient * Amount * Unit * Waste * .a-a{fill:#347362;}.b-a{fill:#fff;} Grams …" at bounding box center [561, 501] width 836 height 632
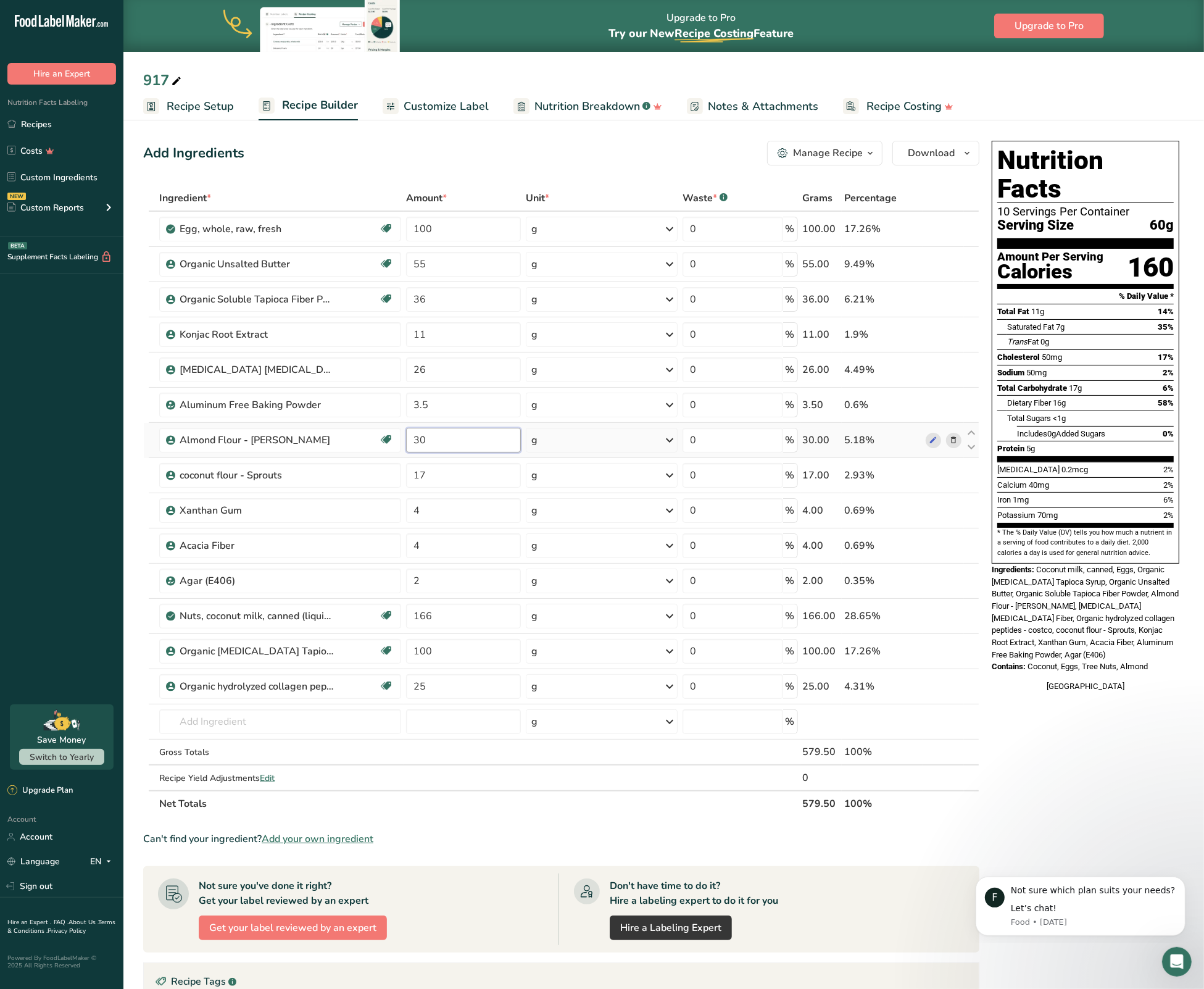
drag, startPoint x: 413, startPoint y: 443, endPoint x: 435, endPoint y: 442, distance: 22.0
click at [435, 442] on input "30" at bounding box center [464, 439] width 115 height 25
click at [129, 370] on section "Add Ingredients Manage Recipe Delete Recipe Duplicate Recipe Scale Recipe Save …" at bounding box center [664, 678] width 1081 height 1124
click at [505, 435] on input "3" at bounding box center [464, 439] width 115 height 25
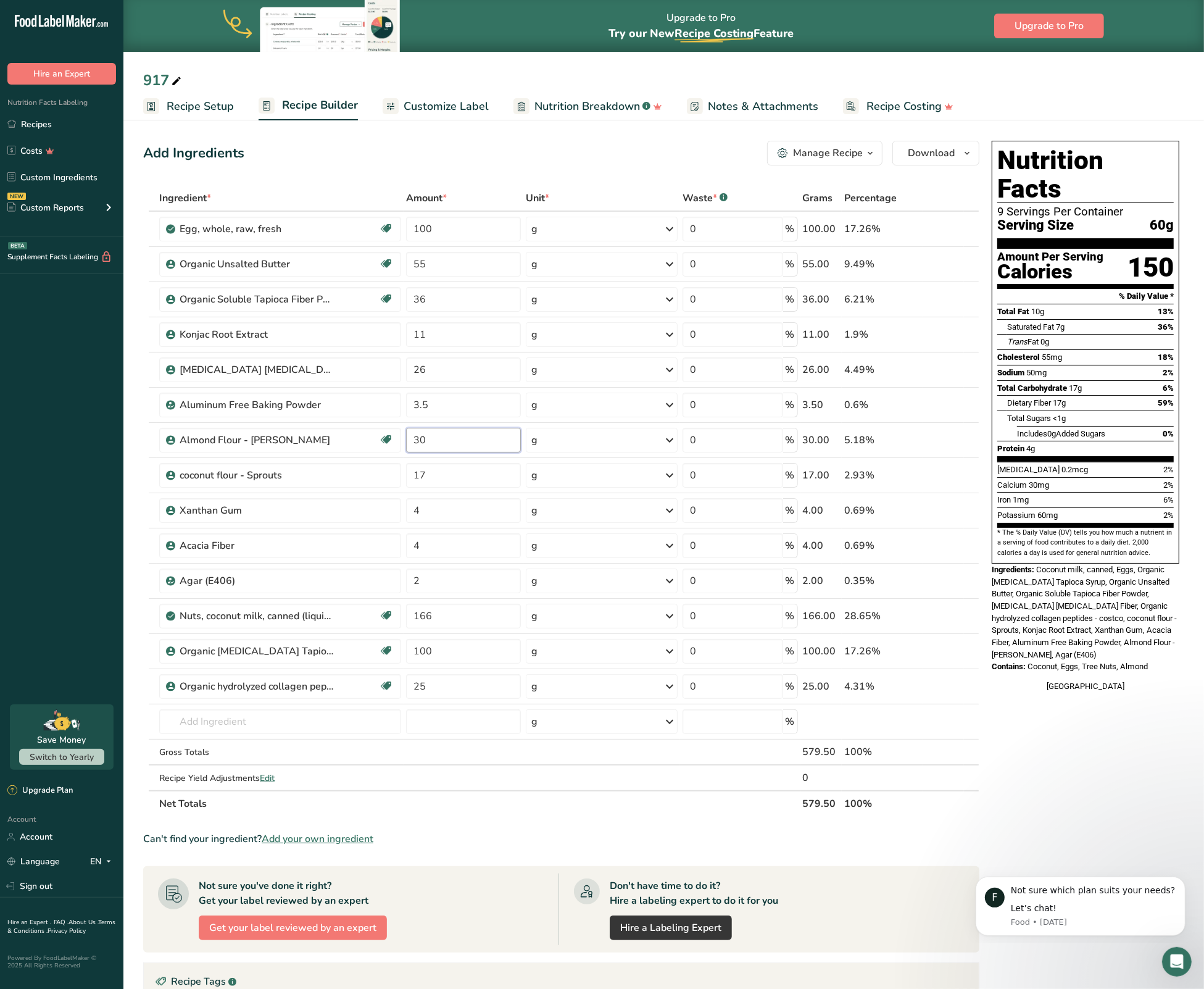
type input "30"
click at [133, 455] on section "Add Ingredients Manage Recipe Delete Recipe Duplicate Recipe Scale Recipe Save …" at bounding box center [664, 678] width 1081 height 1124
click at [460, 478] on input "17" at bounding box center [464, 475] width 115 height 25
click at [132, 442] on section "Add Ingredients Manage Recipe Delete Recipe Duplicate Recipe Scale Recipe Save …" at bounding box center [664, 678] width 1081 height 1124
click at [458, 481] on input "10" at bounding box center [464, 475] width 115 height 25
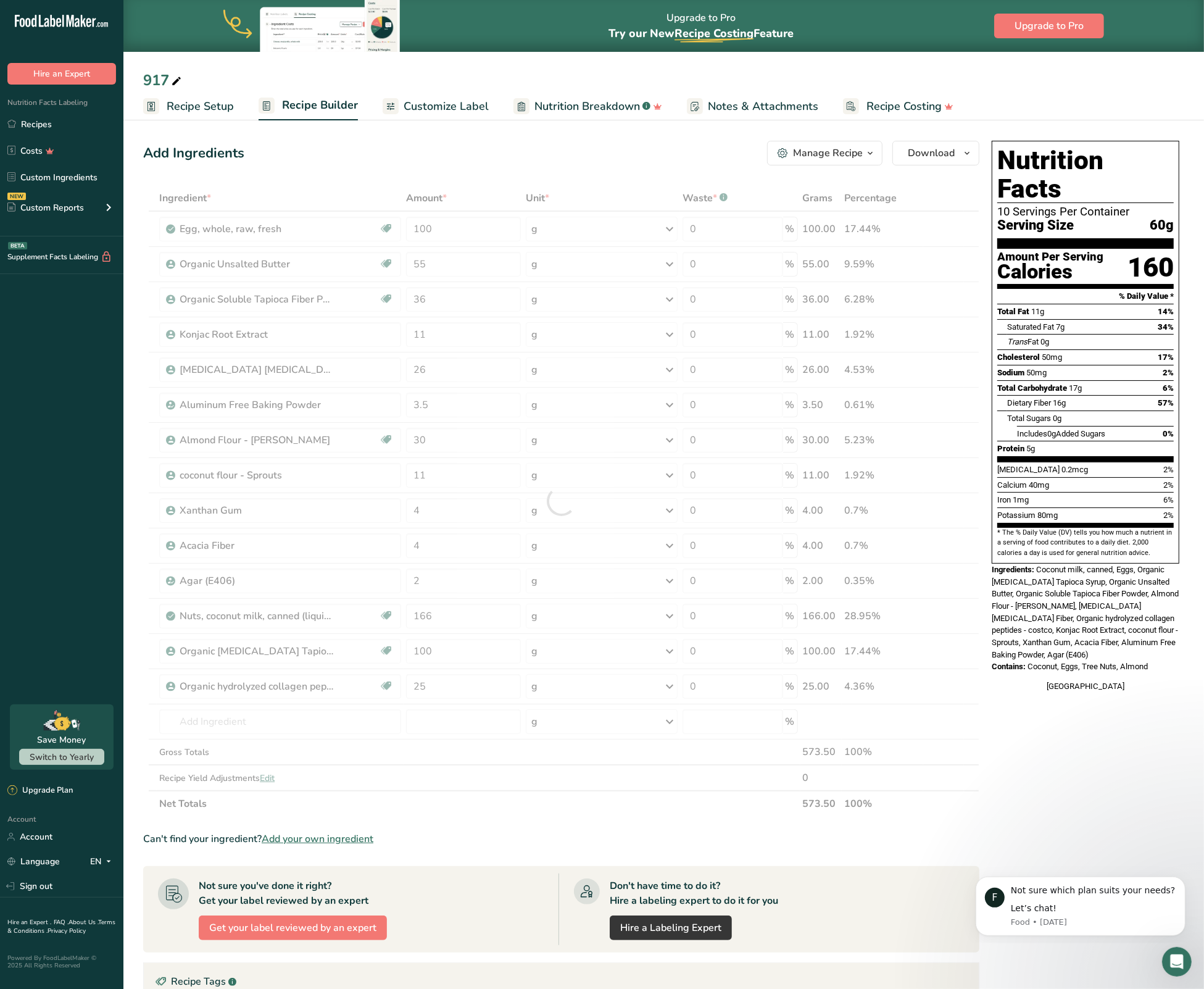
click at [136, 447] on section "Add Ingredients Manage Recipe Delete Recipe Duplicate Recipe Scale Recipe Save …" at bounding box center [664, 678] width 1081 height 1124
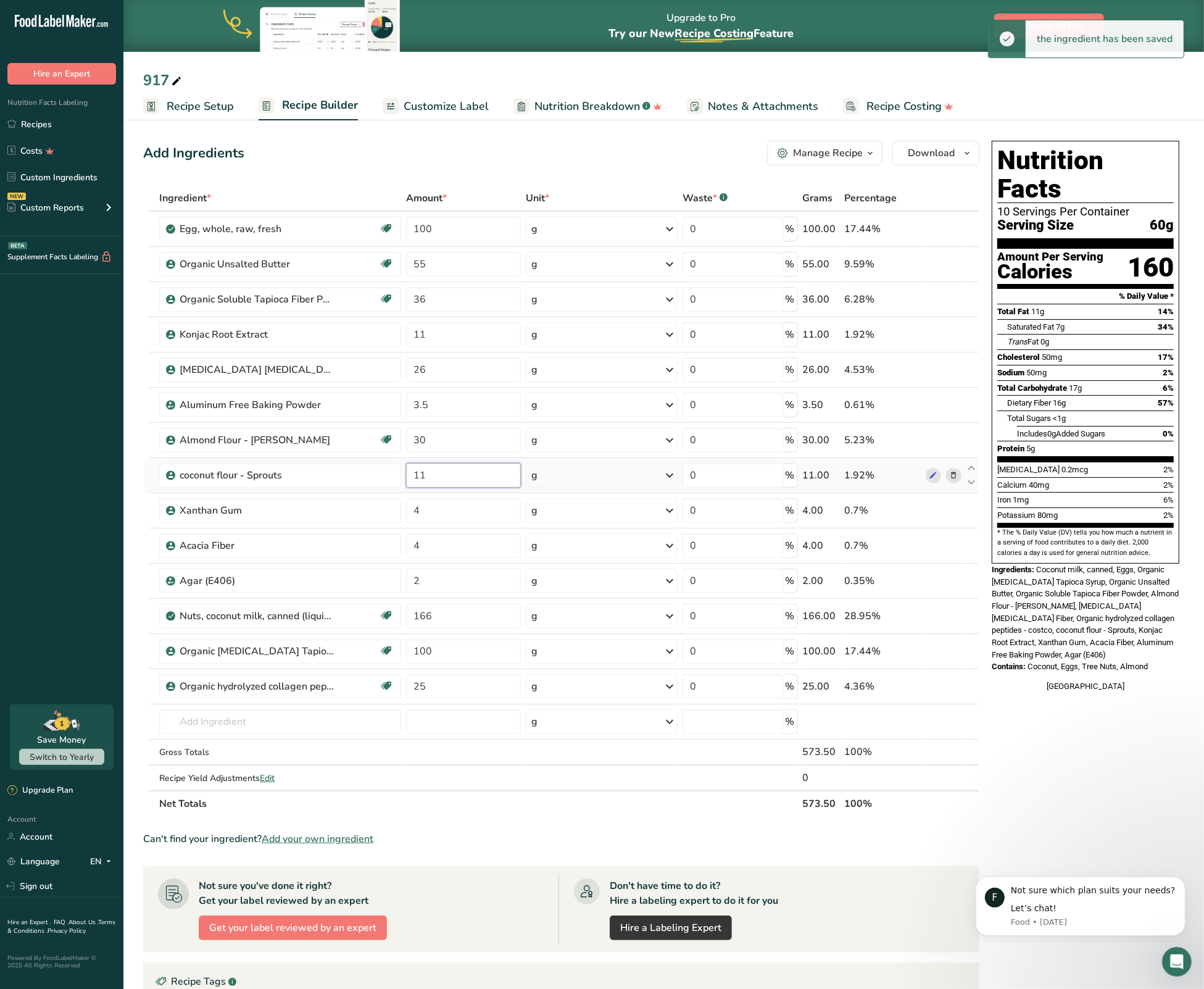
click at [452, 472] on input "11" at bounding box center [464, 475] width 115 height 25
type input "10"
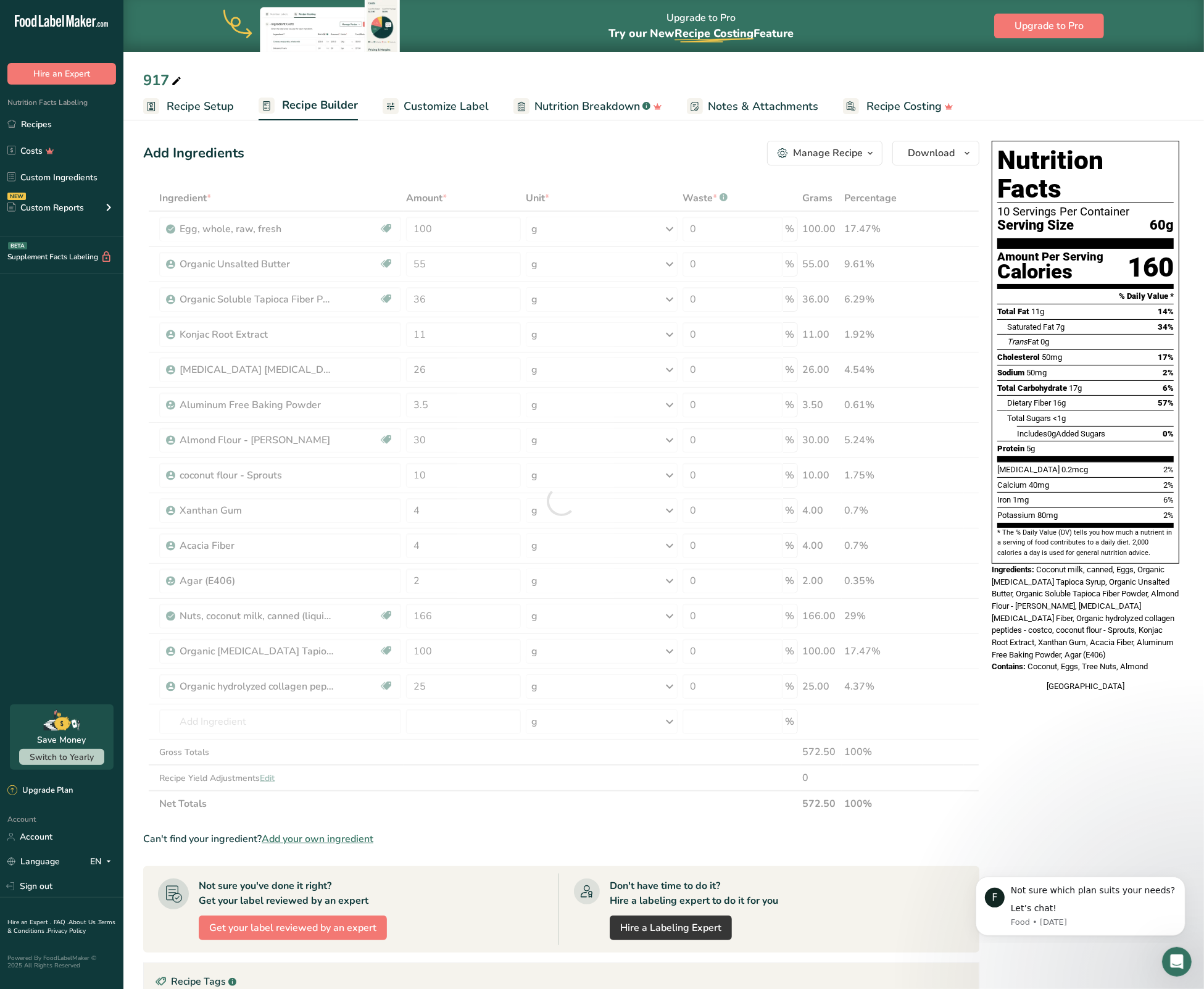
click at [132, 456] on section "Add Ingredients Manage Recipe Delete Recipe Duplicate Recipe Scale Recipe Save …" at bounding box center [664, 678] width 1081 height 1124
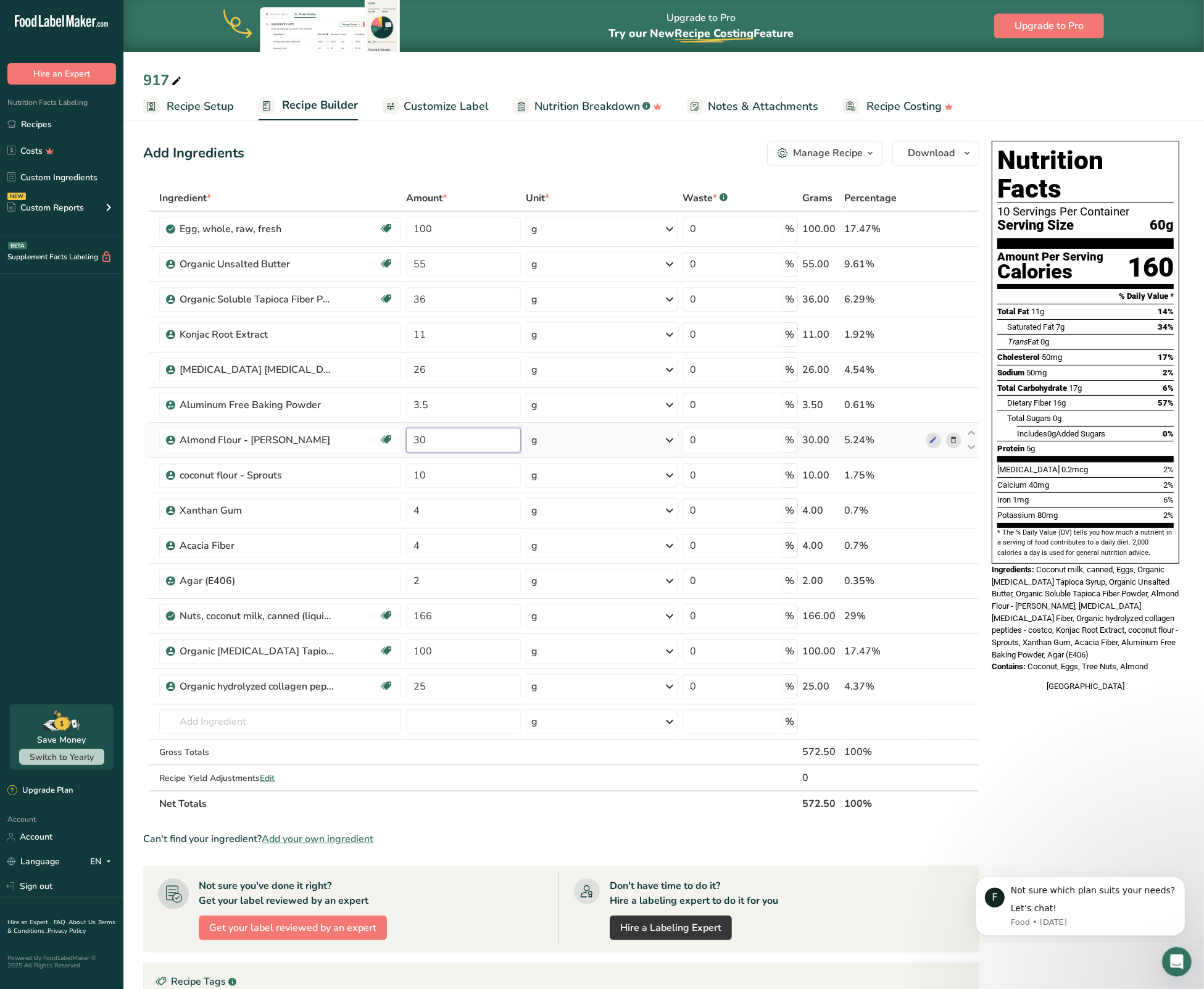
click at [420, 443] on input "30" at bounding box center [464, 439] width 115 height 25
drag, startPoint x: 418, startPoint y: 442, endPoint x: 430, endPoint y: 443, distance: 12.0
click at [430, 442] on input "30" at bounding box center [464, 439] width 115 height 25
click at [139, 452] on section "Add Ingredients Manage Recipe Delete Recipe Duplicate Recipe Scale Recipe Save …" at bounding box center [664, 678] width 1081 height 1124
click at [441, 438] on input "37" at bounding box center [464, 439] width 115 height 25
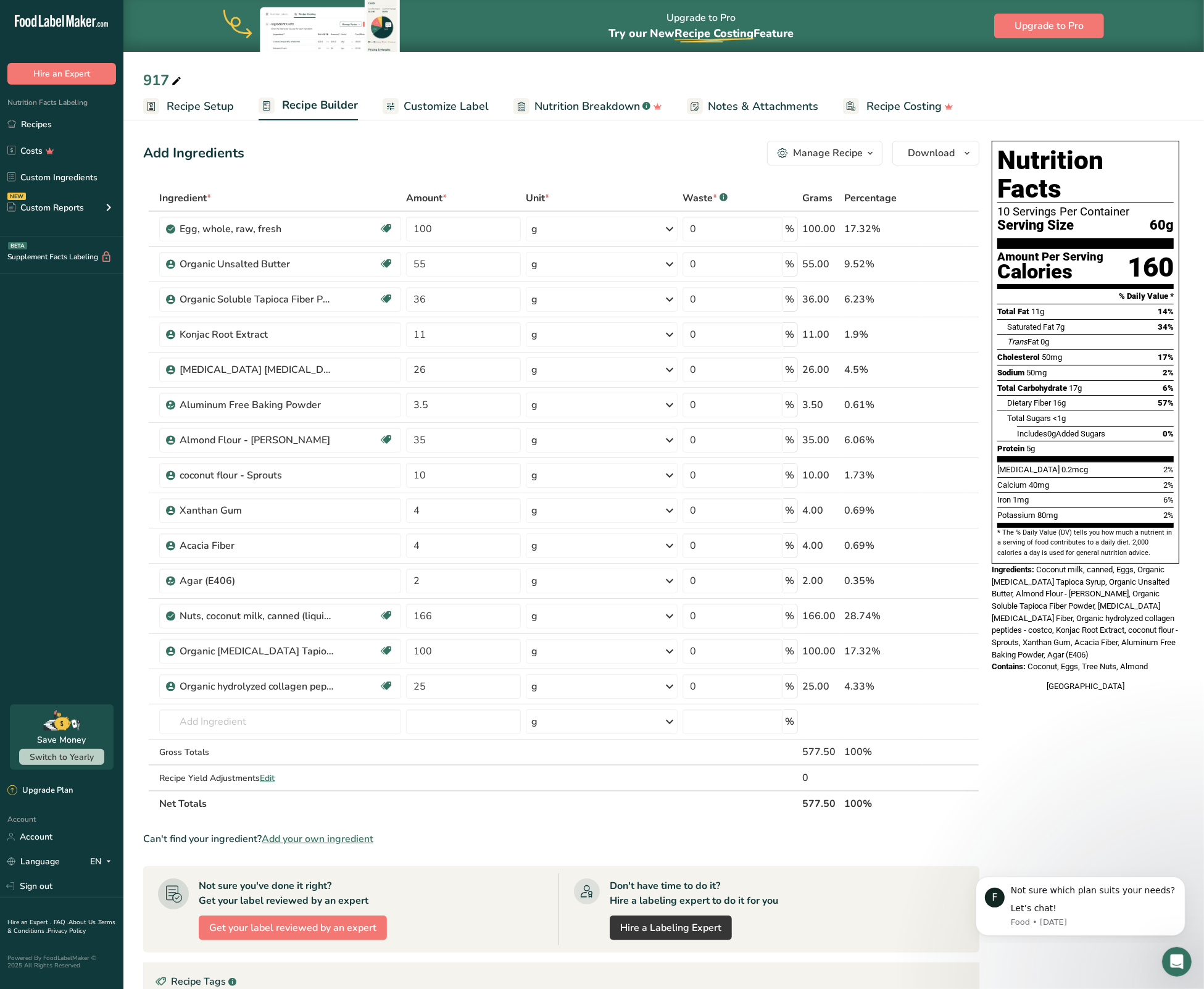
click at [141, 415] on section "Add Ingredients Manage Recipe Delete Recipe Duplicate Recipe Scale Recipe Save …" at bounding box center [664, 678] width 1081 height 1124
click at [447, 441] on input "35" at bounding box center [464, 439] width 115 height 25
click at [140, 429] on section "Add Ingredients Manage Recipe Delete Recipe Duplicate Recipe Scale Recipe Save …" at bounding box center [664, 678] width 1081 height 1124
click at [449, 447] on input "34" at bounding box center [464, 439] width 115 height 25
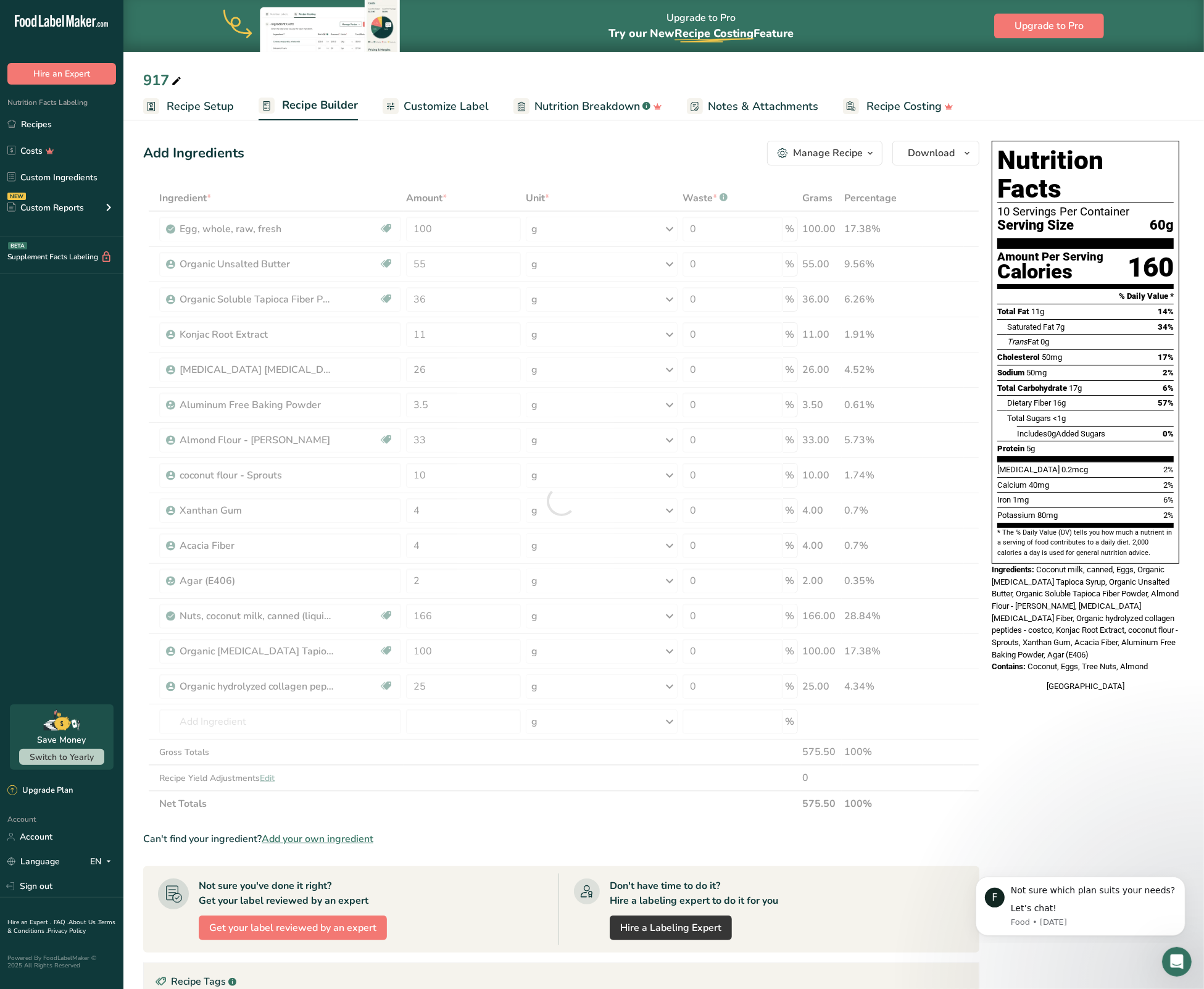
click at [134, 415] on section "Add Ingredients Manage Recipe Delete Recipe Duplicate Recipe Scale Recipe Save …" at bounding box center [664, 678] width 1081 height 1124
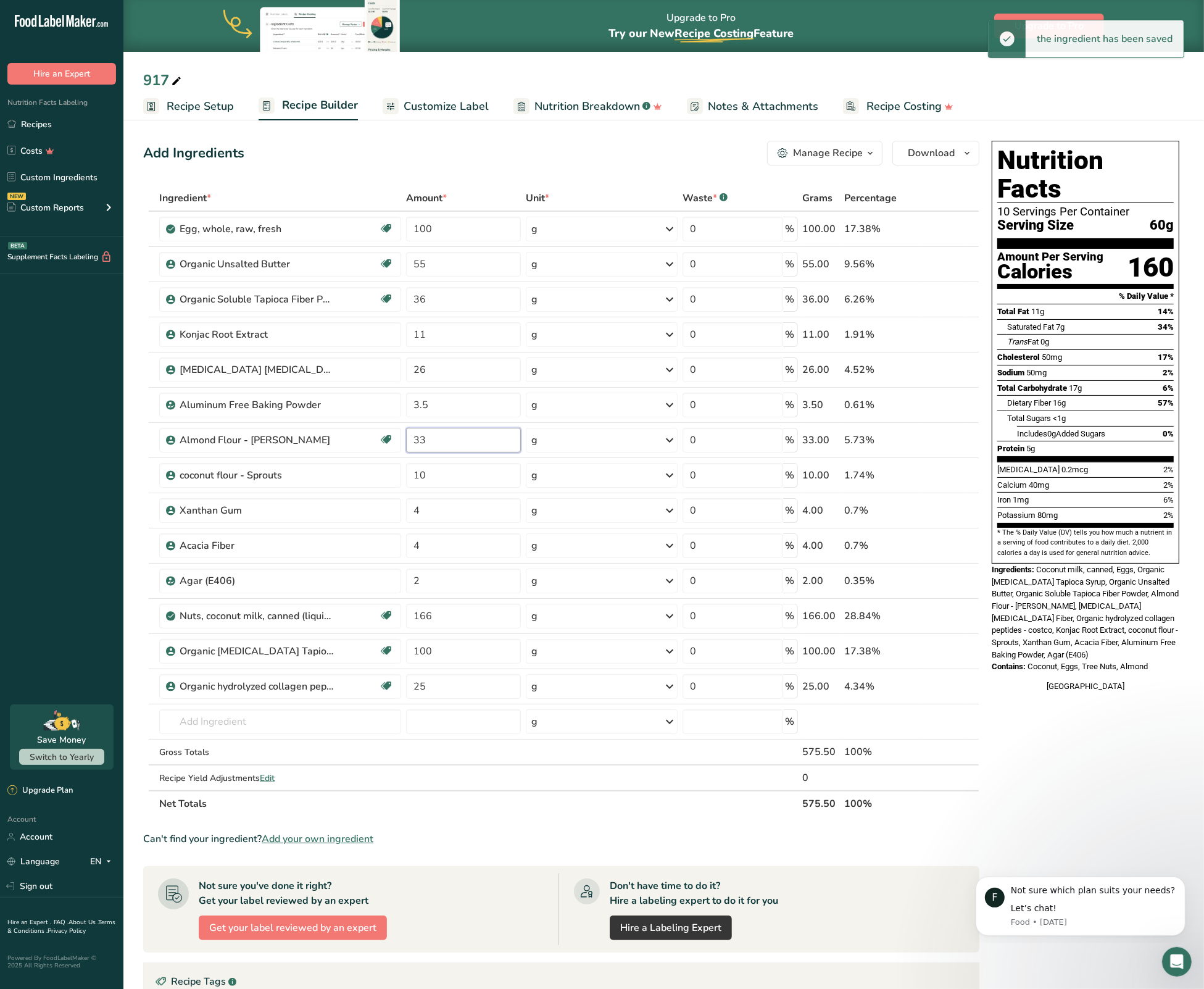
click at [443, 439] on input "33" at bounding box center [464, 439] width 115 height 25
click at [136, 409] on section "Add Ingredients Manage Recipe Delete Recipe Duplicate Recipe Scale Recipe Save …" at bounding box center [664, 678] width 1081 height 1124
click at [455, 439] on input "32" at bounding box center [464, 439] width 115 height 25
type input "31"
click at [130, 404] on section "Add Ingredients Manage Recipe Delete Recipe Duplicate Recipe Scale Recipe Save …" at bounding box center [664, 678] width 1081 height 1124
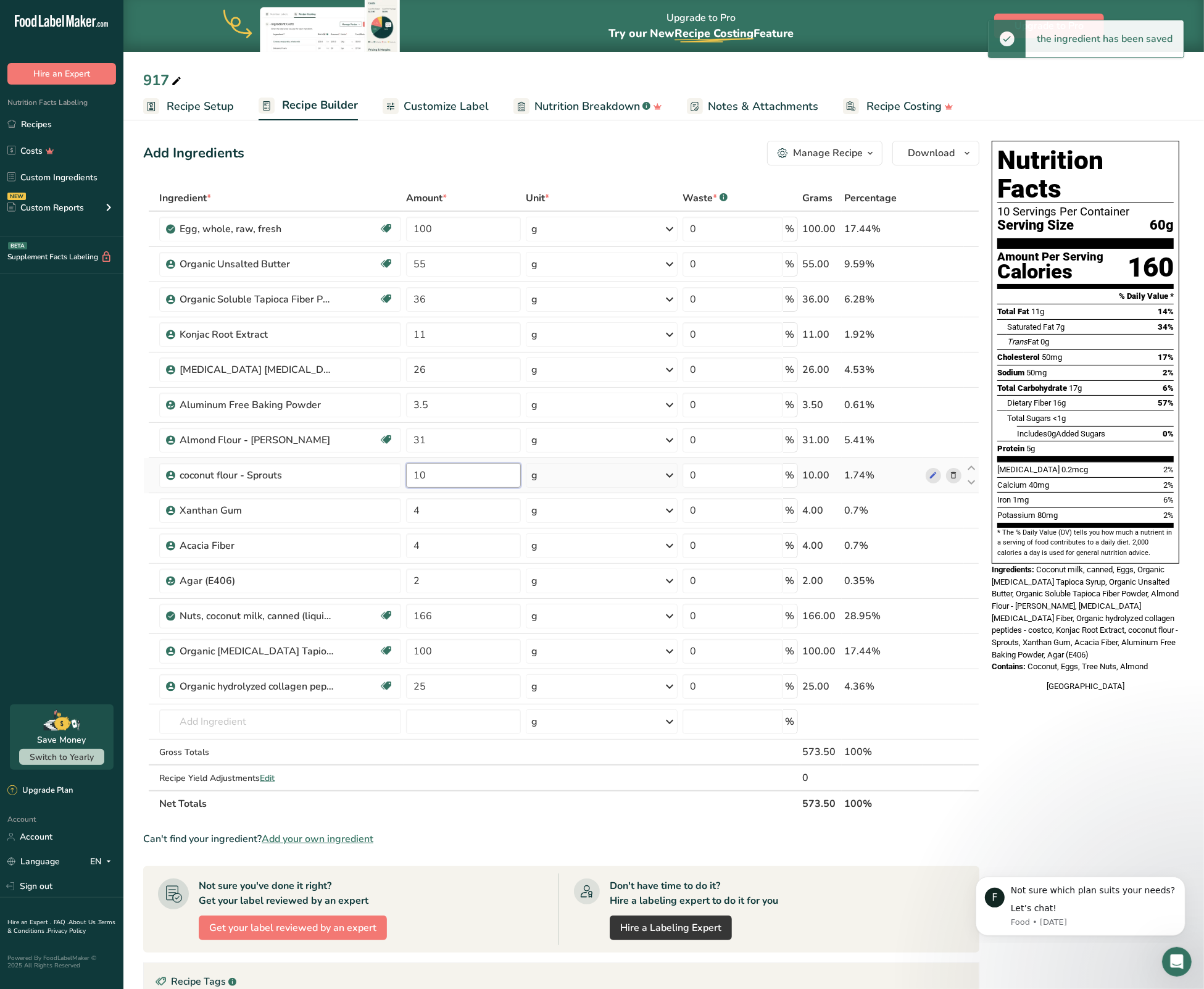
click at [450, 481] on input "10" at bounding box center [464, 475] width 115 height 25
type input "1"
type input "9"
click at [140, 426] on section "Add Ingredients Manage Recipe Delete Recipe Duplicate Recipe Scale Recipe Save …" at bounding box center [664, 678] width 1081 height 1124
click at [441, 476] on input "9" at bounding box center [464, 475] width 115 height 25
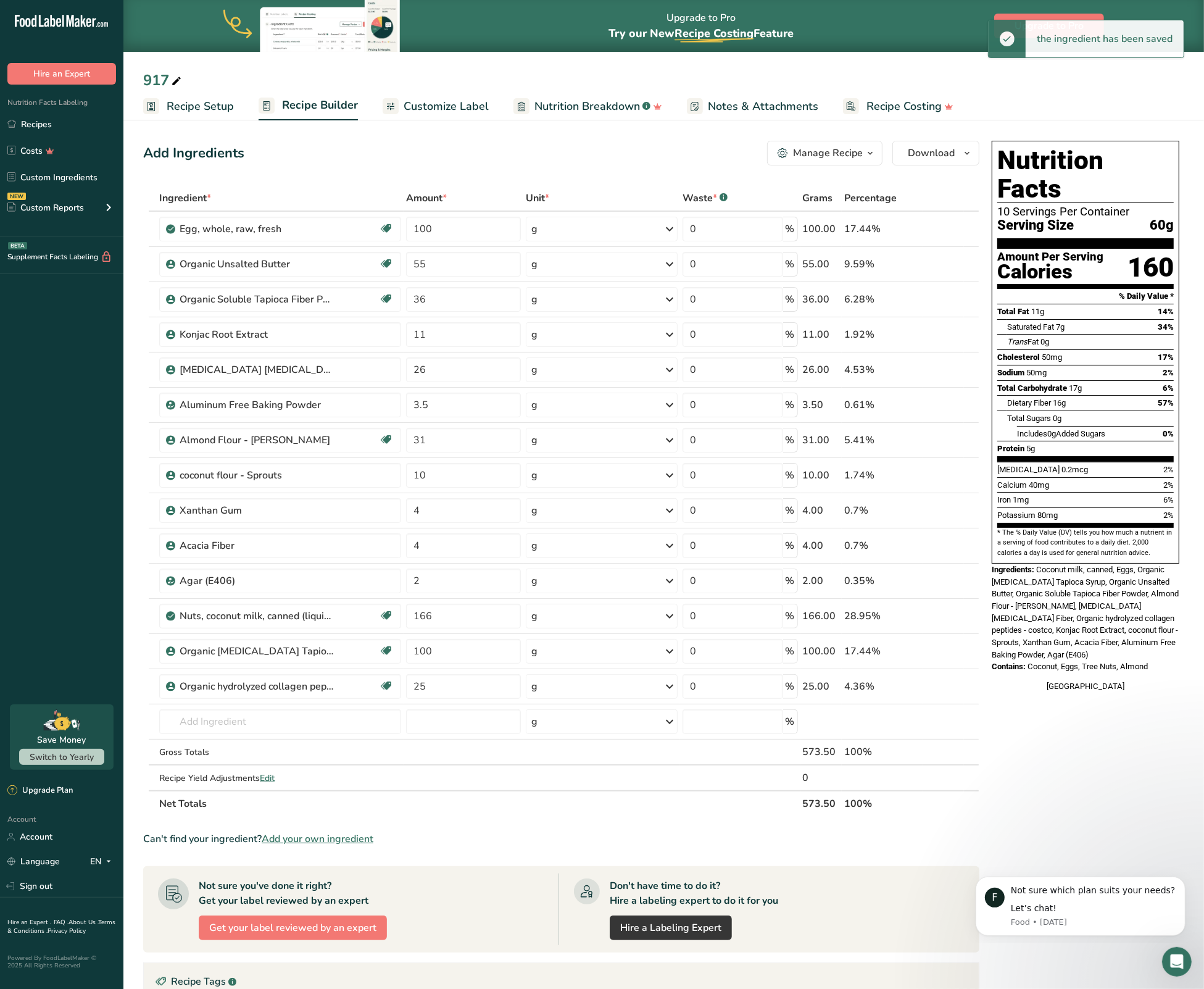
click at [139, 458] on section "Add Ingredients Manage Recipe Delete Recipe Duplicate Recipe Scale Recipe Save …" at bounding box center [664, 678] width 1081 height 1124
click at [433, 483] on input "10" at bounding box center [464, 475] width 115 height 25
type input "1"
type input "9"
click at [144, 426] on div "Ingredient * Amount * Unit * Waste * .a-a{fill:#347362;}.b-a{fill:#fff;} Grams …" at bounding box center [561, 501] width 836 height 632
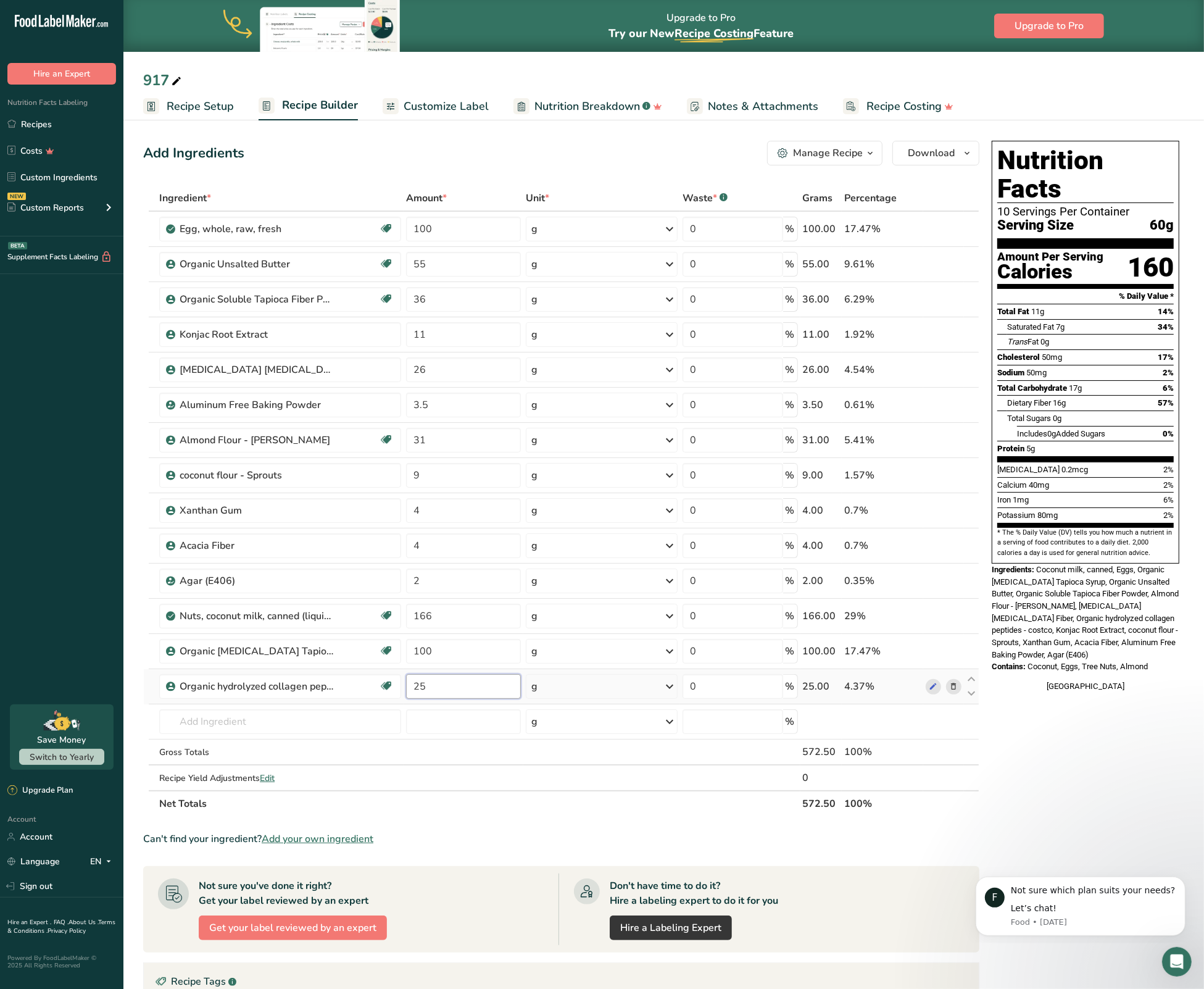
drag, startPoint x: 419, startPoint y: 689, endPoint x: 483, endPoint y: 692, distance: 64.1
click at [486, 694] on input "25" at bounding box center [464, 686] width 115 height 25
click at [137, 678] on section "Add Ingredients Manage Recipe Delete Recipe Duplicate Recipe Scale Recipe Save …" at bounding box center [664, 678] width 1081 height 1124
click at [432, 690] on input "20" at bounding box center [464, 686] width 115 height 25
drag, startPoint x: 422, startPoint y: 689, endPoint x: 448, endPoint y: 692, distance: 26.2
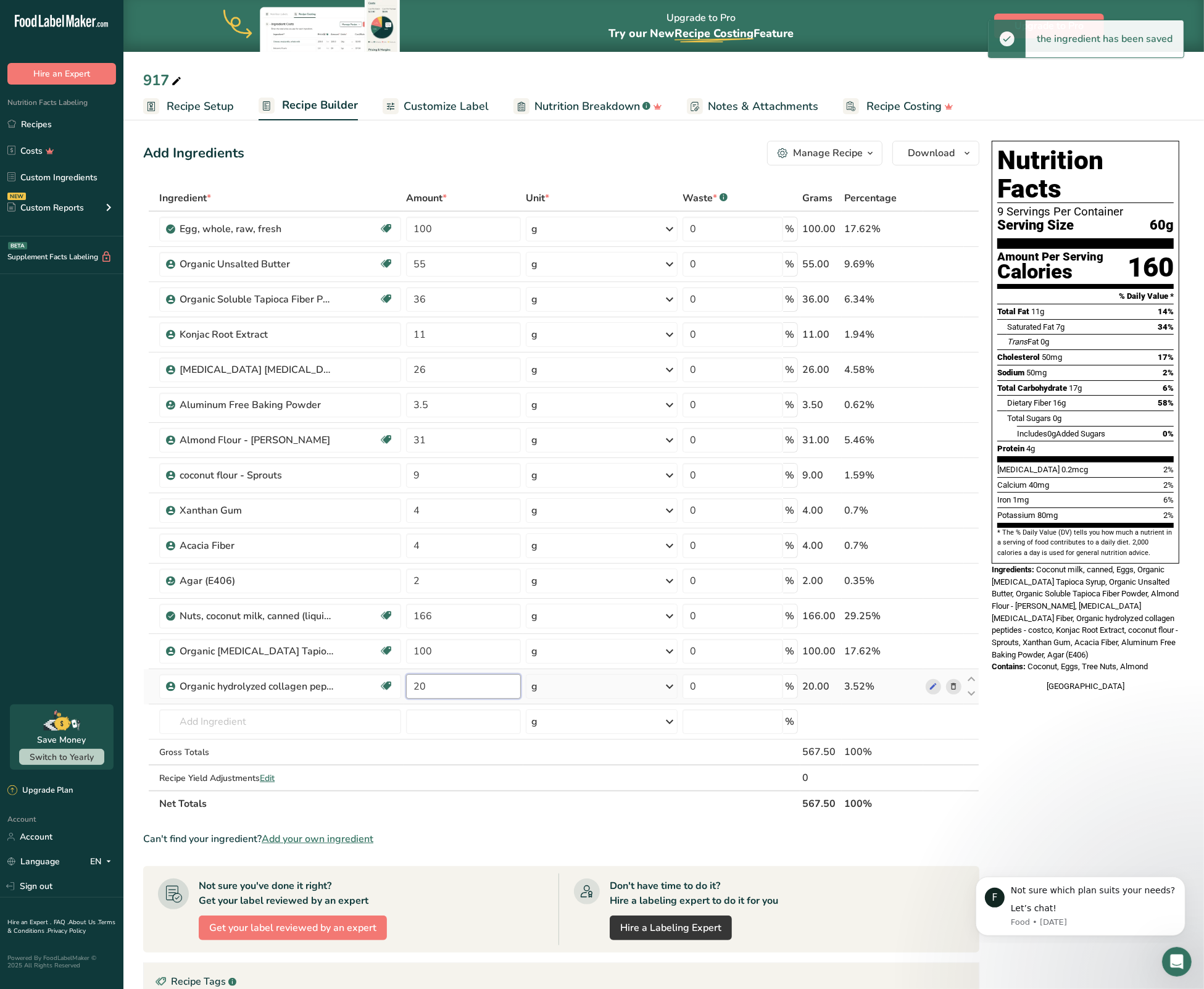
click at [448, 692] on input "20" at bounding box center [464, 686] width 115 height 25
click at [136, 689] on section "Add Ingredients Manage Recipe Delete Recipe Duplicate Recipe Scale Recipe Save …" at bounding box center [664, 678] width 1081 height 1124
click at [442, 684] on input "22" at bounding box center [464, 686] width 115 height 25
click at [135, 611] on section "Add Ingredients Manage Recipe Delete Recipe Duplicate Recipe Scale Recipe Save …" at bounding box center [664, 678] width 1081 height 1124
click at [451, 692] on input "21" at bounding box center [464, 686] width 115 height 25
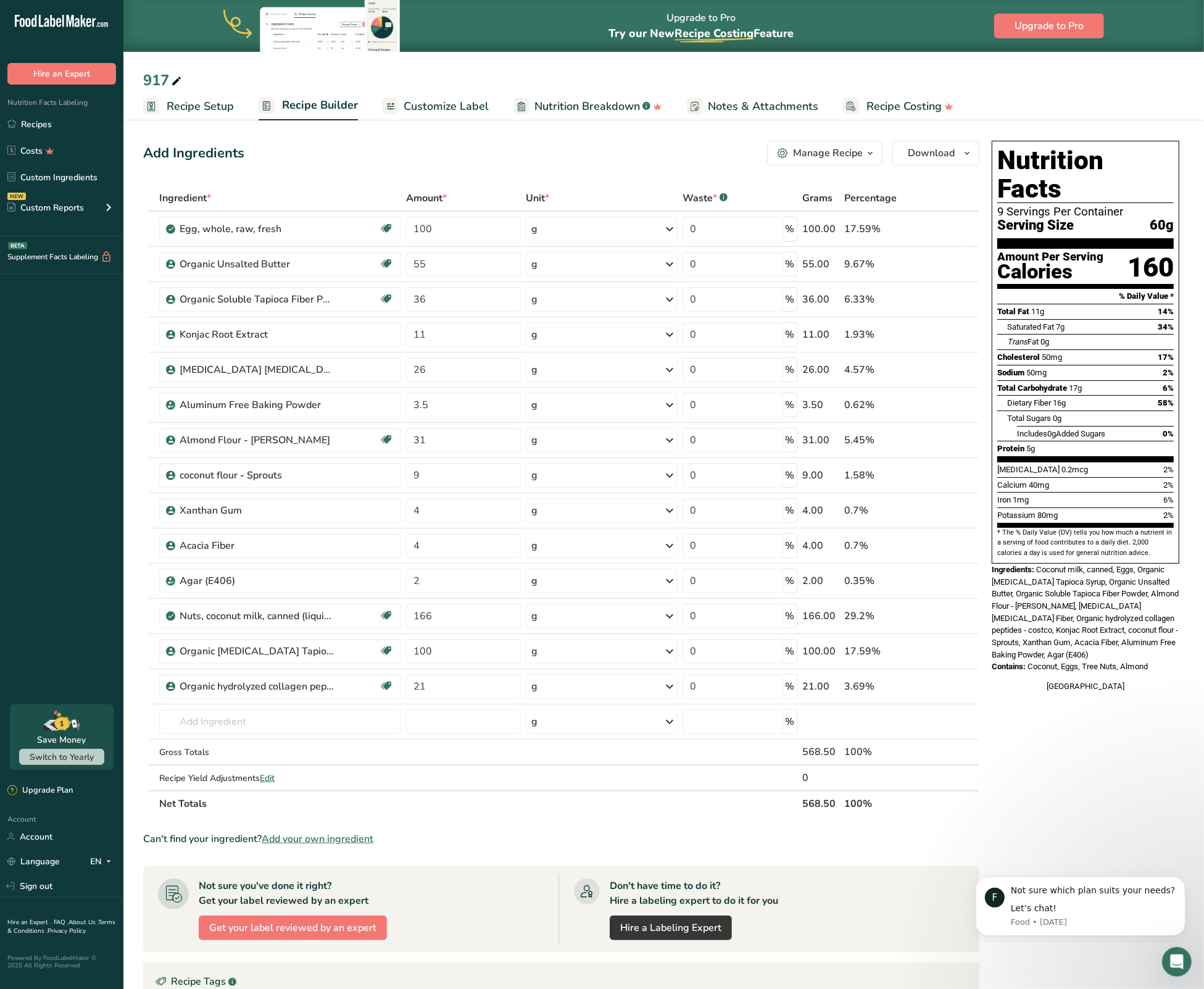
click at [134, 325] on section "Add Ingredients Manage Recipe Delete Recipe Duplicate Recipe Scale Recipe Save …" at bounding box center [664, 678] width 1081 height 1124
drag, startPoint x: 412, startPoint y: 688, endPoint x: 436, endPoint y: 685, distance: 24.2
click at [436, 685] on input "21" at bounding box center [464, 686] width 115 height 25
click at [141, 634] on section "Add Ingredients Manage Recipe Delete Recipe Duplicate Recipe Scale Recipe Save …" at bounding box center [664, 678] width 1081 height 1124
drag, startPoint x: 409, startPoint y: 690, endPoint x: 445, endPoint y: 693, distance: 36.1
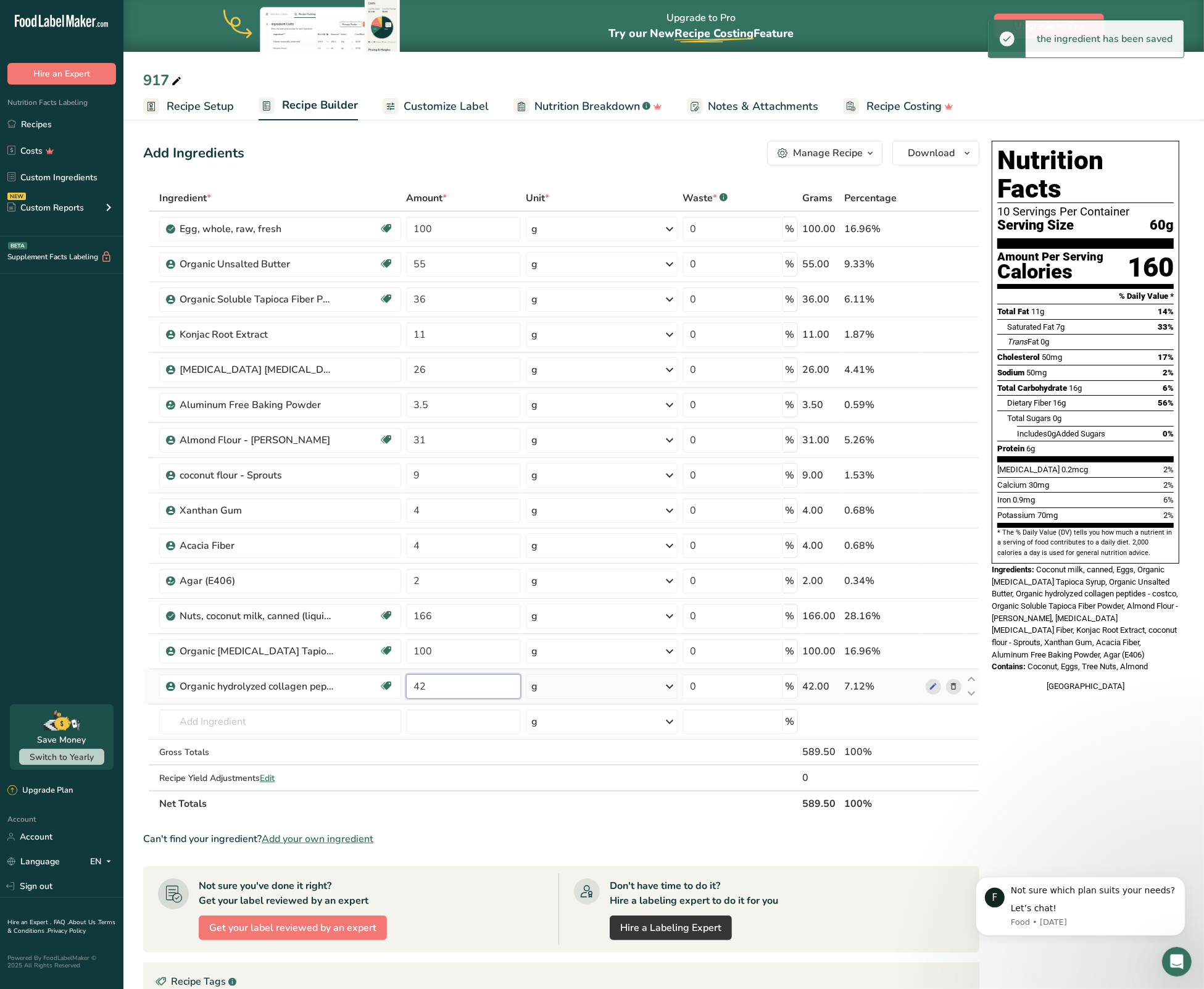
click at [445, 693] on input "42" at bounding box center [464, 686] width 115 height 25
type input "21"
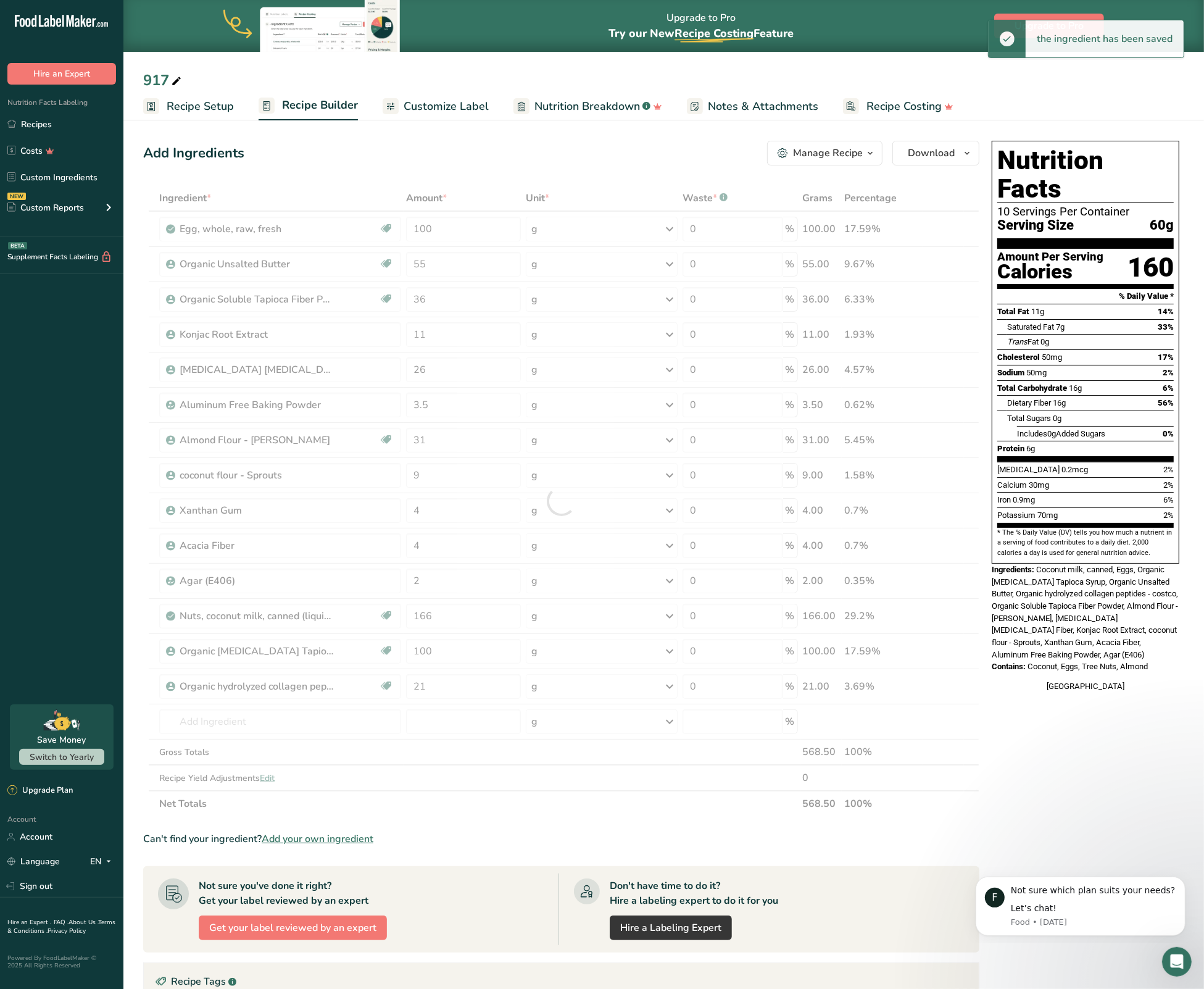
click at [130, 661] on section "Add Ingredients Manage Recipe Delete Recipe Duplicate Recipe Scale Recipe Save …" at bounding box center [664, 678] width 1081 height 1124
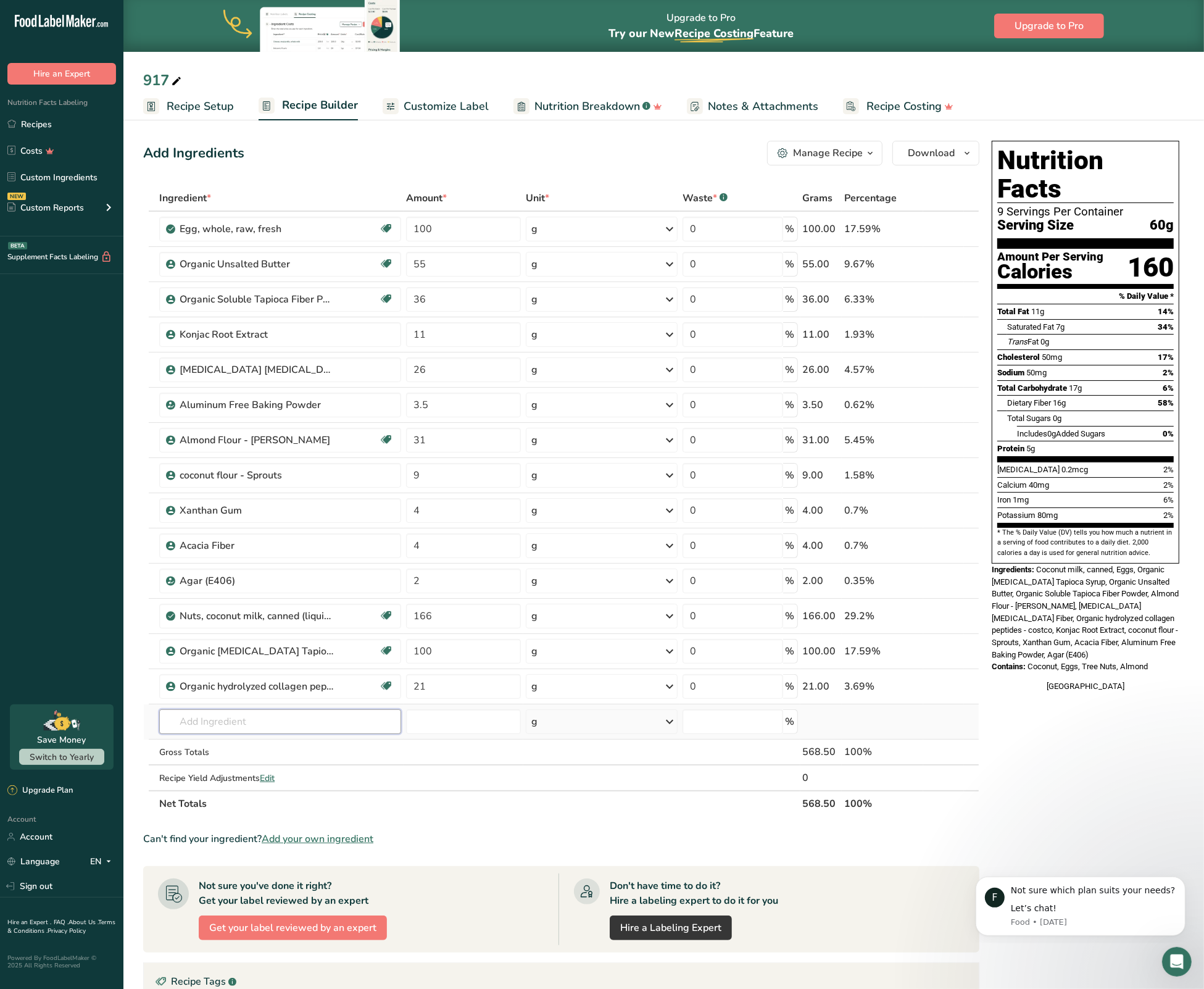
click at [195, 723] on input "text" at bounding box center [279, 721] width 242 height 25
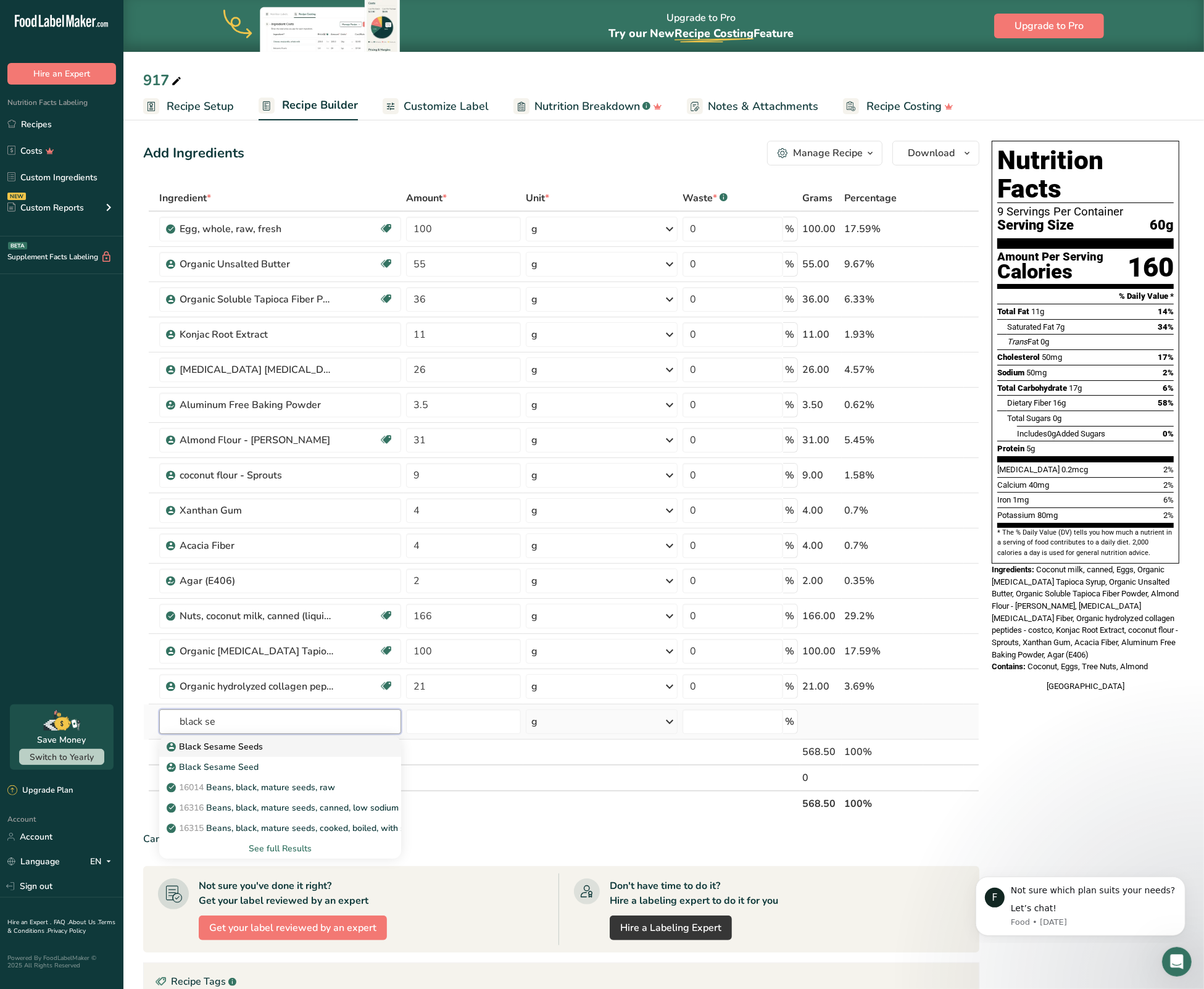
type input "black se"
click at [277, 750] on div "Black Sesame Seeds" at bounding box center [270, 747] width 203 height 13
type input "Black Sesame Seeds"
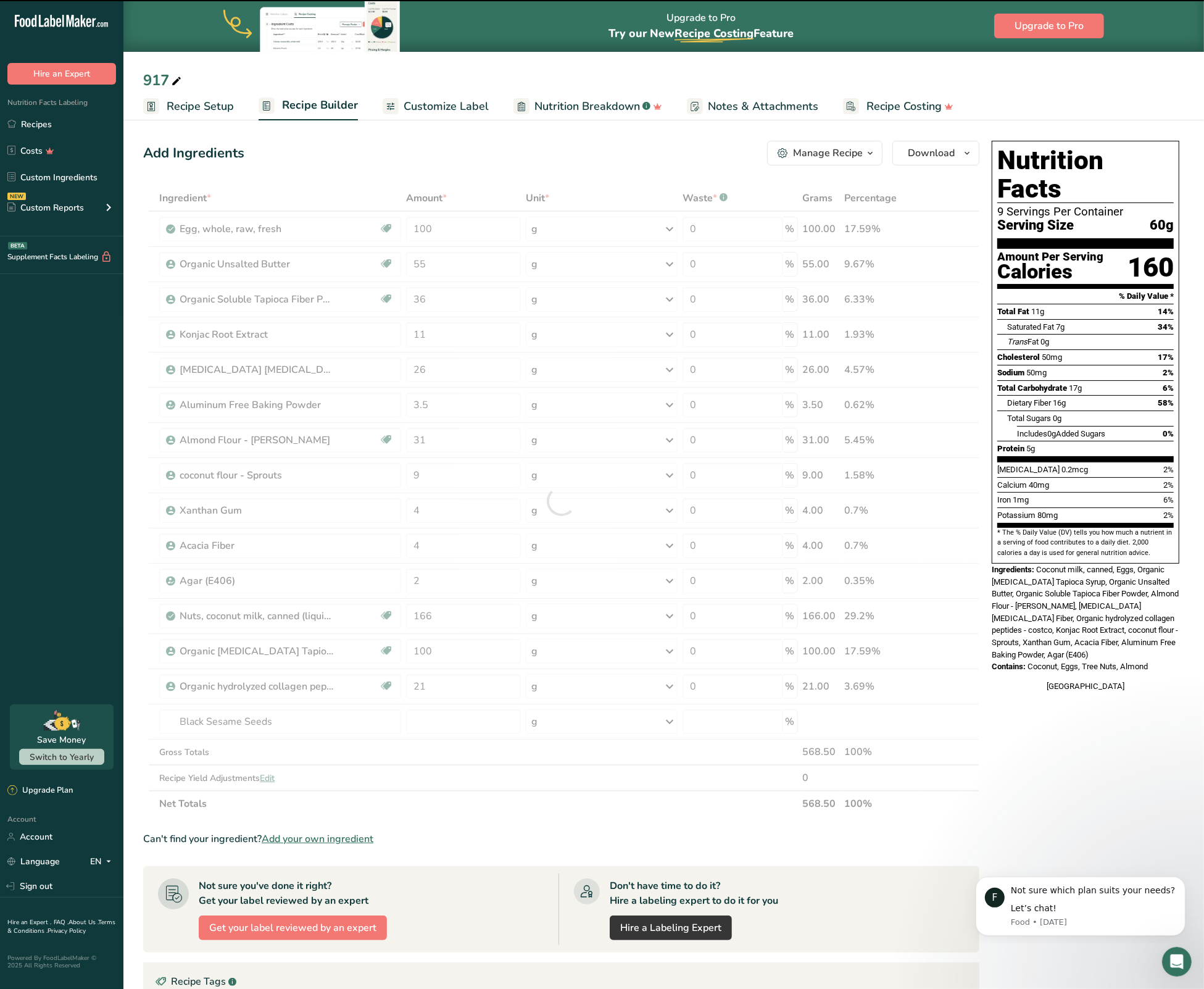
type input "0"
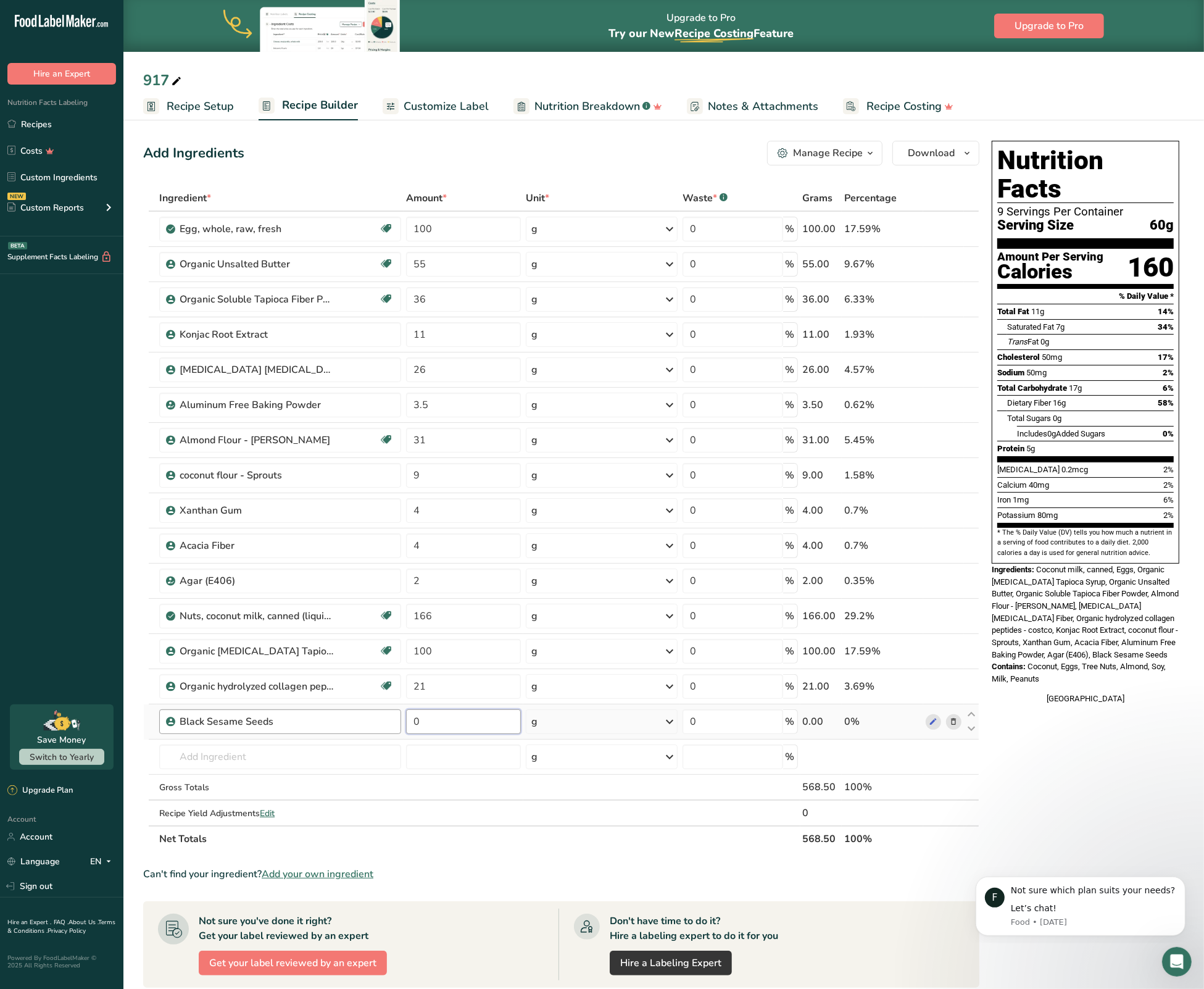
drag, startPoint x: 418, startPoint y: 721, endPoint x: 374, endPoint y: 724, distance: 44.1
click at [374, 724] on tr "Black Sesame Seeds 0 g Weight Units g kg mg See more Volume Units l Volume unit…" at bounding box center [561, 721] width 835 height 36
type input "40"
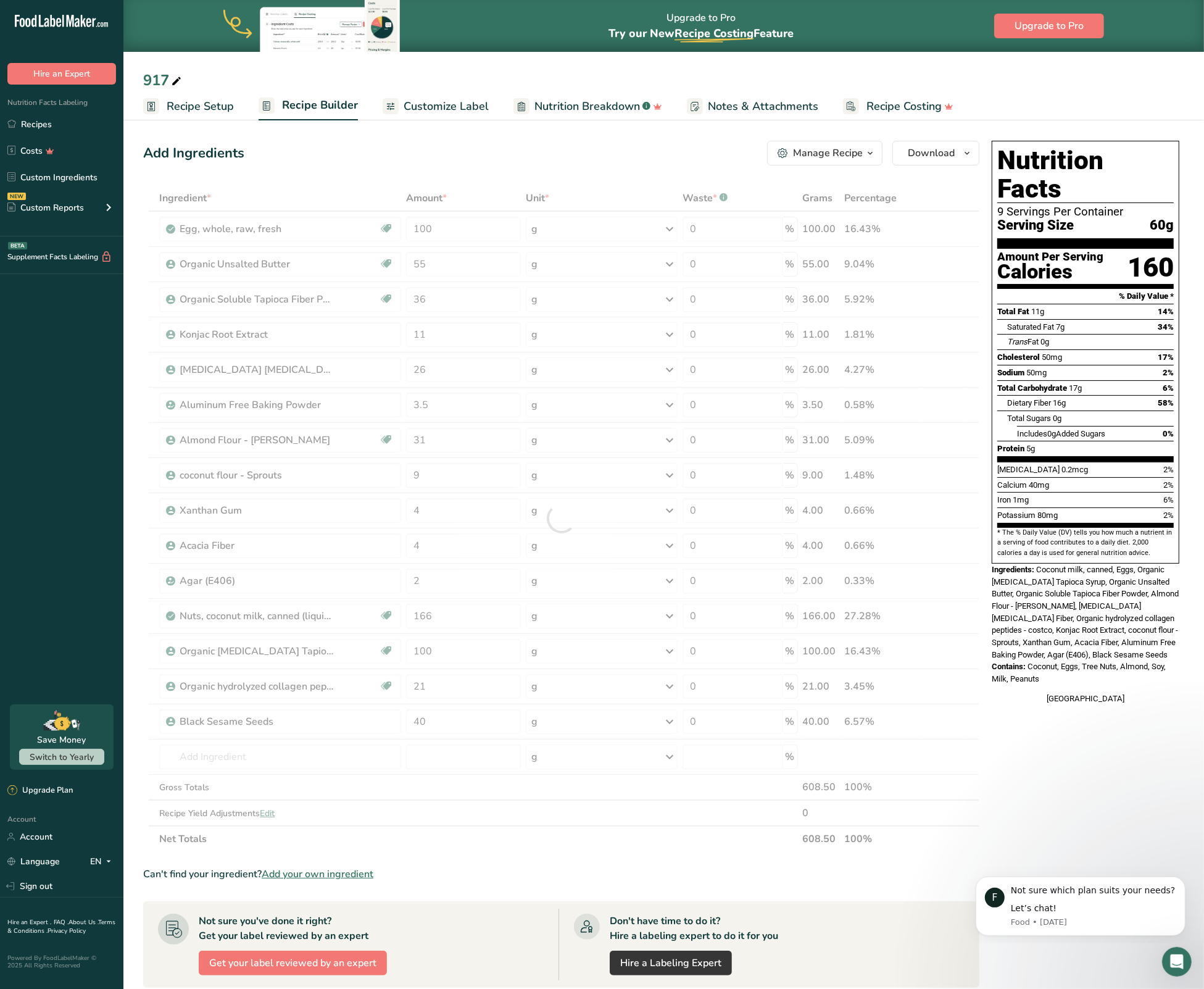
click at [133, 736] on section "Add Ingredients Manage Recipe Delete Recipe Duplicate Recipe Scale Recipe Save …" at bounding box center [664, 696] width 1081 height 1160
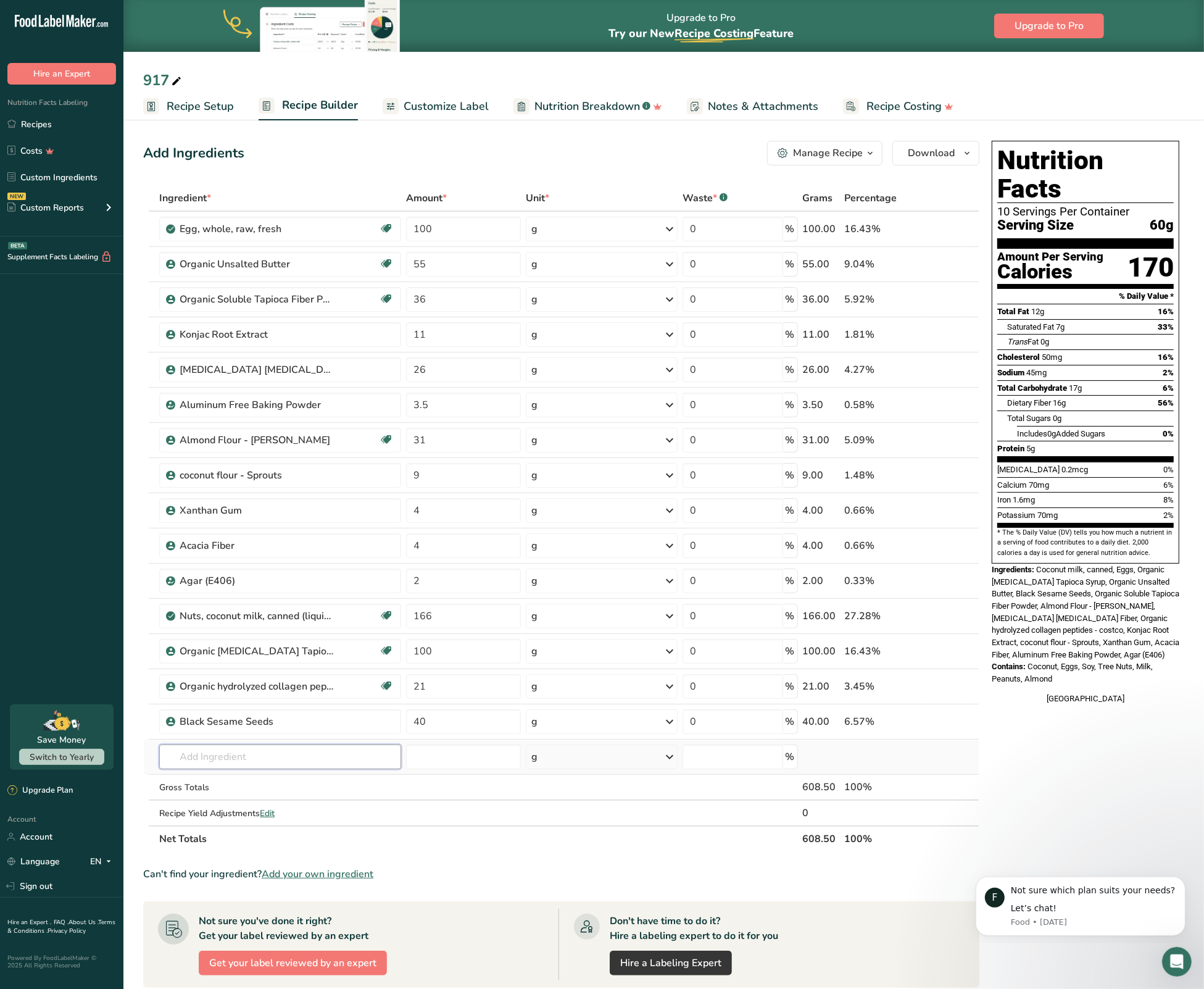
click at [264, 762] on input "text" at bounding box center [279, 756] width 242 height 25
type input ","
type input "monk f"
click at [319, 797] on div "Organic Monk Fruit Extract" at bounding box center [270, 802] width 203 height 13
type input "Organic Monk Fruit Extract"
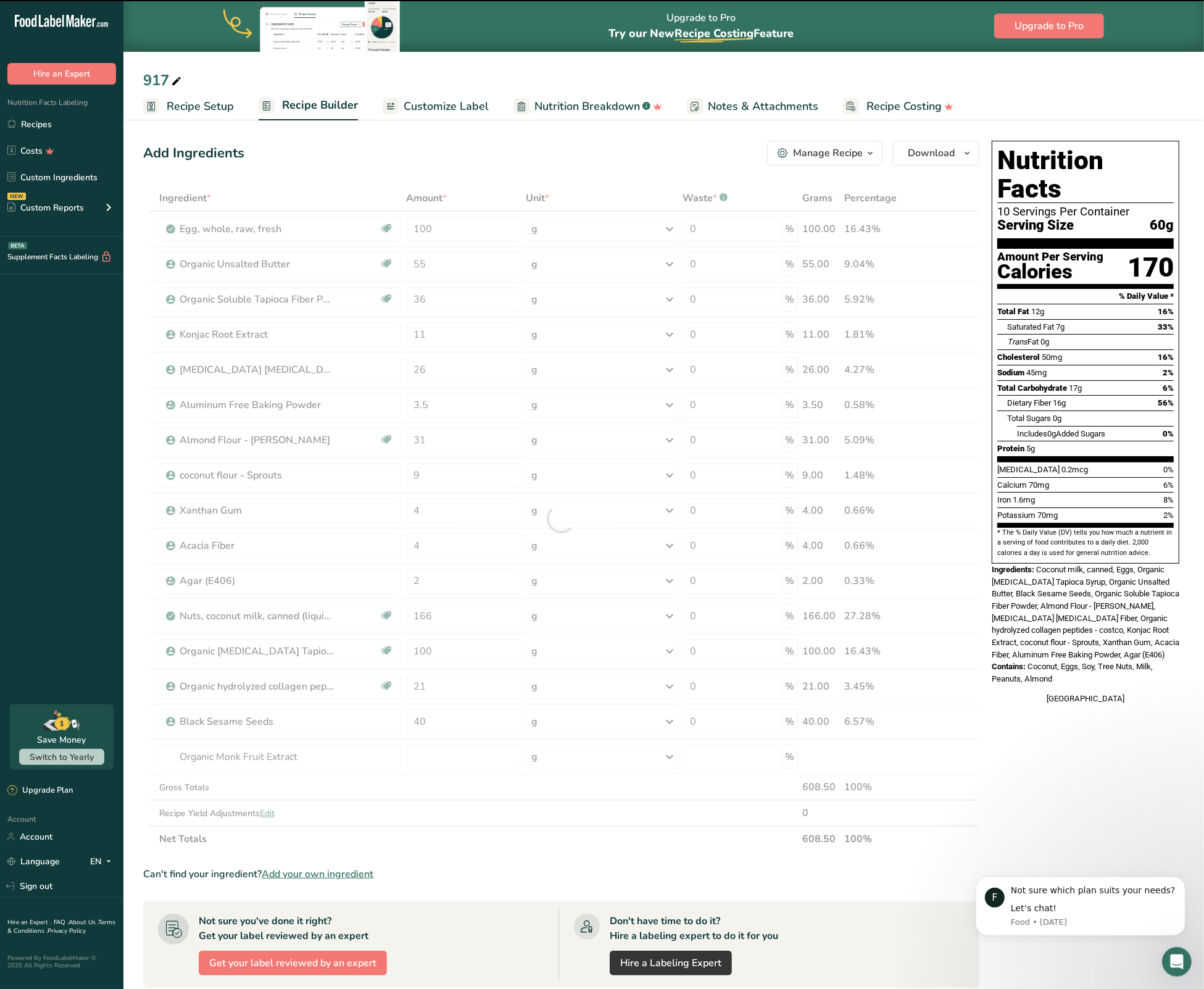
type input "0"
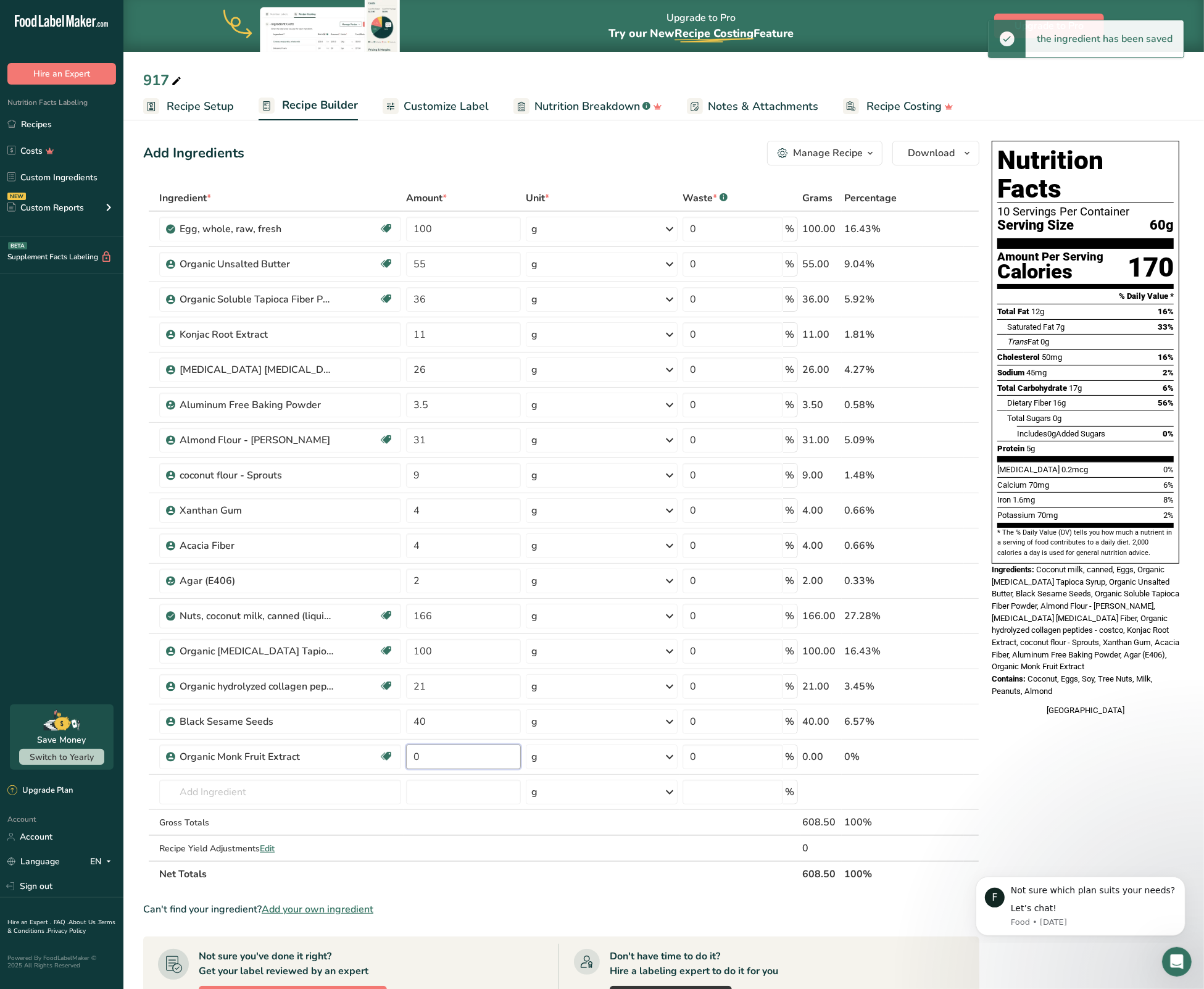
click at [455, 756] on input "0" at bounding box center [464, 756] width 115 height 25
type input "2.5"
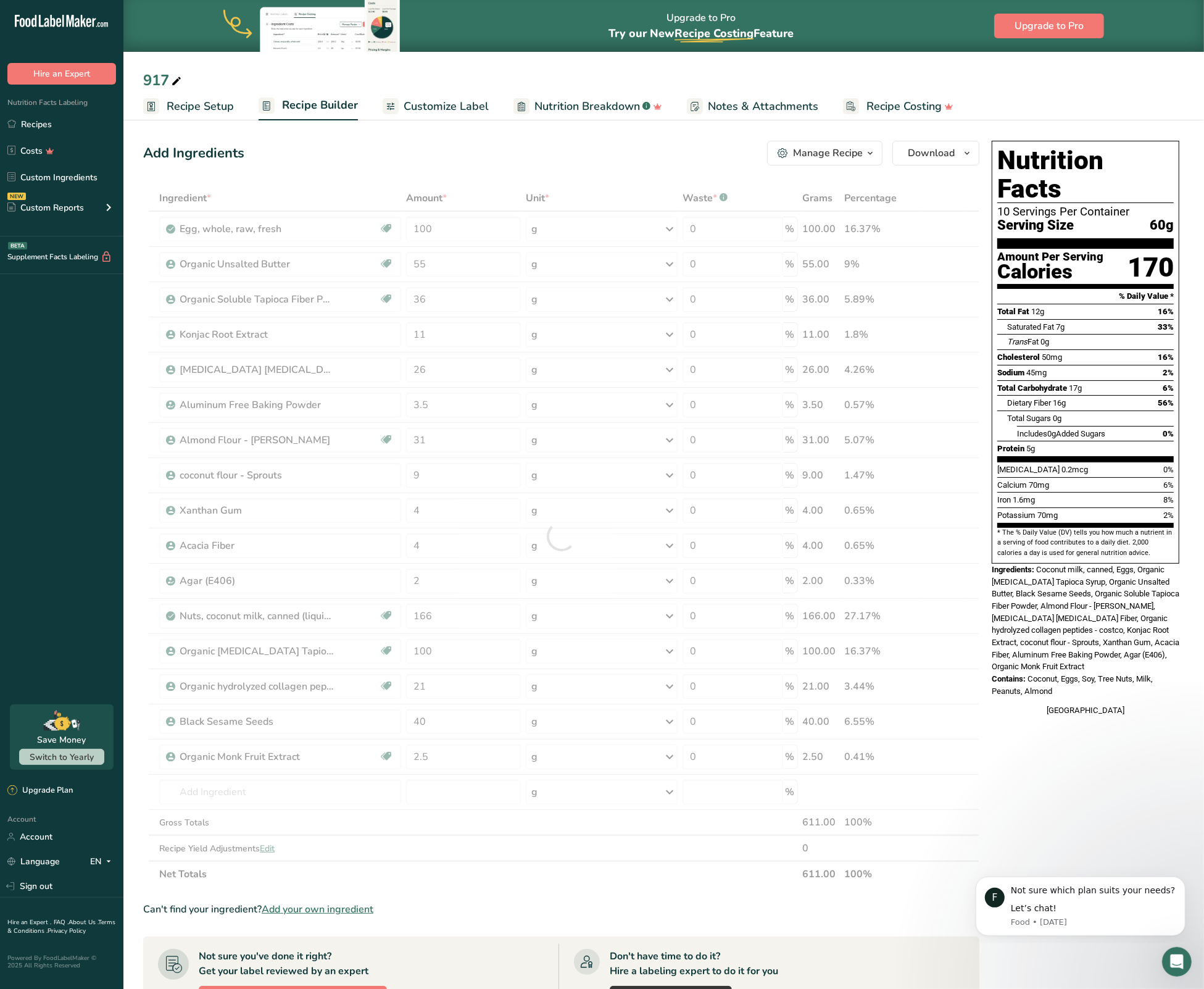
click at [132, 746] on section "Add Ingredients Manage Recipe Delete Recipe Duplicate Recipe Scale Recipe Save …" at bounding box center [664, 713] width 1081 height 1194
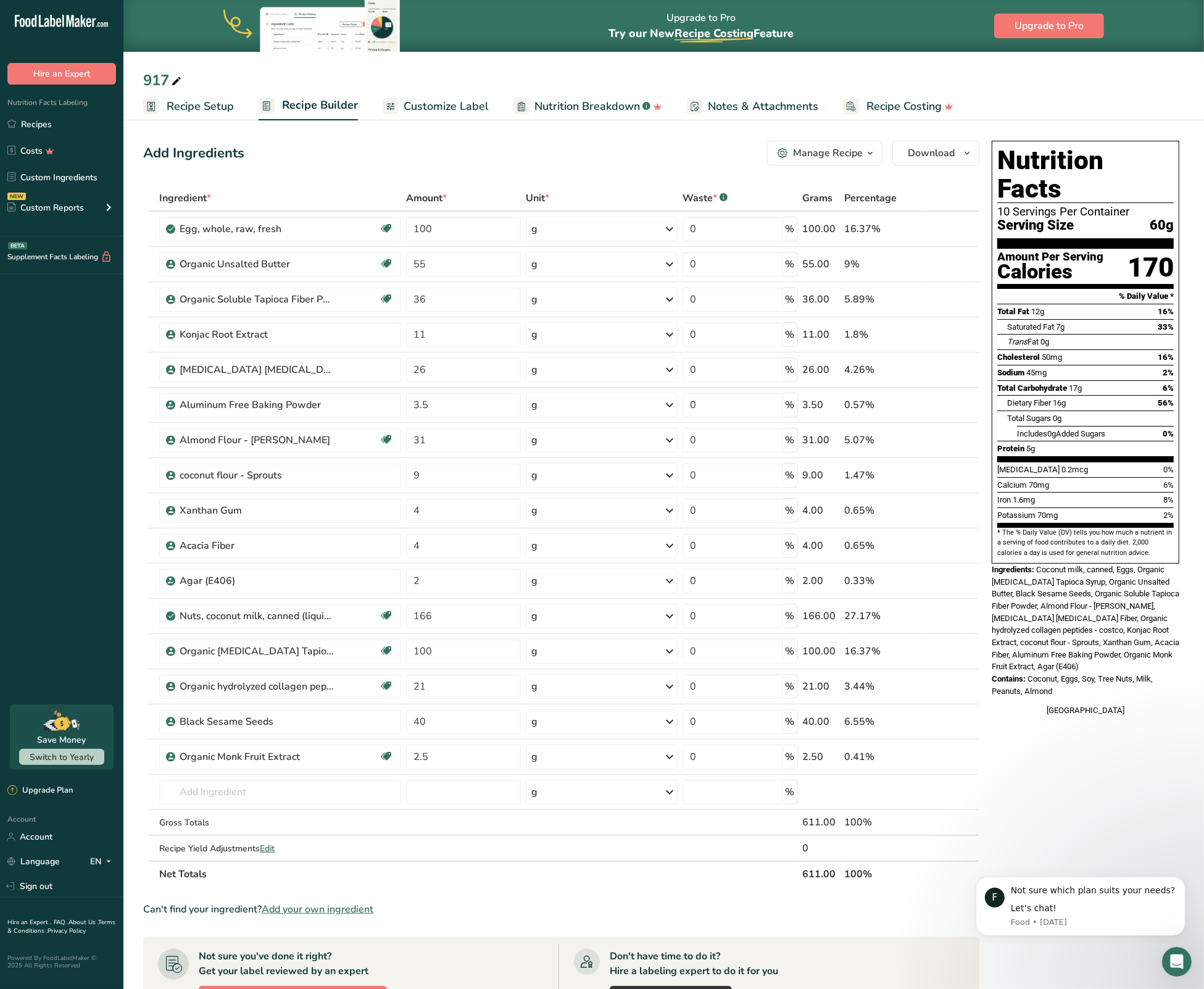
click at [812, 154] on div "Manage Recipe" at bounding box center [828, 153] width 69 height 15
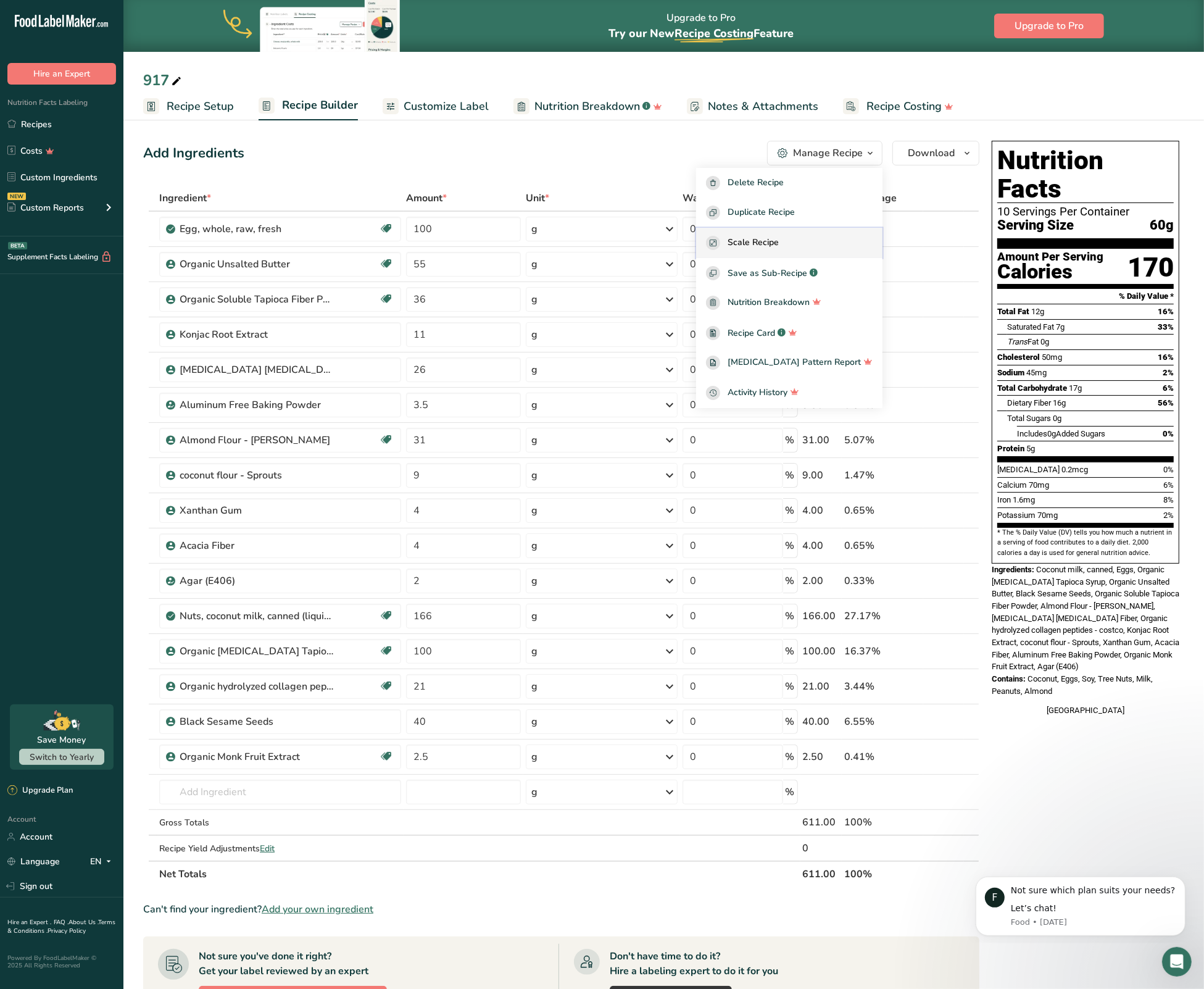
click at [811, 240] on div "Scale Recipe" at bounding box center [789, 243] width 167 height 15
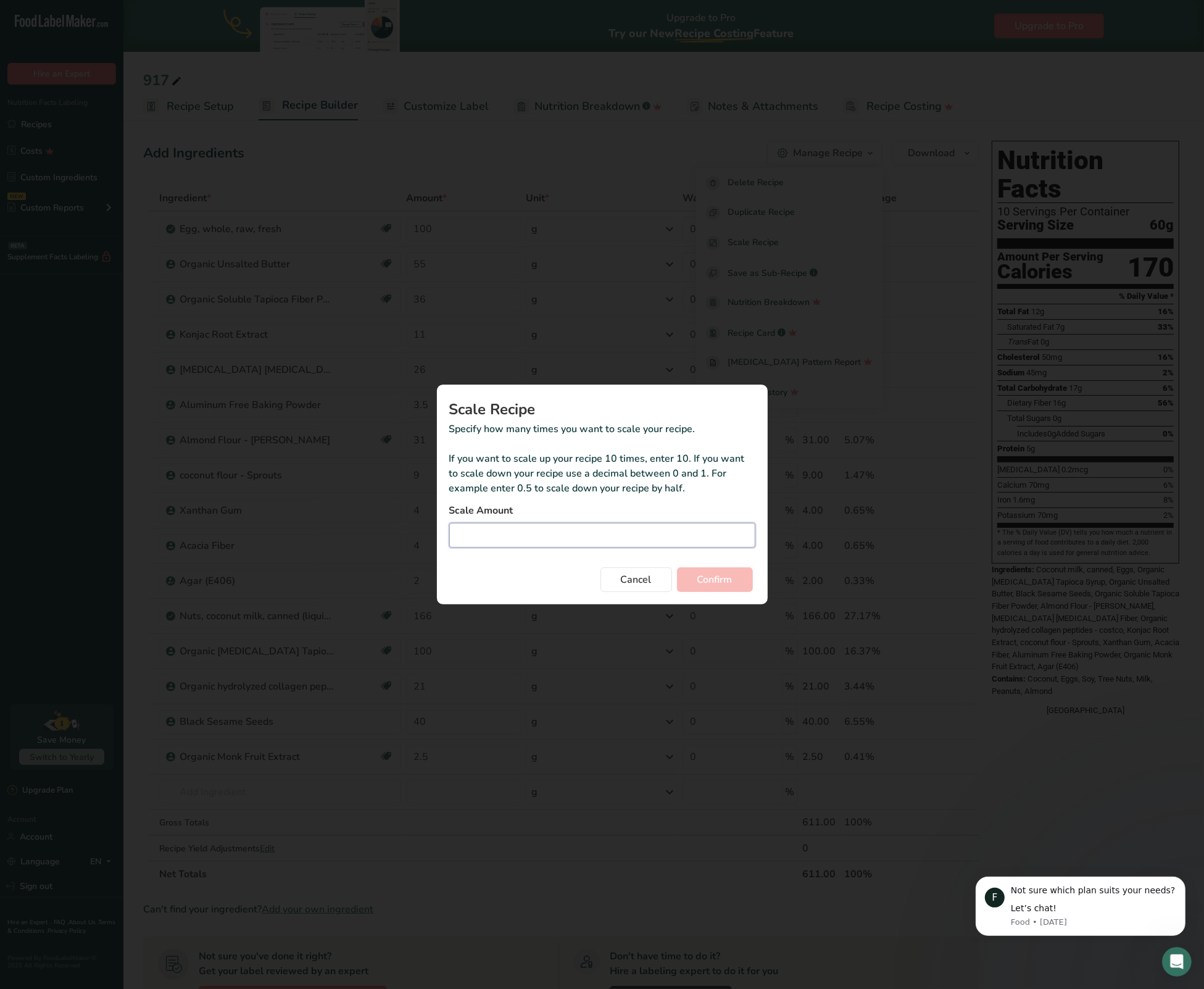
click at [571, 529] on input "Duplicate recipe modal" at bounding box center [602, 535] width 306 height 25
click at [641, 574] on span "Cancel" at bounding box center [636, 580] width 31 height 15
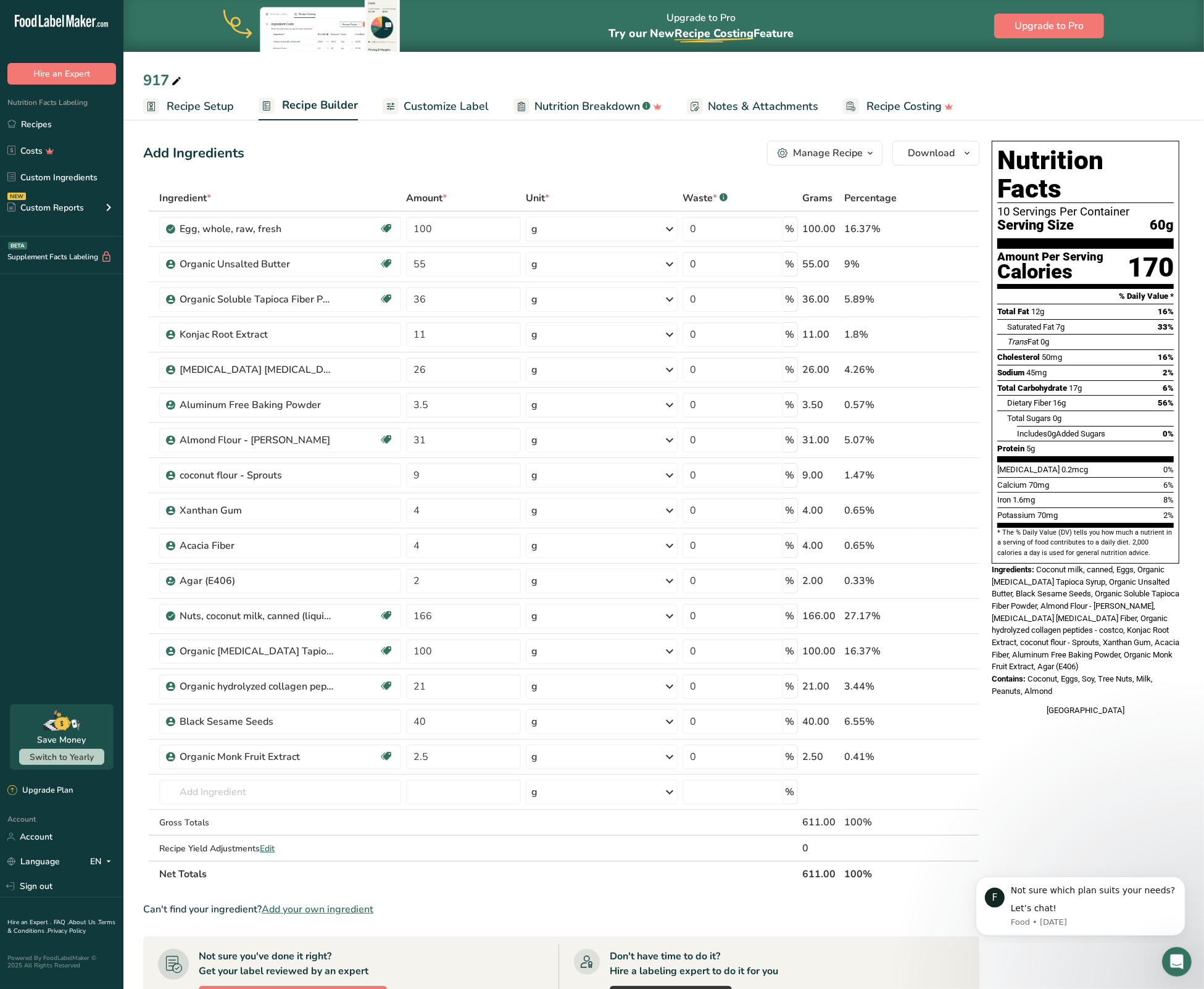
click at [812, 153] on div "Manage Recipe" at bounding box center [828, 153] width 69 height 15
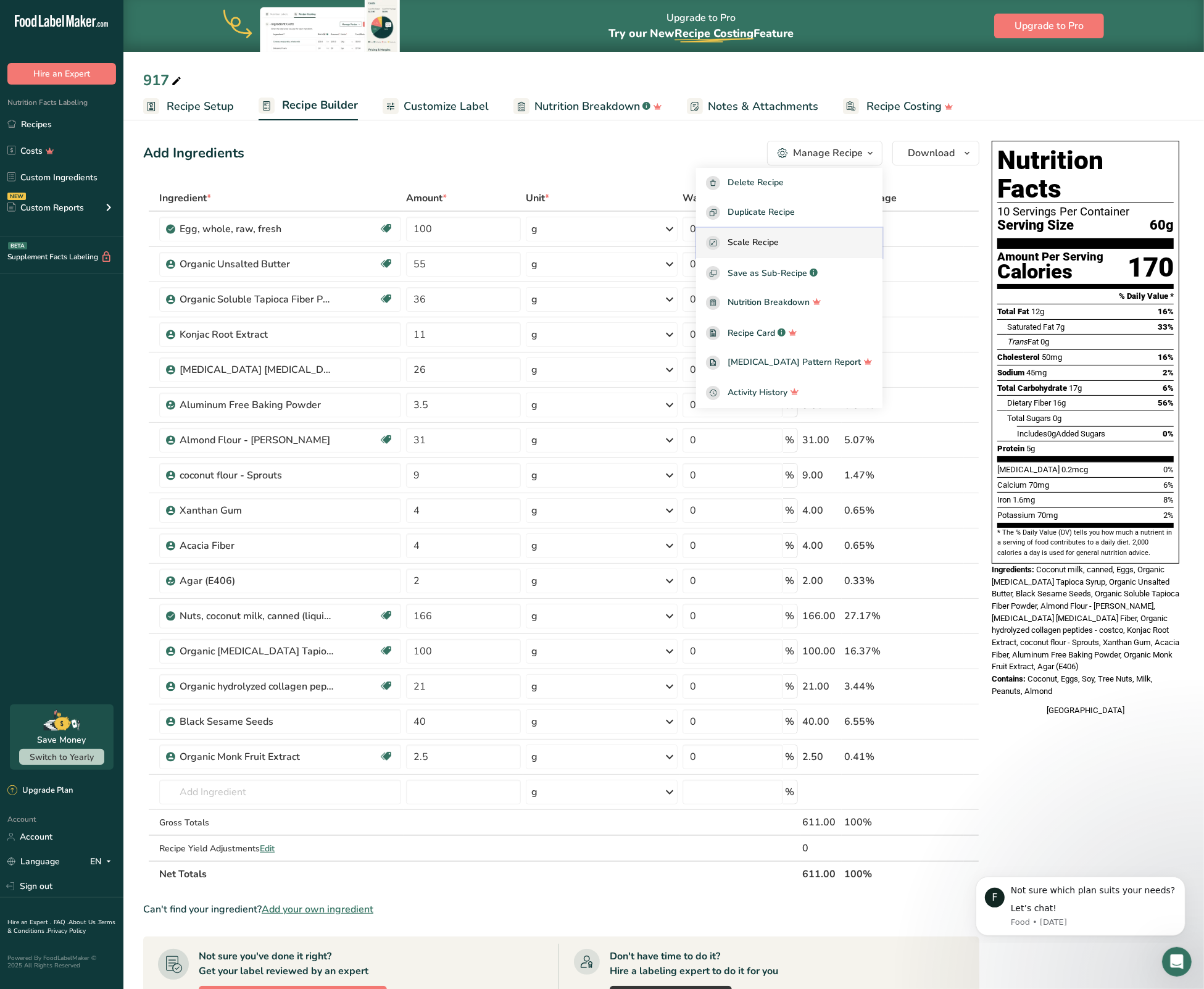
click at [809, 245] on div "Scale Recipe" at bounding box center [789, 243] width 167 height 15
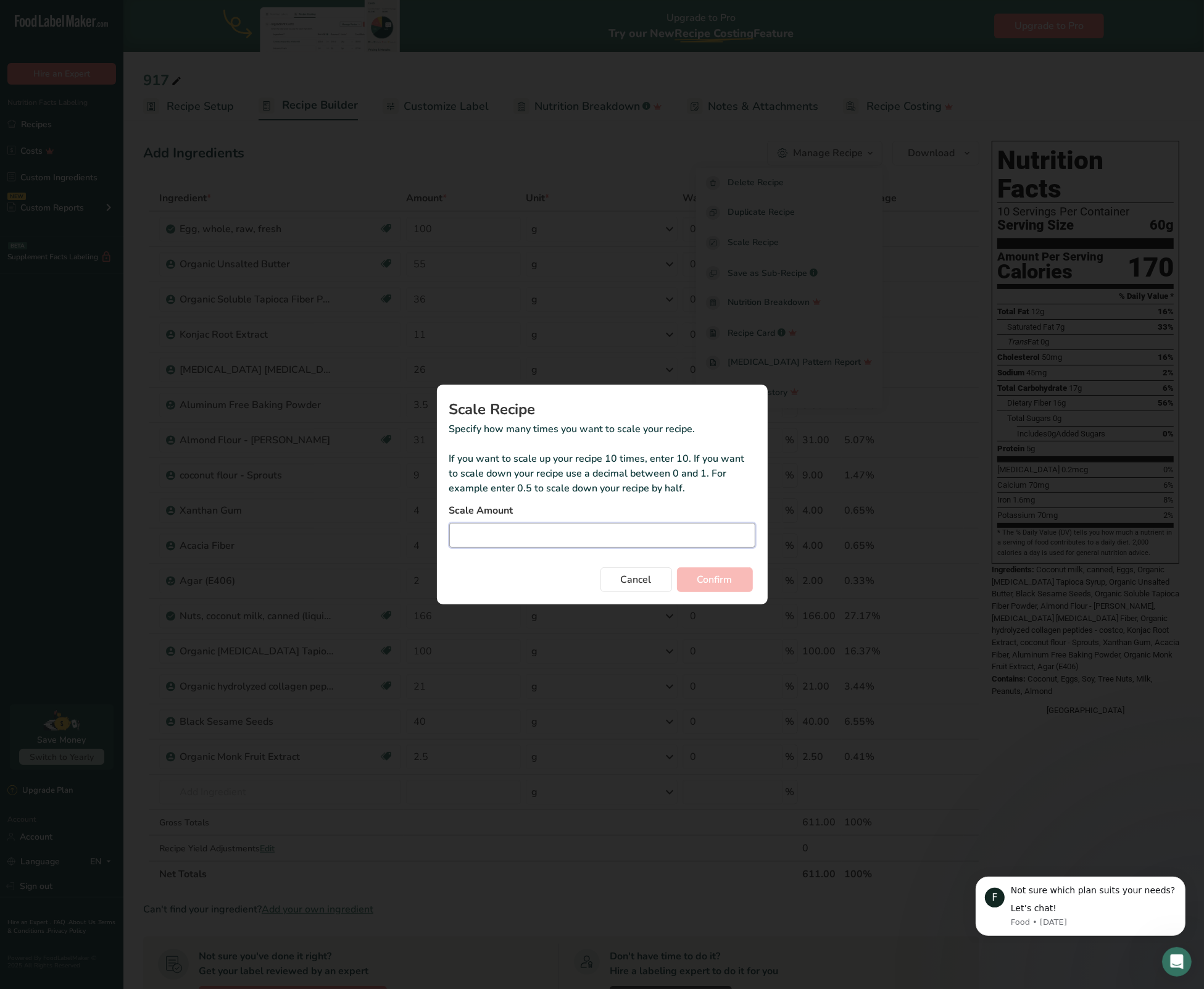
click at [525, 544] on input "Duplicate recipe modal" at bounding box center [602, 535] width 306 height 25
type input "44.53"
click at [736, 569] on button "Confirm" at bounding box center [715, 579] width 76 height 25
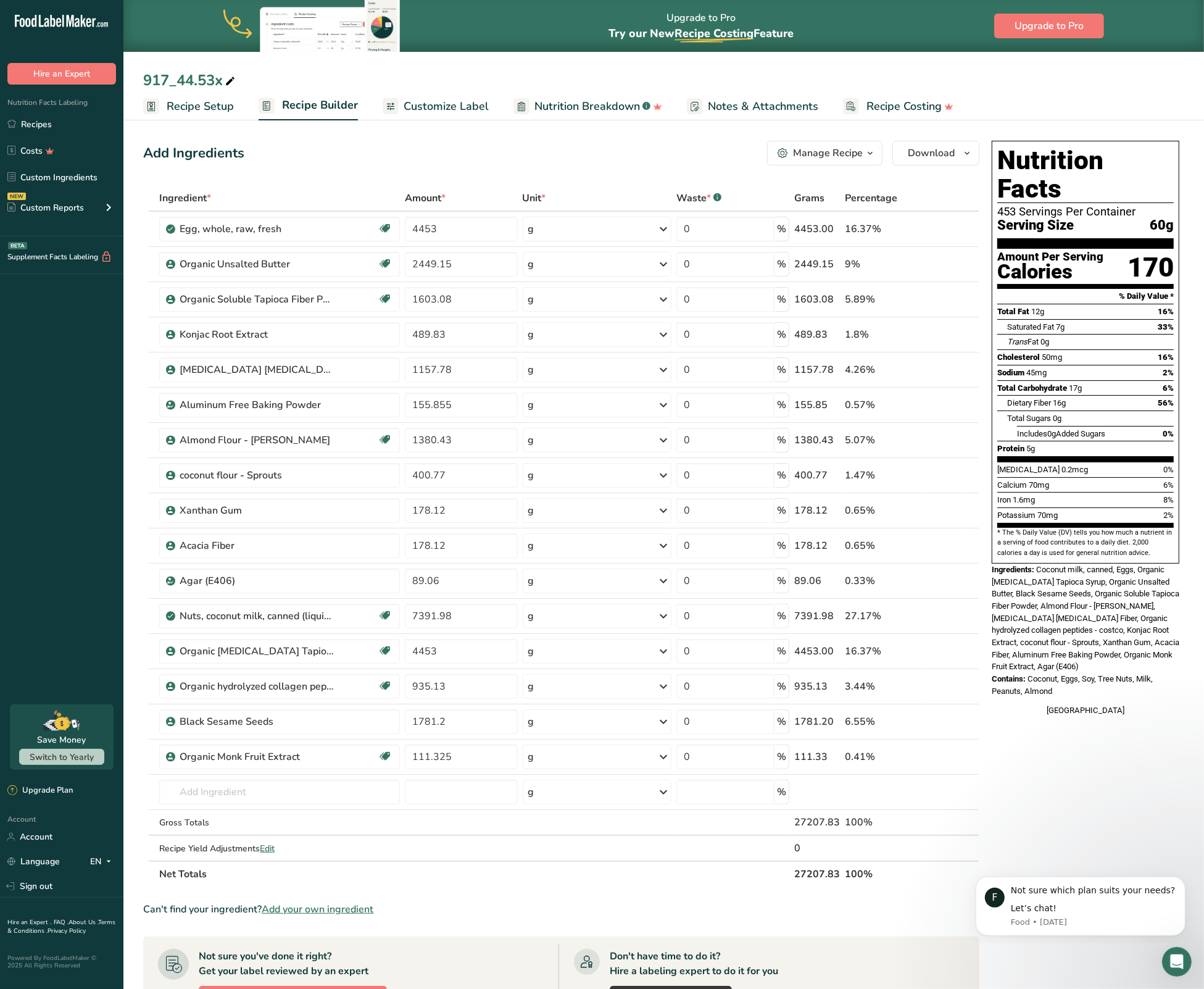
click at [196, 108] on span "Recipe Setup" at bounding box center [201, 106] width 68 height 16
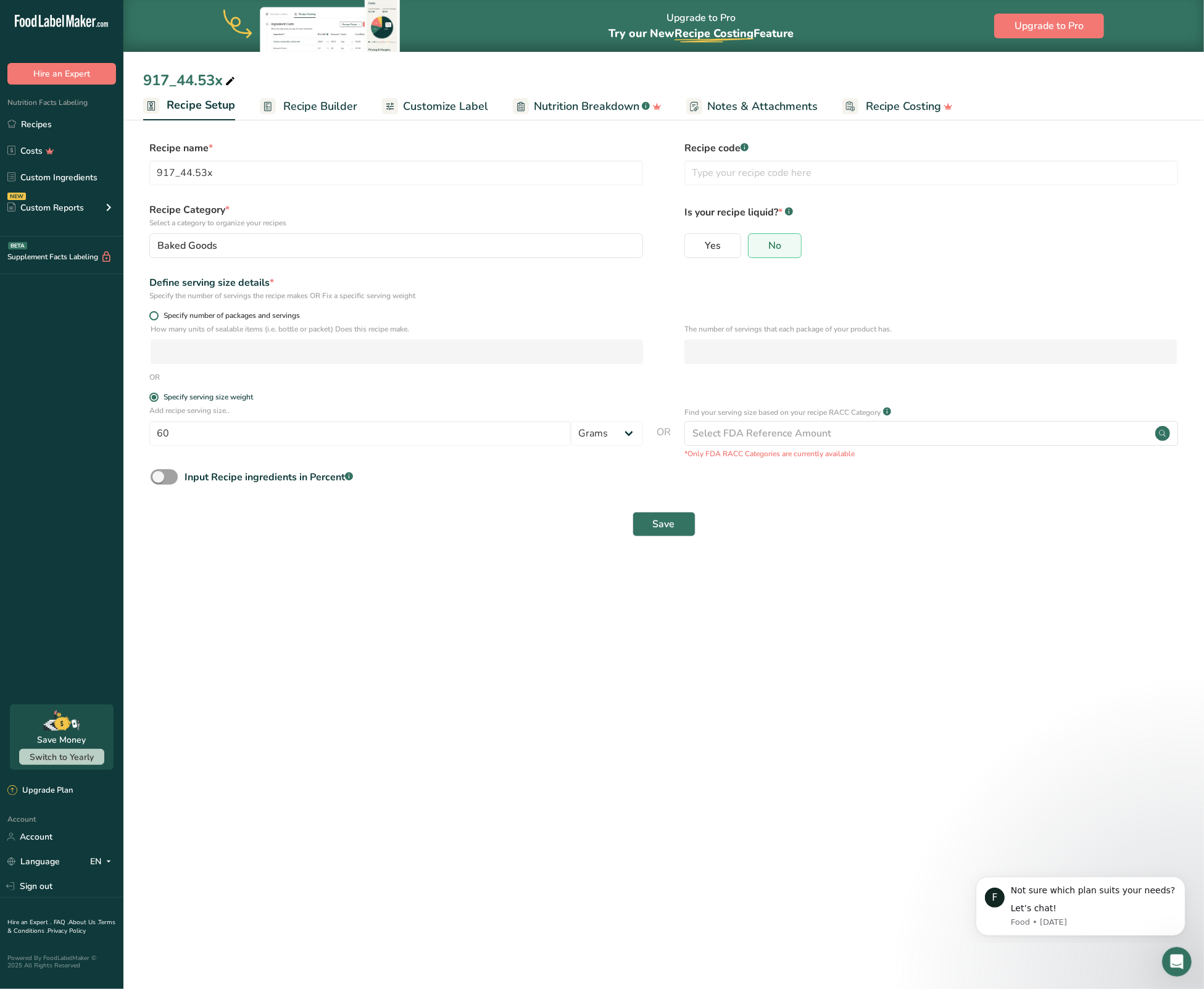
click at [213, 316] on span "Specify number of packages and servings" at bounding box center [229, 316] width 141 height 9
click at [157, 316] on input "Specify number of packages and servings" at bounding box center [153, 315] width 8 height 8
radio input "true"
radio input "false"
click at [232, 355] on input "number" at bounding box center [396, 352] width 492 height 25
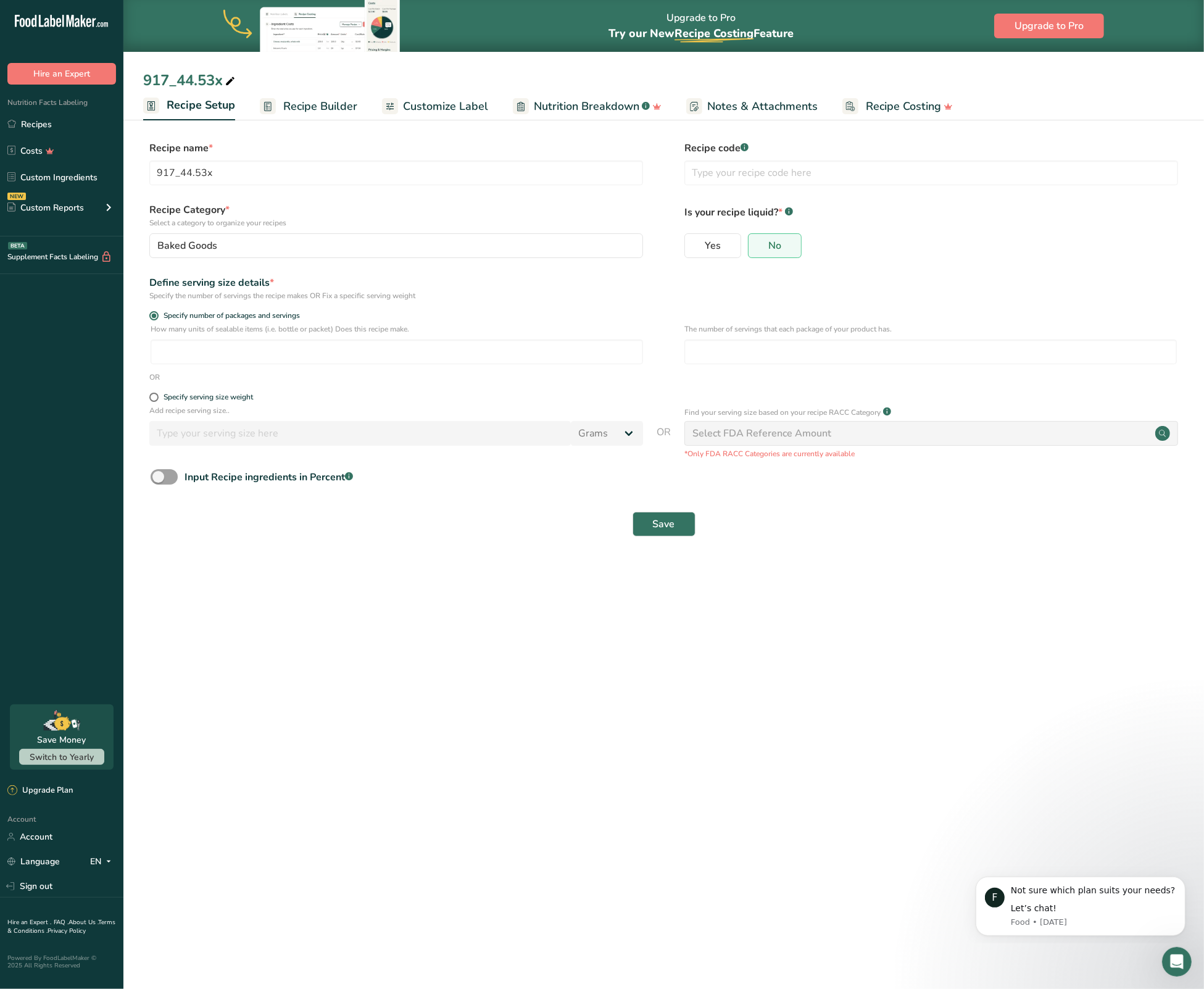
click at [309, 102] on span "Recipe Builder" at bounding box center [319, 106] width 74 height 16
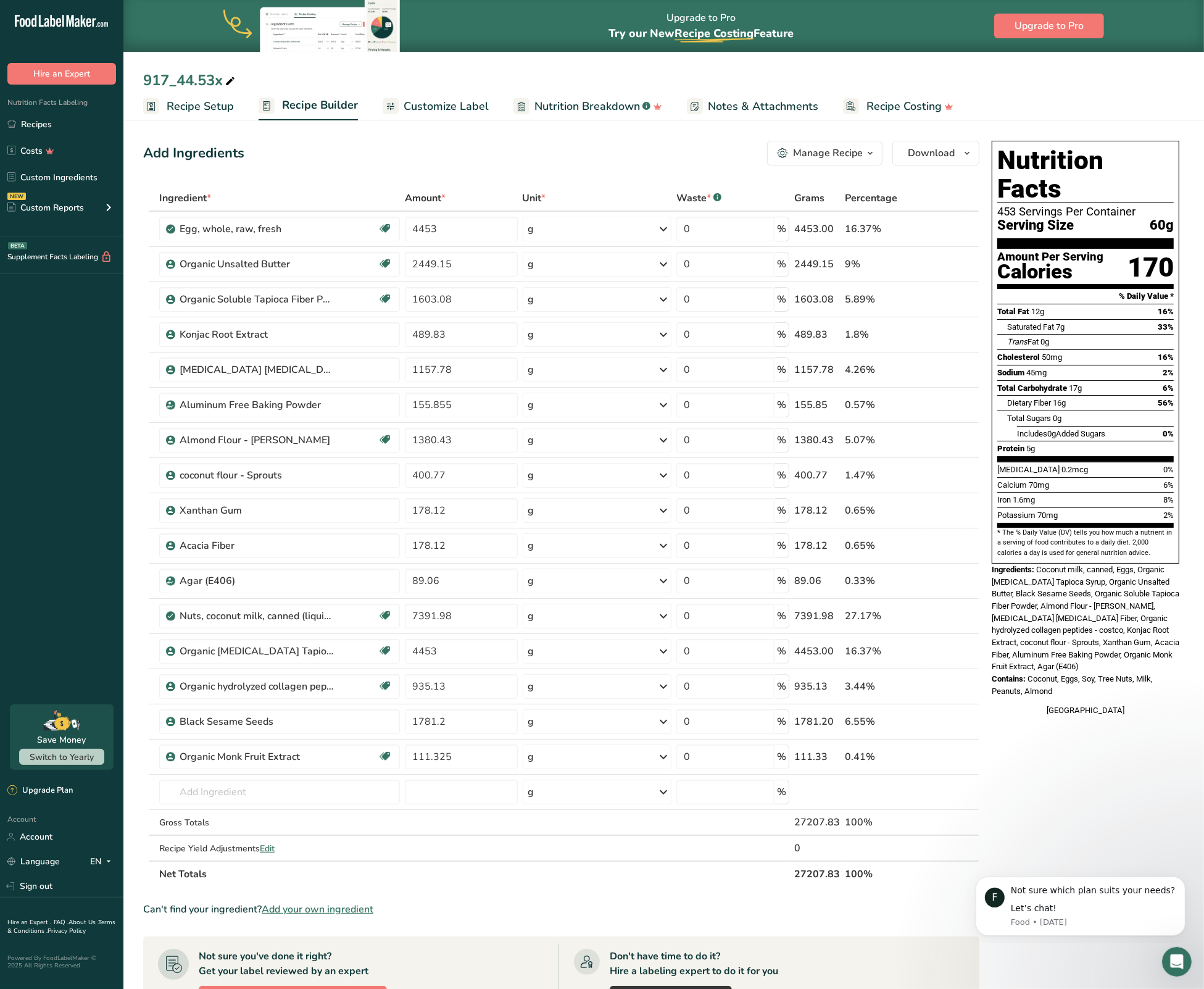
click at [183, 107] on span "Recipe Setup" at bounding box center [201, 106] width 68 height 16
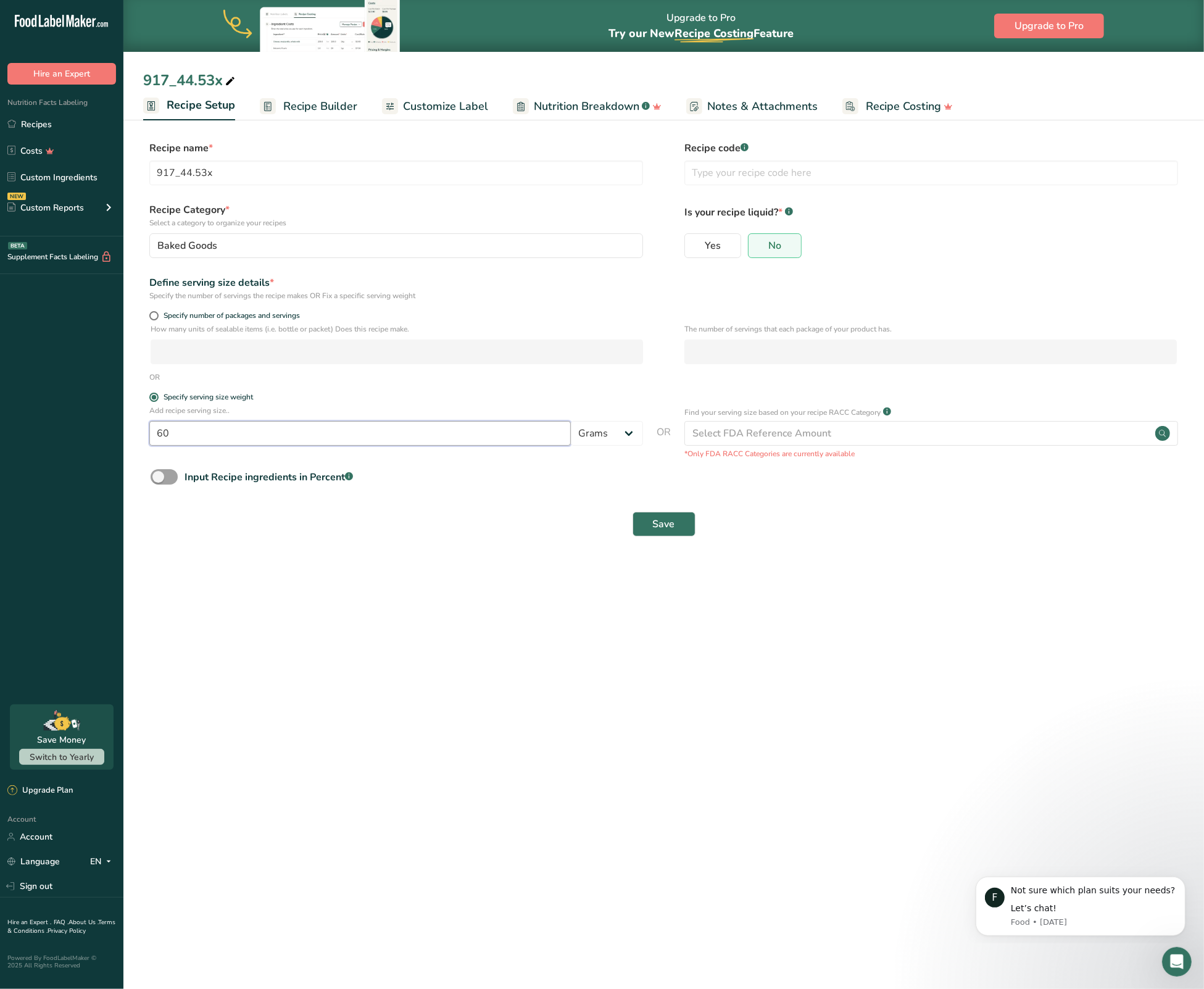
drag, startPoint x: 225, startPoint y: 438, endPoint x: 48, endPoint y: 436, distance: 177.0
click at [48, 436] on div ".a-20{fill:#fff;} Hire an Expert Nutrition Facts Labeling Recipes Costs Custom …" at bounding box center [602, 494] width 1204 height 989
type input "55"
click at [675, 529] on button "Save" at bounding box center [664, 523] width 63 height 25
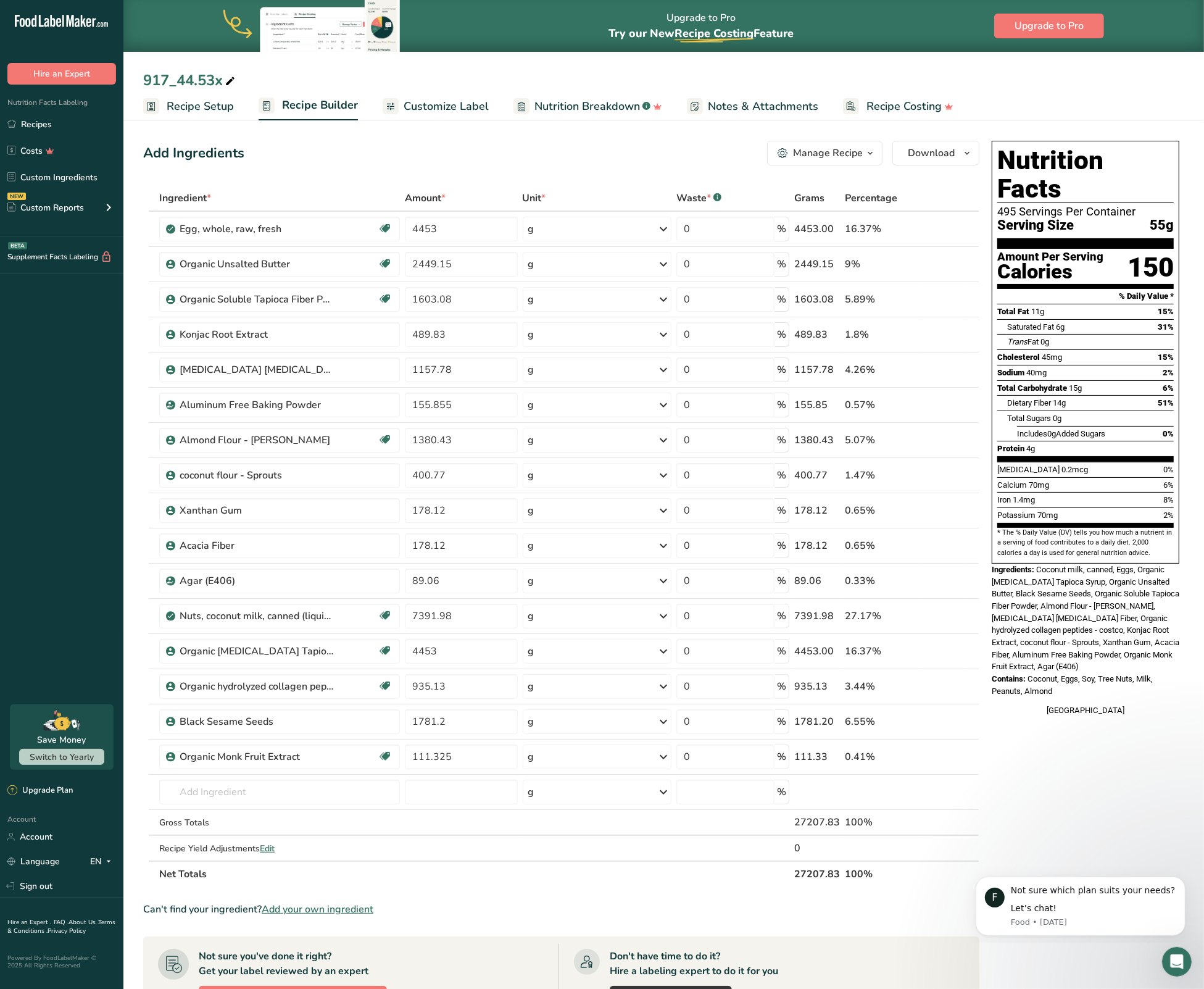
click at [191, 106] on span "Recipe Setup" at bounding box center [201, 106] width 68 height 16
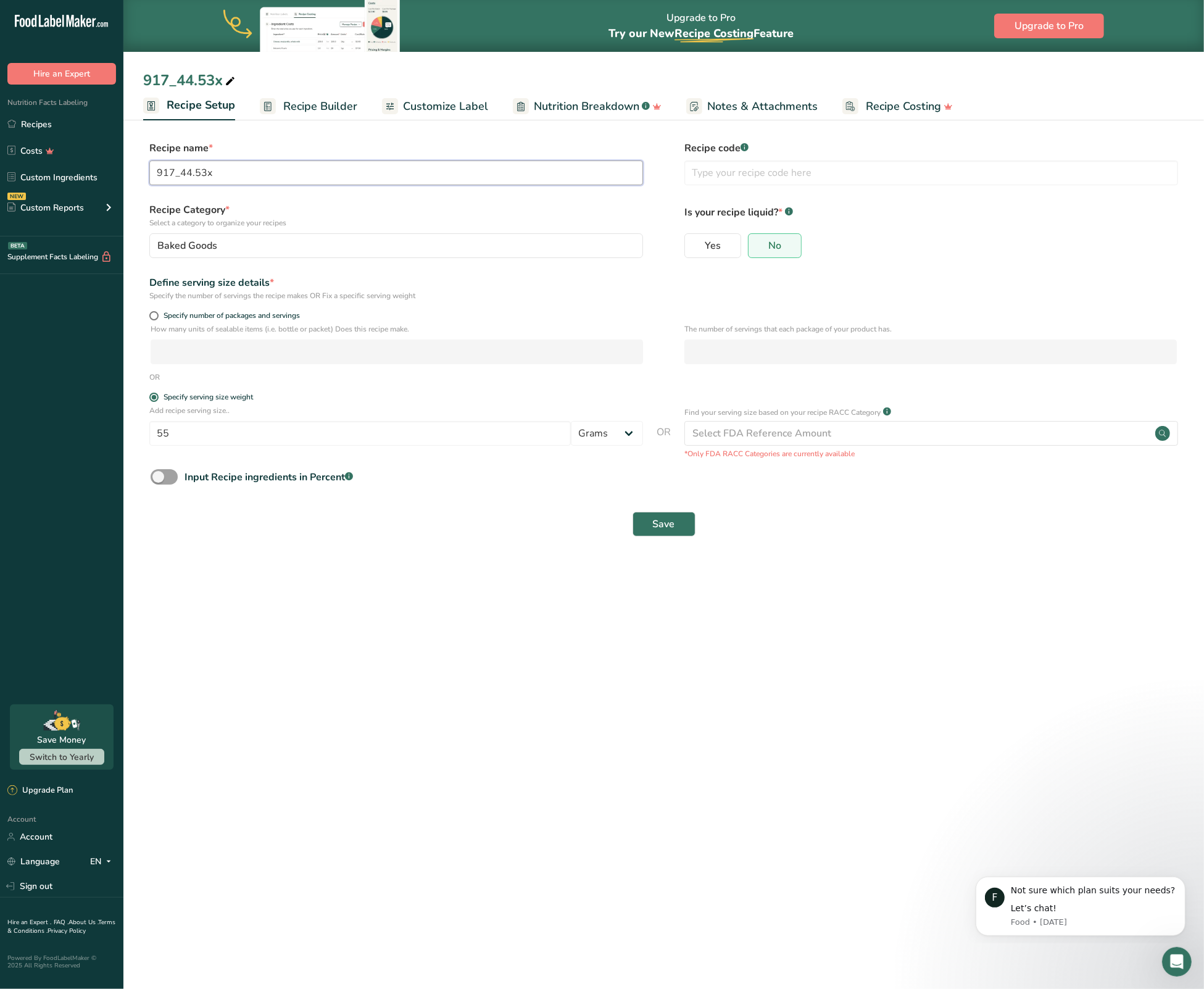
drag, startPoint x: 180, startPoint y: 174, endPoint x: 258, endPoint y: 174, distance: 78.0
click at [258, 174] on input "917_44.53x" at bounding box center [396, 173] width 494 height 25
type input "917_60lbs"
click at [329, 704] on main "Upgrade to Pro Try our New Recipe Costing .a-29{fill:none;stroke-linecap:round;…" at bounding box center [602, 494] width 1204 height 989
click at [245, 437] on input "55" at bounding box center [361, 433] width 422 height 25
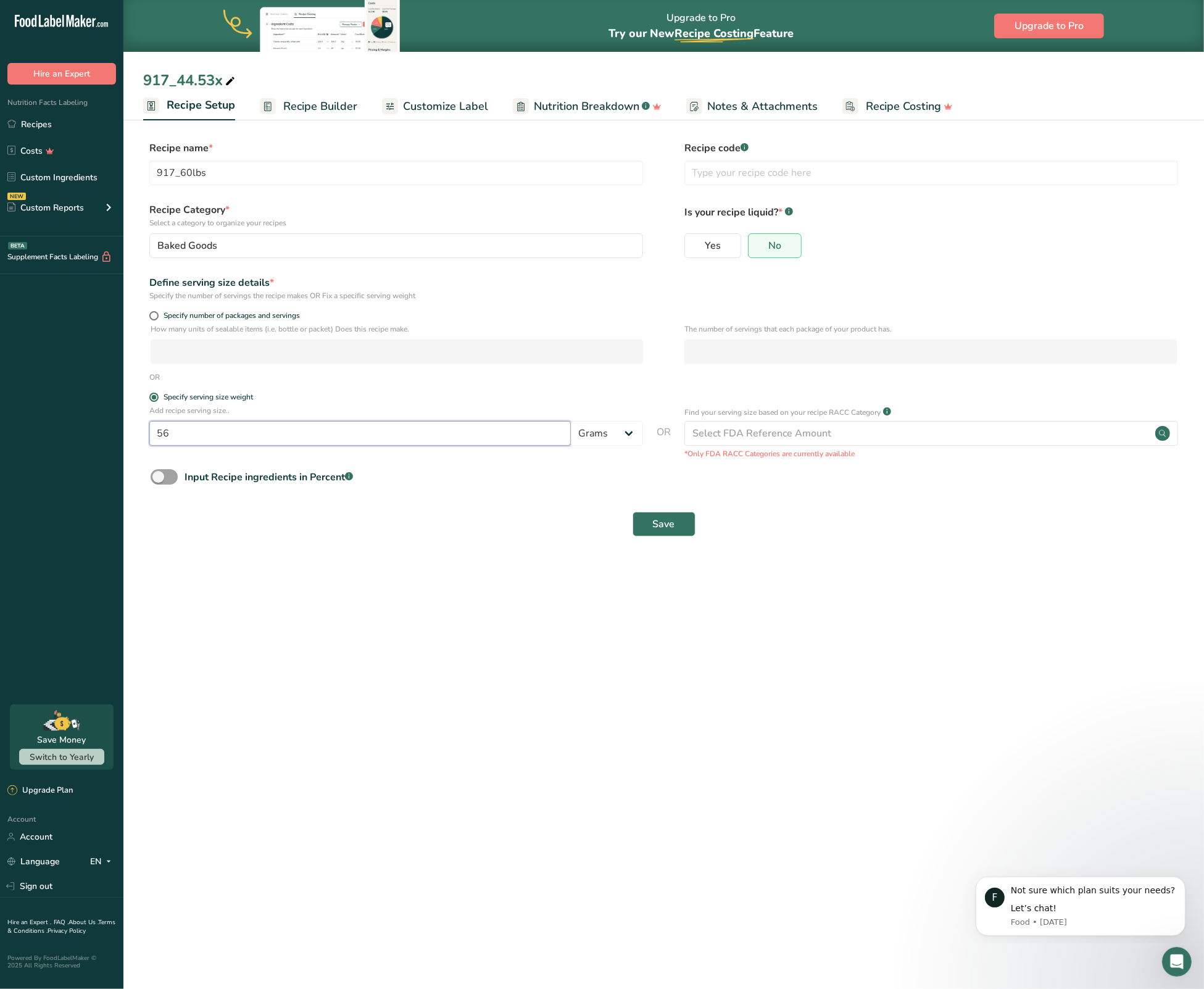
type input "56"
click at [395, 611] on main "Upgrade to Pro Try our New Recipe Costing .a-29{fill:none;stroke-linecap:round;…" at bounding box center [602, 494] width 1204 height 989
click at [660, 523] on span "Save" at bounding box center [664, 524] width 22 height 15
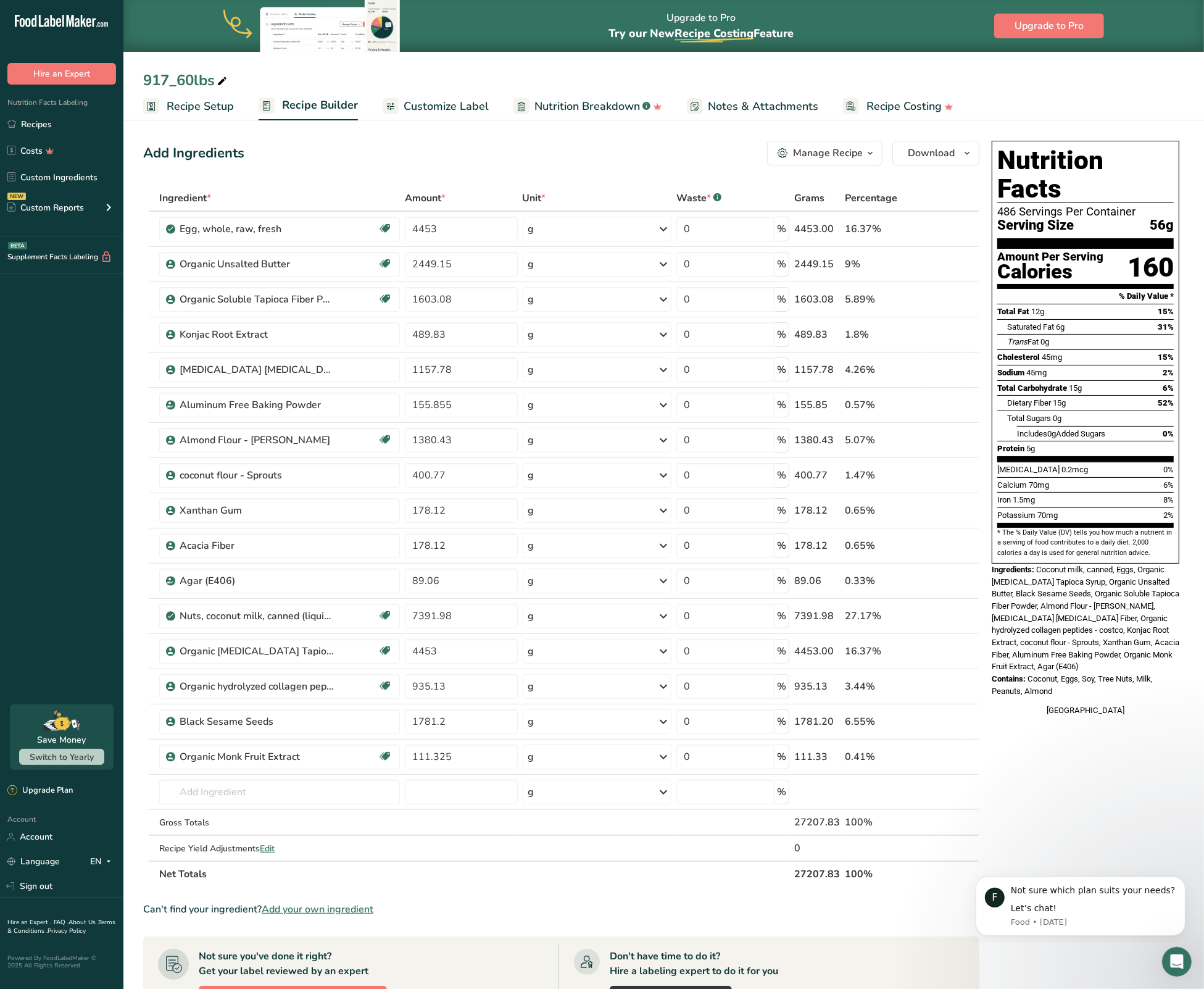
click at [199, 113] on span "Recipe Setup" at bounding box center [201, 106] width 68 height 16
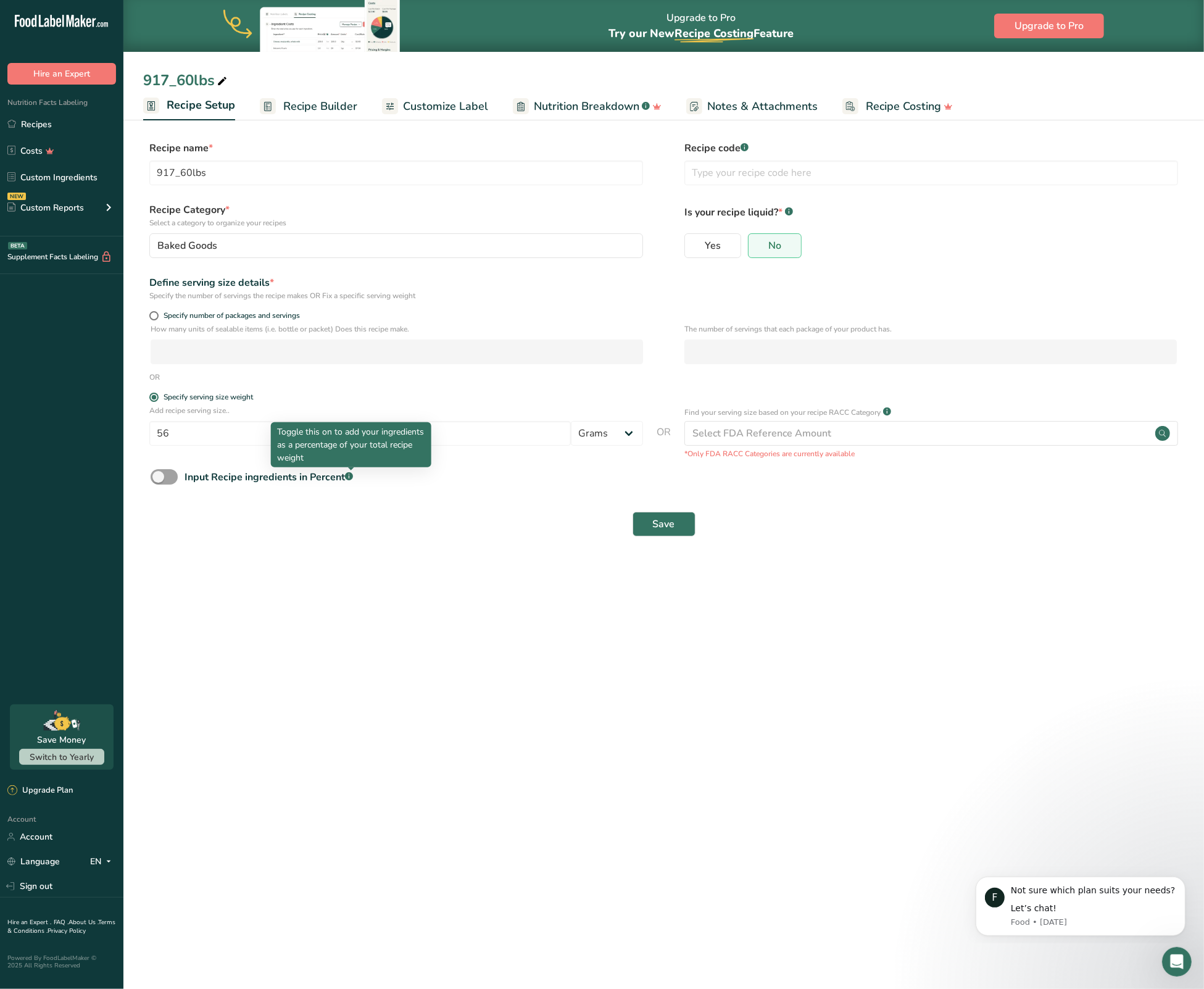
click at [276, 434] on div "Toggle this on to add your ingredients as a percentage of your total recipe wei…" at bounding box center [351, 444] width 161 height 45
click at [221, 423] on input "56" at bounding box center [361, 433] width 422 height 25
click at [223, 434] on input "56" at bounding box center [361, 433] width 422 height 25
type input "57"
click at [226, 578] on main "Upgrade to Pro Try our New Recipe Costing .a-29{fill:none;stroke-linecap:round;…" at bounding box center [602, 494] width 1204 height 989
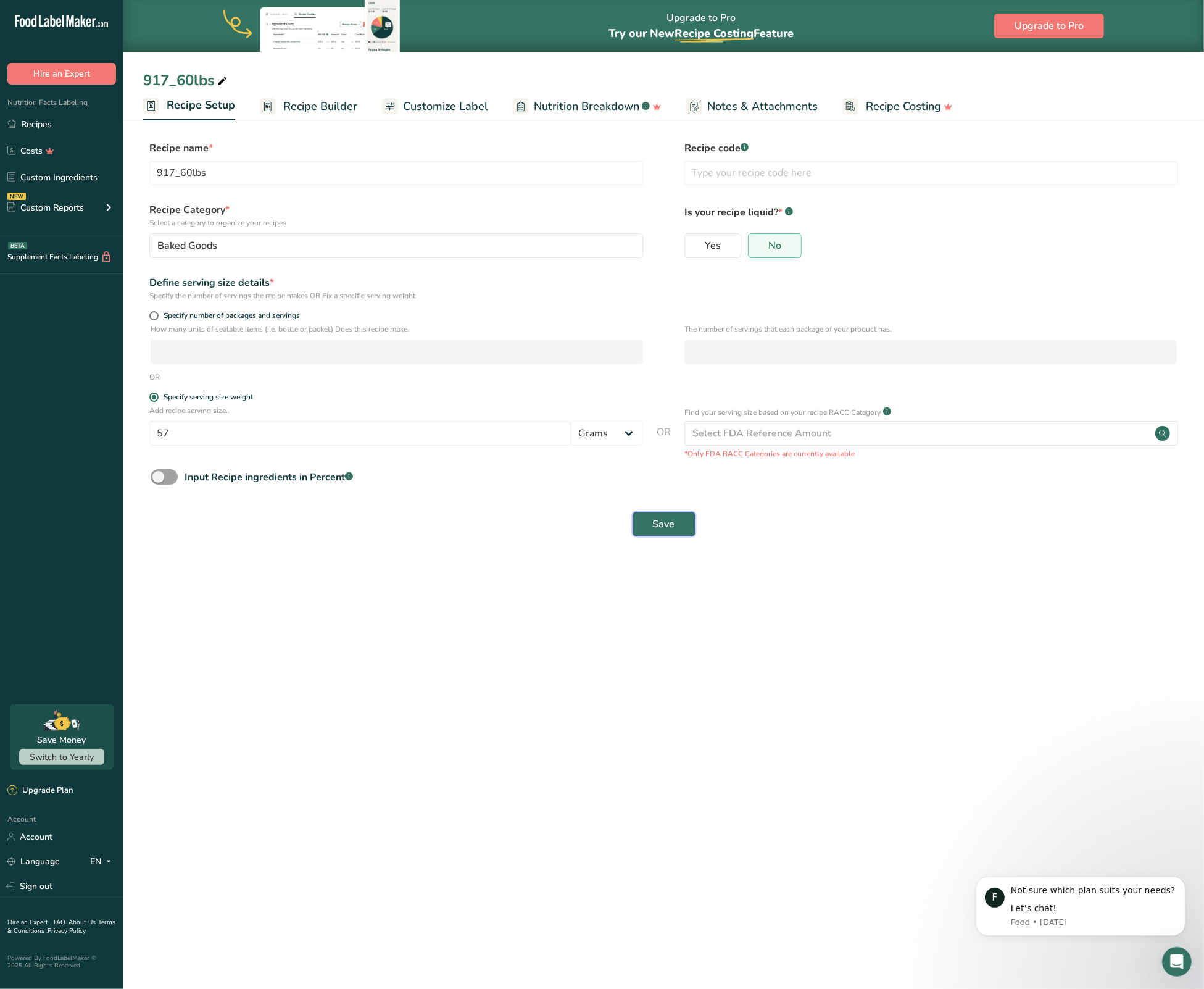
click at [658, 531] on span "Save" at bounding box center [664, 524] width 22 height 15
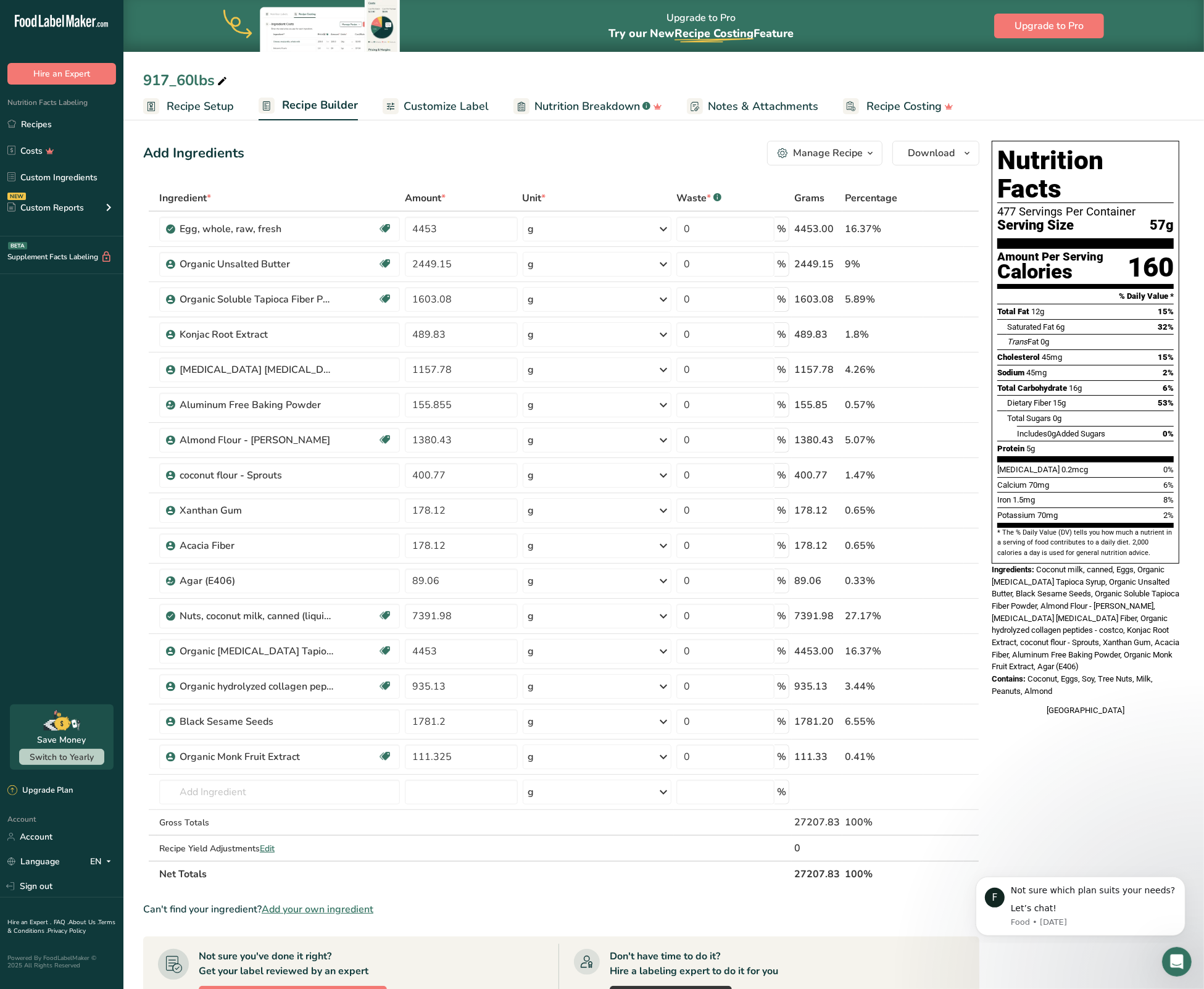
click at [186, 115] on link "Recipe Setup" at bounding box center [188, 106] width 90 height 27
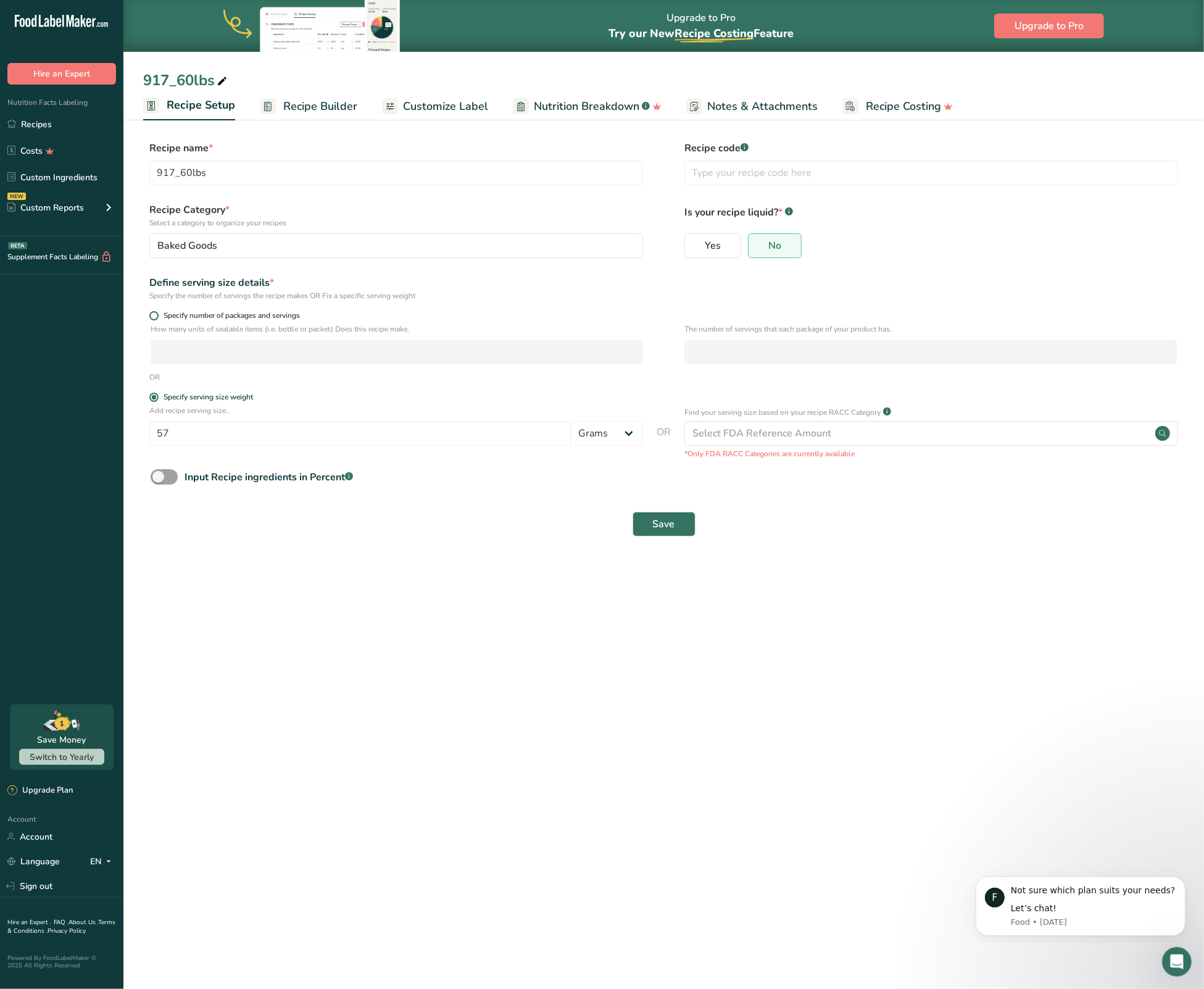
click at [185, 314] on span "Specify number of packages and servings" at bounding box center [229, 316] width 141 height 9
click at [157, 314] on input "Specify number of packages and servings" at bounding box center [153, 315] width 8 height 8
radio input "true"
radio input "false"
click at [222, 356] on input "number" at bounding box center [396, 352] width 492 height 25
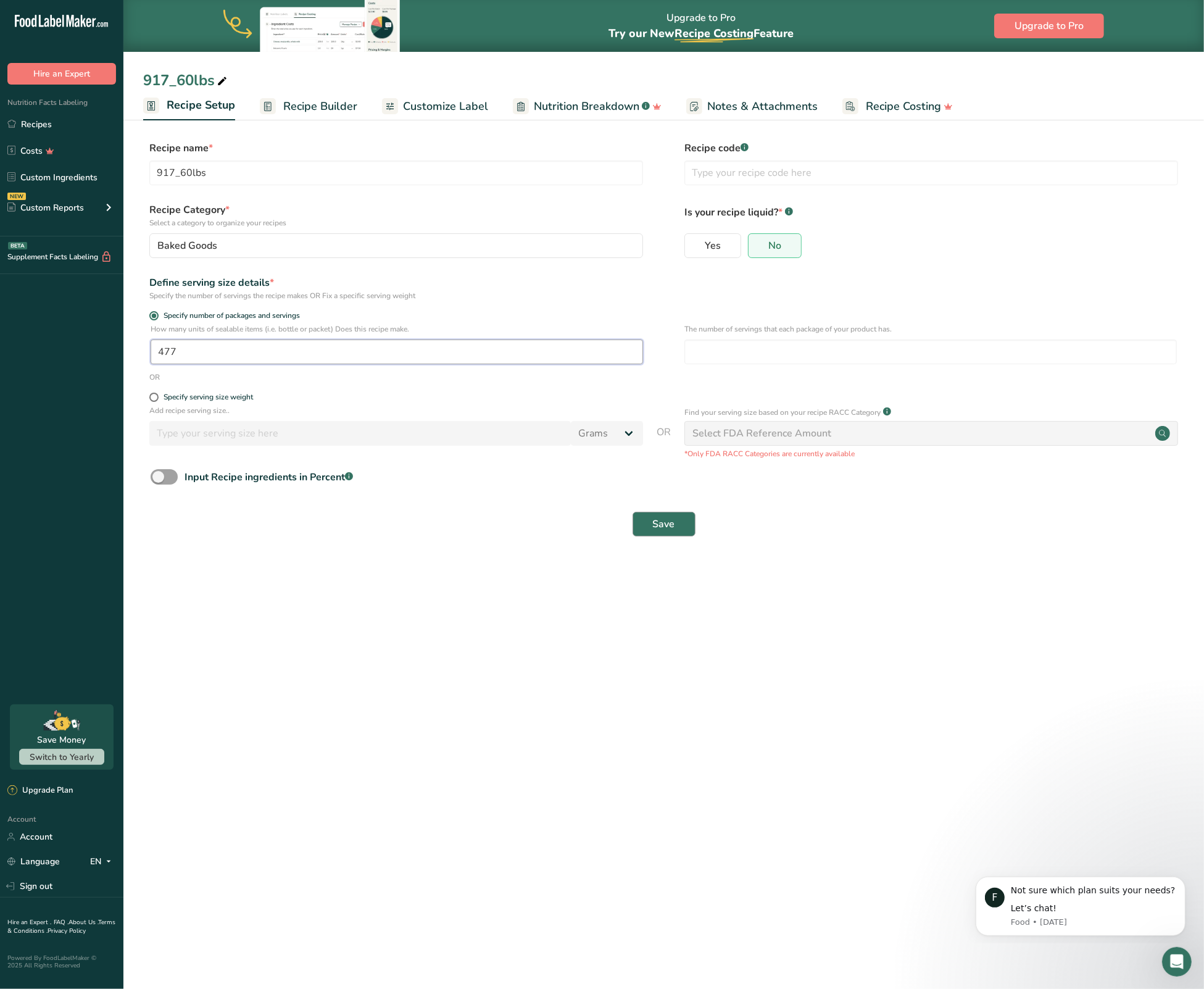
type input "477"
click at [671, 529] on span "Save" at bounding box center [664, 524] width 22 height 15
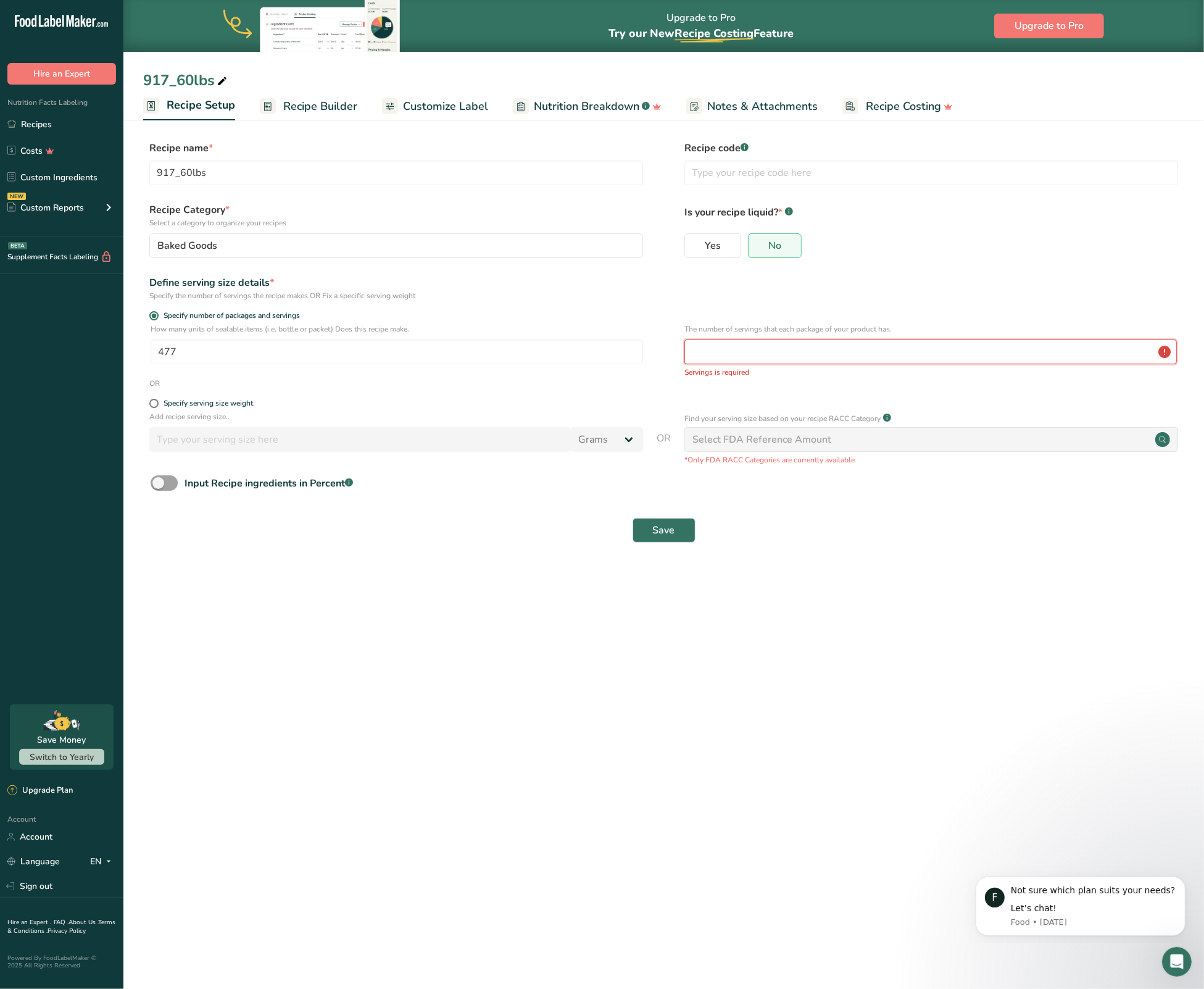
click at [728, 351] on input "number" at bounding box center [930, 352] width 492 height 25
type input "1"
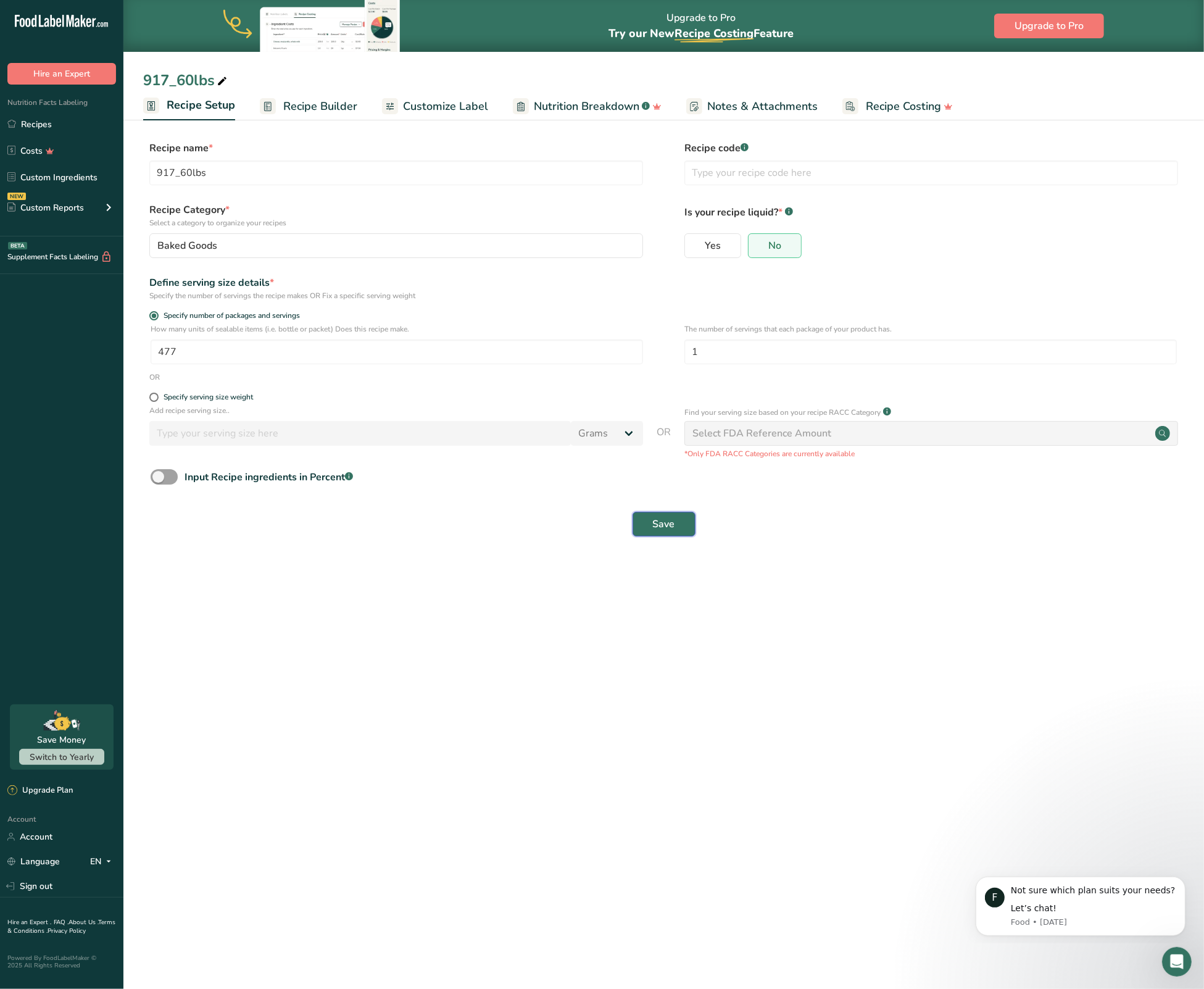
click at [667, 531] on span "Save" at bounding box center [664, 524] width 22 height 15
